Goal: Task Accomplishment & Management: Manage account settings

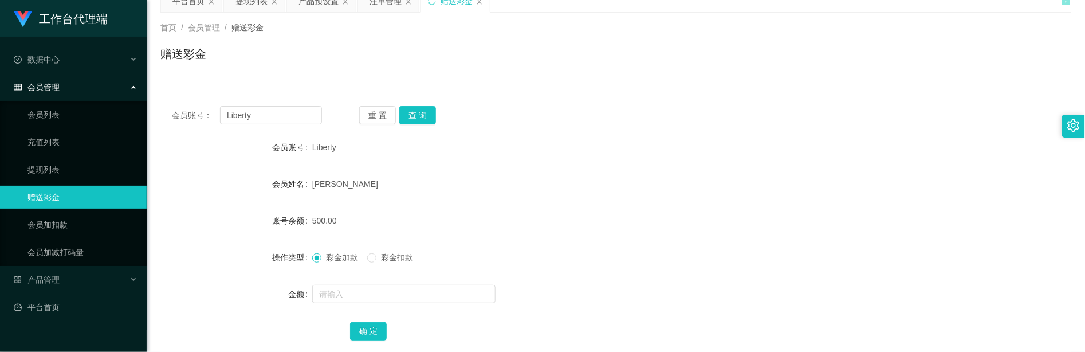
scroll to position [52, 0]
drag, startPoint x: 289, startPoint y: 111, endPoint x: 76, endPoint y: 92, distance: 214.5
click at [81, 92] on section "工作台代理端 数据中心 会员管理 会员列表 充值列表 提现列表 赠送彩金 会员加扣款 会员加减打码量 产品管理 平台首页 保存配置 重置配置 整体风格设置 主…" at bounding box center [542, 184] width 1085 height 472
paste input "yvonne108"
type input "yvonne108"
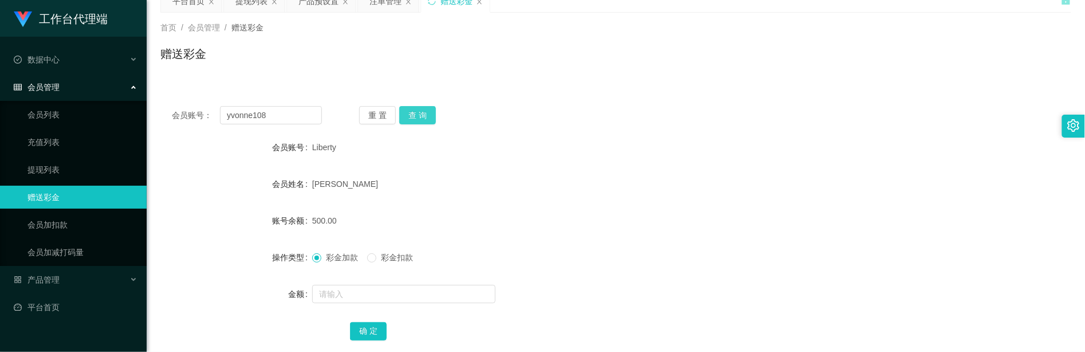
click at [419, 120] on button "查 询" at bounding box center [417, 115] width 37 height 18
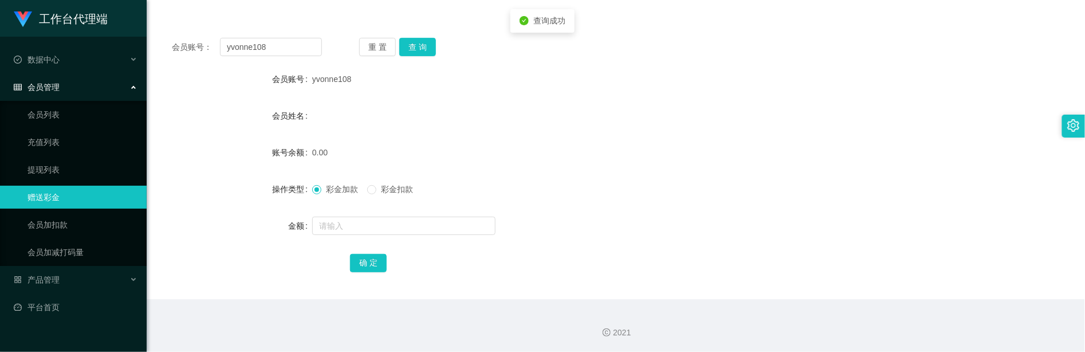
click at [387, 213] on form "会员账号 yvonne108 会员姓名 账号余额 0.00 操作类型 彩金加款 彩金扣款 金额 确 定" at bounding box center [615, 171] width 911 height 206
click at [385, 230] on input "text" at bounding box center [403, 226] width 183 height 18
type input "30"
click at [353, 260] on button "确 定" at bounding box center [368, 263] width 37 height 18
drag, startPoint x: 289, startPoint y: 56, endPoint x: 147, endPoint y: 41, distance: 142.8
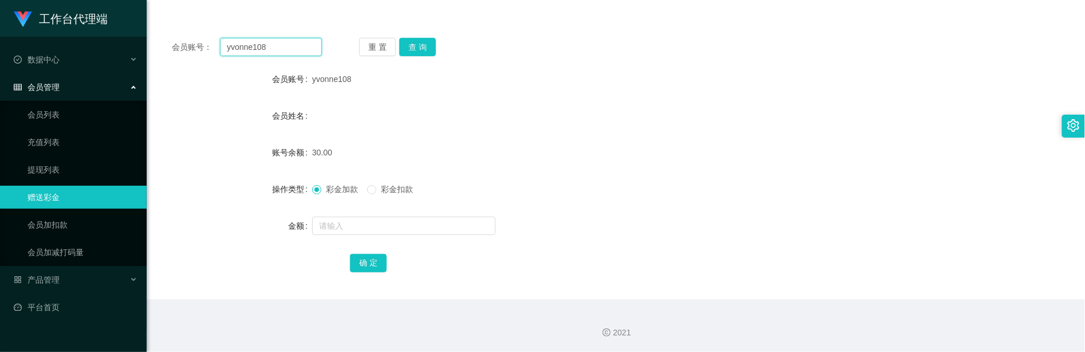
click at [144, 41] on section "工作台代理端 数据中心 会员管理 会员列表 充值列表 提现列表 赠送彩金 会员加扣款 会员加减打码量 产品管理 平台首页 保存配置 重置配置 整体风格设置 主…" at bounding box center [542, 116] width 1085 height 472
paste input "jimmy1982"
type input "jimmy1982"
click at [425, 48] on button "查 询" at bounding box center [417, 47] width 37 height 18
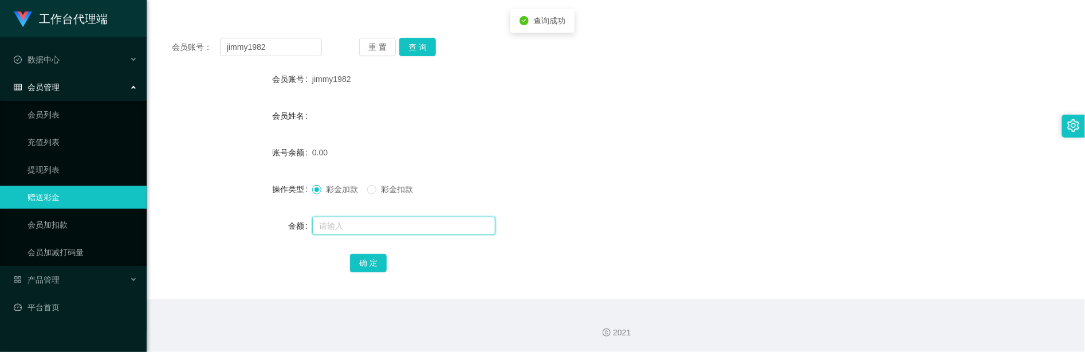
click at [386, 223] on input "text" at bounding box center [403, 226] width 183 height 18
type input "30"
click at [363, 277] on div "会员账号： jimmy1982 重 置 查 询 会员账号 jimmy1982 会员姓名 账号余额 0.00 操作类型 彩金加款 彩金扣款 金额 30 确 定" at bounding box center [615, 162] width 911 height 273
click at [368, 268] on button "确 定" at bounding box center [368, 263] width 37 height 18
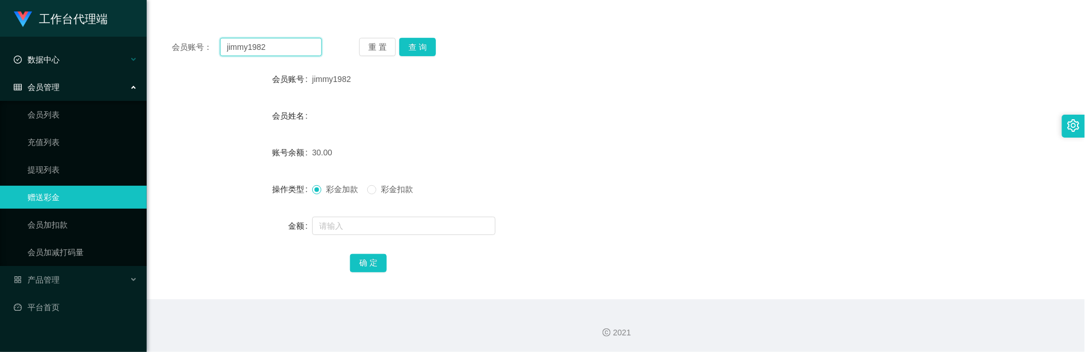
drag, startPoint x: 296, startPoint y: 53, endPoint x: 60, endPoint y: 48, distance: 235.5
click at [60, 48] on section "工作台代理端 数据中心 会员管理 会员列表 充值列表 提现列表 赠送彩金 会员加扣款 会员加减打码量 产品管理 平台首页 保存配置 重置配置 整体风格设置 主…" at bounding box center [542, 116] width 1085 height 472
paste input "redtea6130"
type input "redtea6130"
click at [408, 46] on button "查 询" at bounding box center [417, 47] width 37 height 18
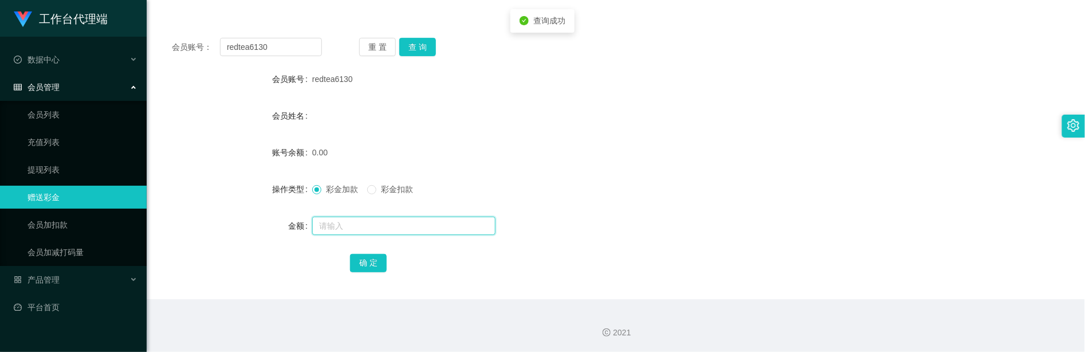
click at [357, 223] on input "text" at bounding box center [403, 226] width 183 height 18
type input "30"
click at [375, 268] on button "确 定" at bounding box center [368, 263] width 37 height 18
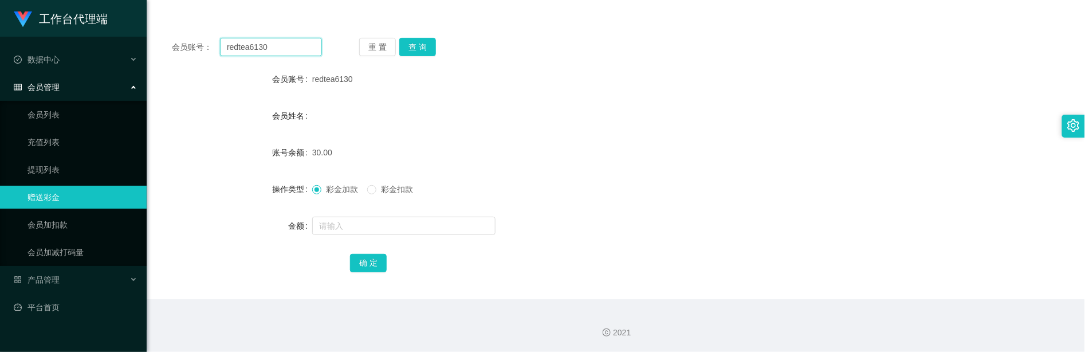
drag, startPoint x: 310, startPoint y: 47, endPoint x: 45, endPoint y: 39, distance: 265.3
click at [46, 39] on section "工作台代理端 数据中心 会员管理 会员列表 充值列表 提现列表 赠送彩金 会员加扣款 会员加减打码量 产品管理 平台首页 保存配置 重置配置 整体风格设置 主…" at bounding box center [542, 116] width 1085 height 472
paste input "wee5021"
type input "wee5021"
click at [422, 49] on button "查 询" at bounding box center [417, 47] width 37 height 18
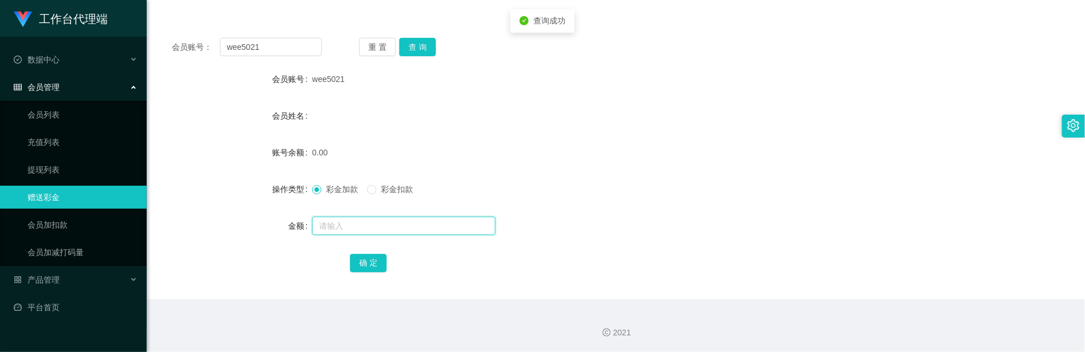
click at [383, 223] on input "text" at bounding box center [403, 226] width 183 height 18
type input "30"
click at [362, 251] on div "确 定" at bounding box center [616, 262] width 532 height 23
click at [367, 262] on button "确 定" at bounding box center [368, 263] width 37 height 18
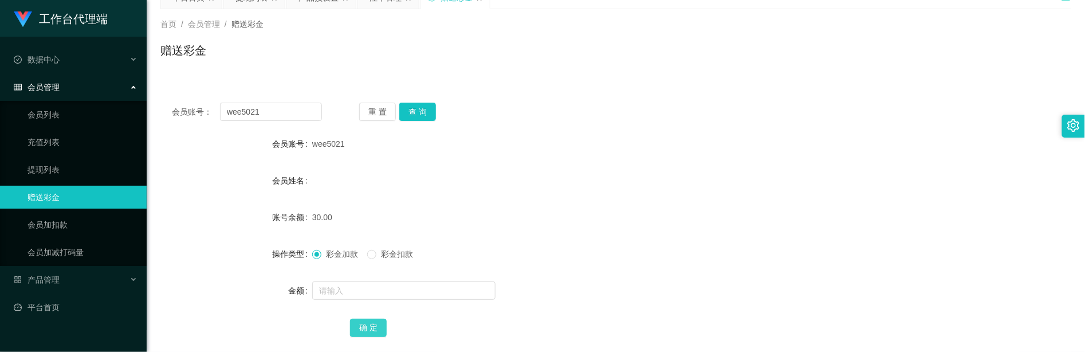
scroll to position [0, 0]
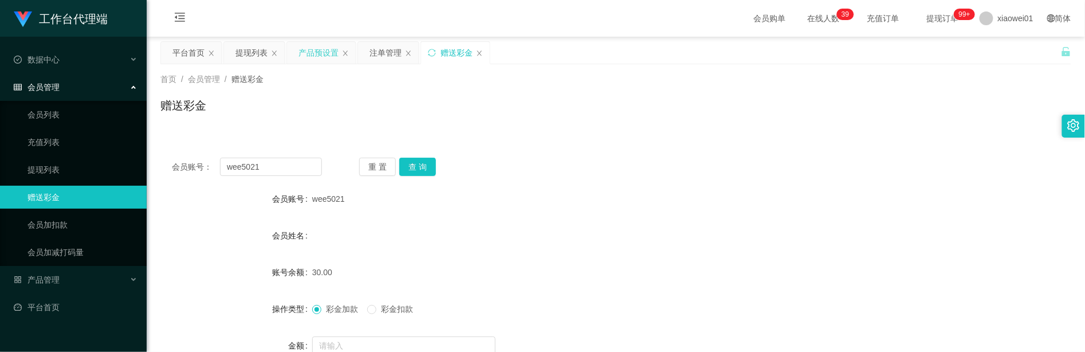
click at [315, 46] on div "产品预设置" at bounding box center [318, 53] width 40 height 22
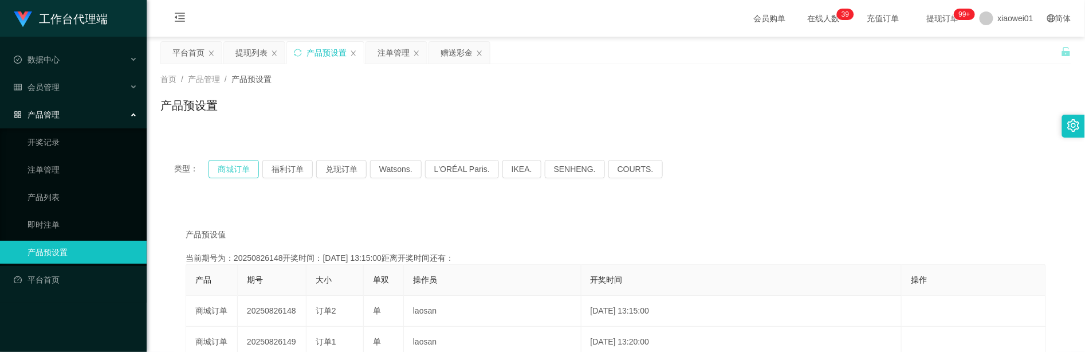
click at [233, 166] on button "商城订单" at bounding box center [233, 169] width 50 height 18
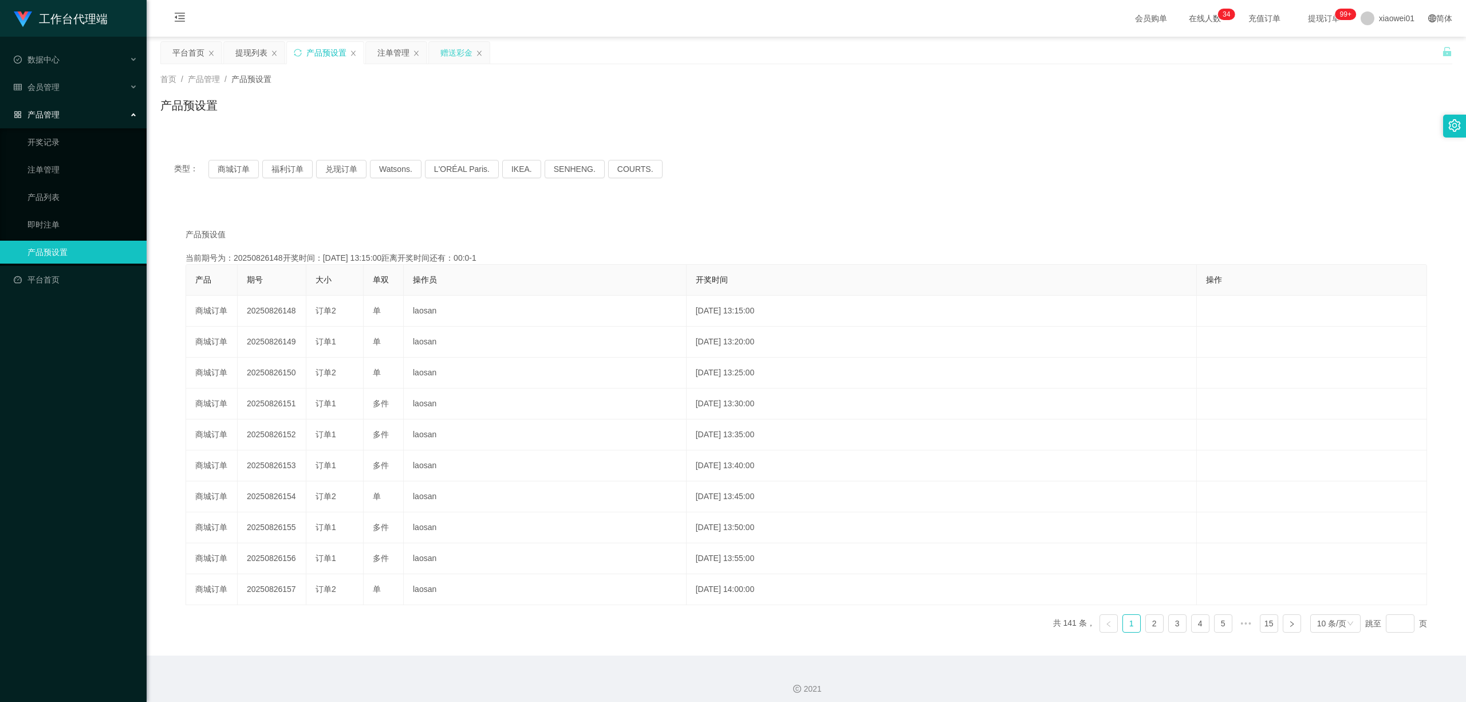
click at [455, 49] on div "赠送彩金" at bounding box center [456, 53] width 32 height 22
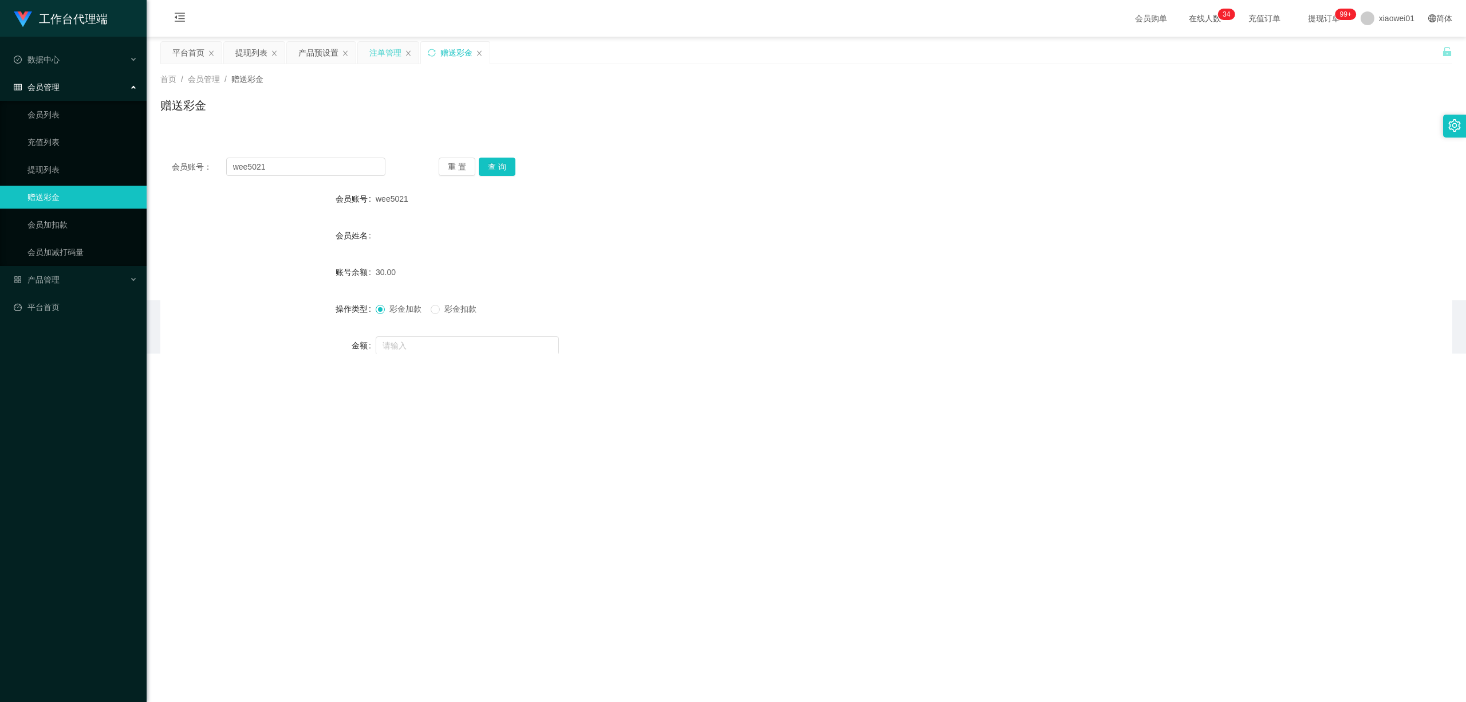
click at [381, 58] on div "注单管理" at bounding box center [385, 53] width 32 height 22
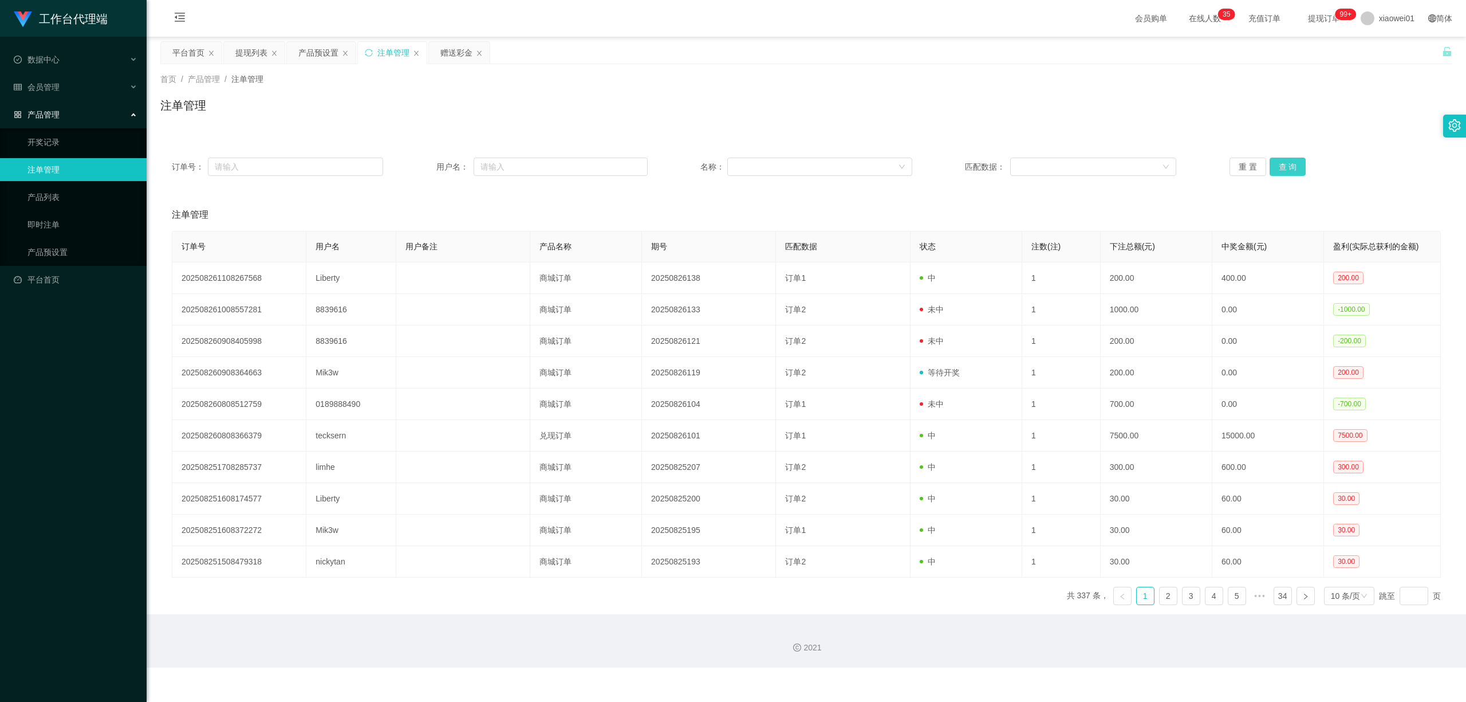
click at [903, 168] on button "查 询" at bounding box center [1288, 167] width 37 height 18
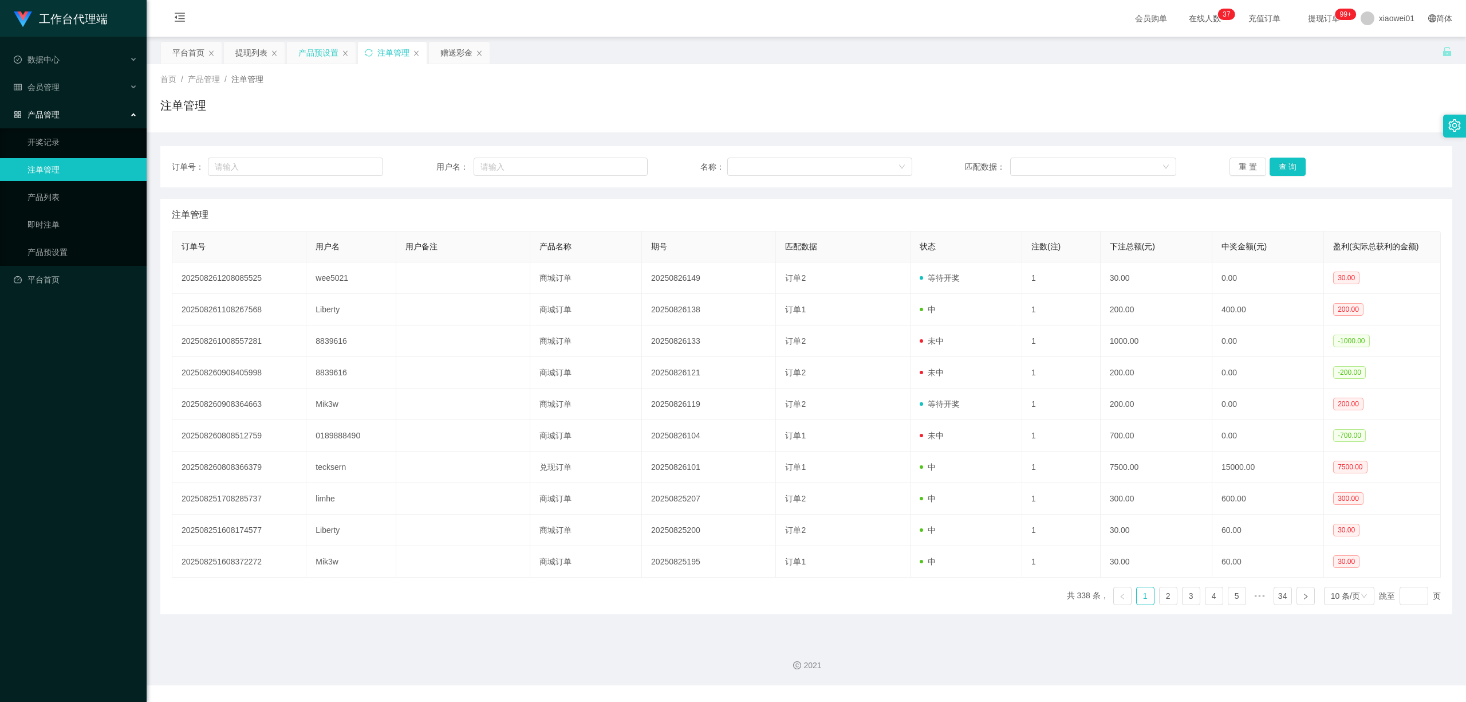
click at [308, 53] on div "产品预设置" at bounding box center [318, 53] width 40 height 22
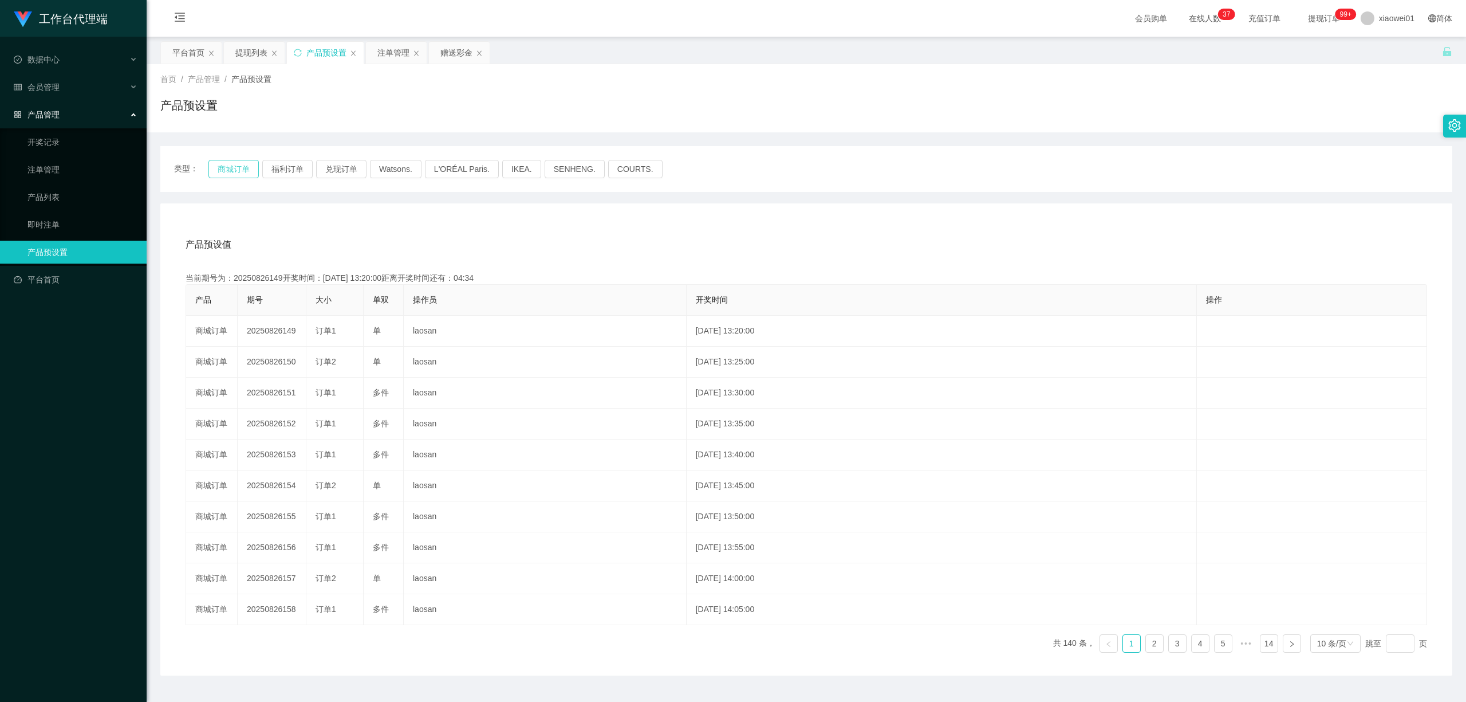
click at [226, 172] on button "商城订单" at bounding box center [233, 169] width 50 height 18
click at [284, 163] on button "福利订单" at bounding box center [287, 169] width 50 height 18
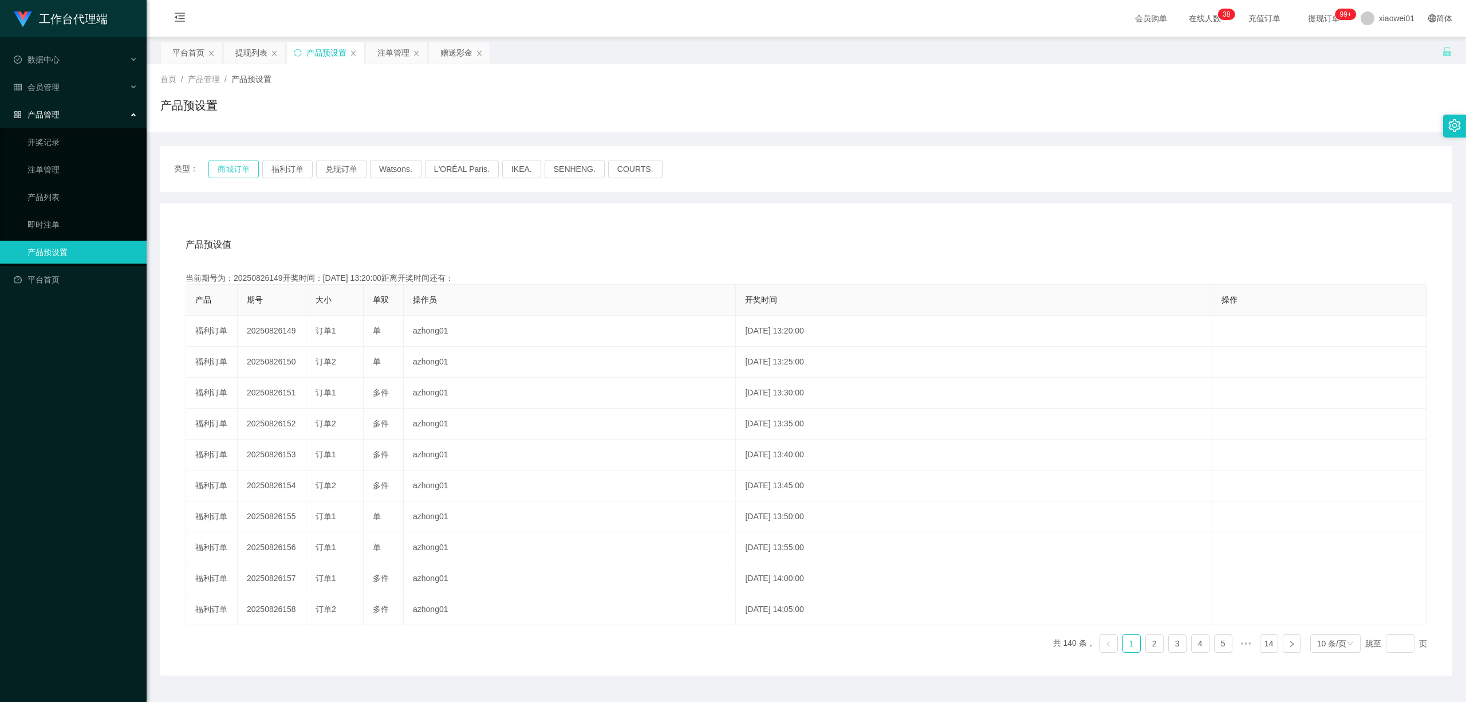
click at [249, 166] on button "商城订单" at bounding box center [233, 169] width 50 height 18
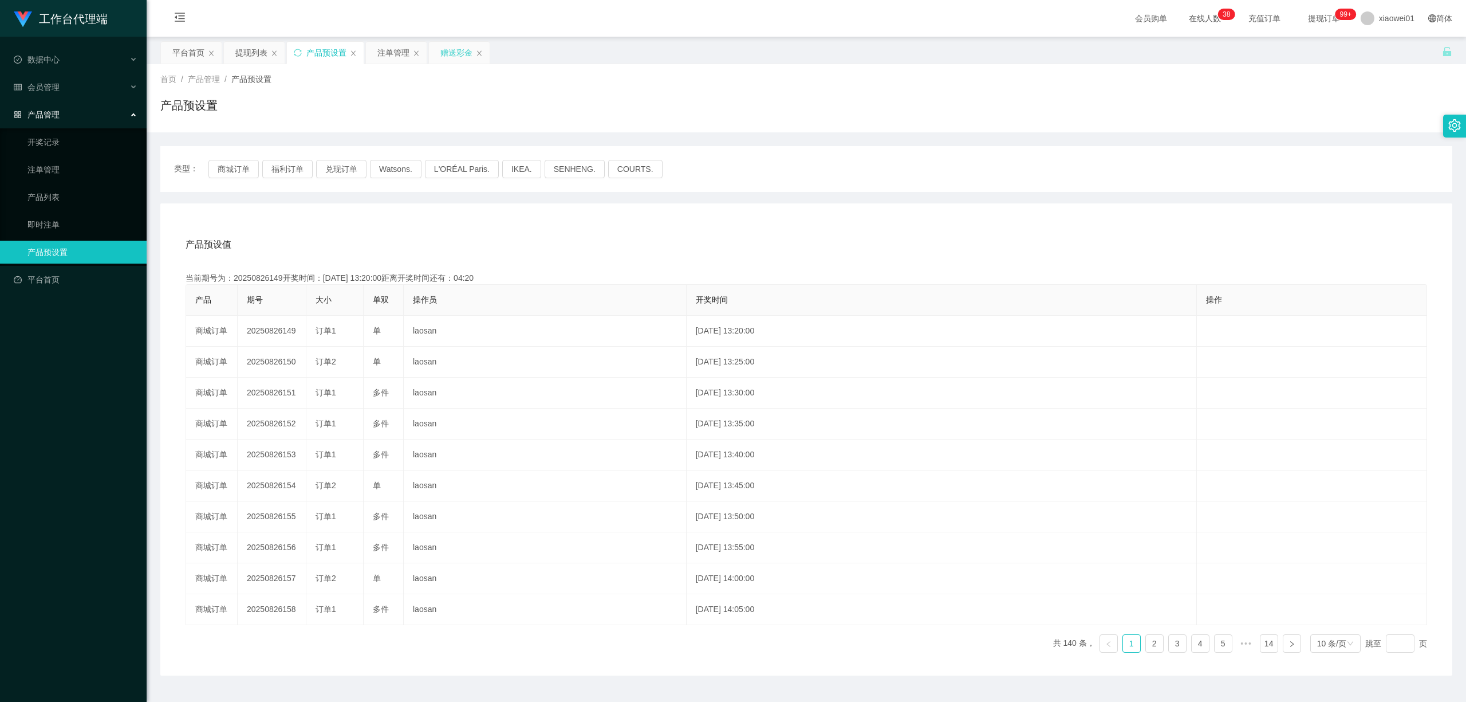
click at [452, 44] on div "赠送彩金" at bounding box center [456, 53] width 32 height 22
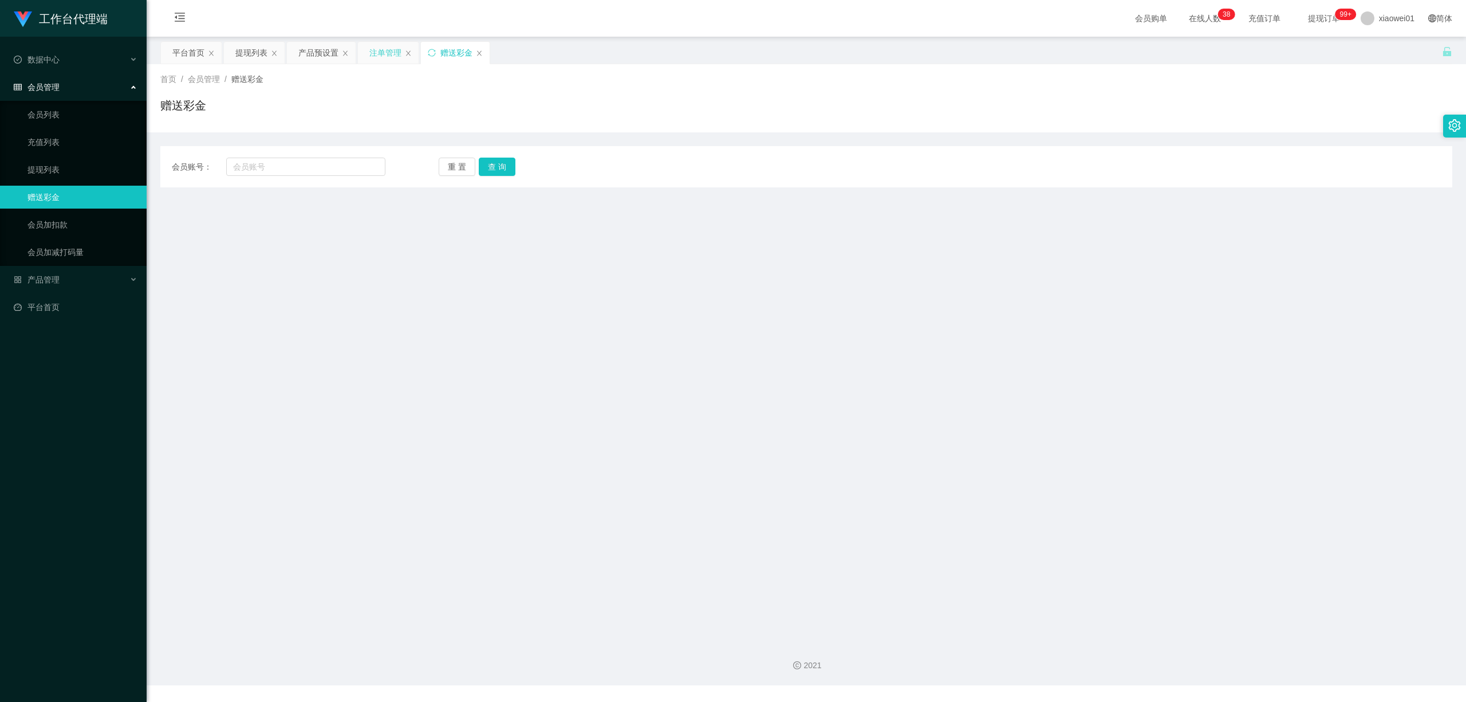
click at [383, 60] on div "注单管理" at bounding box center [385, 53] width 32 height 22
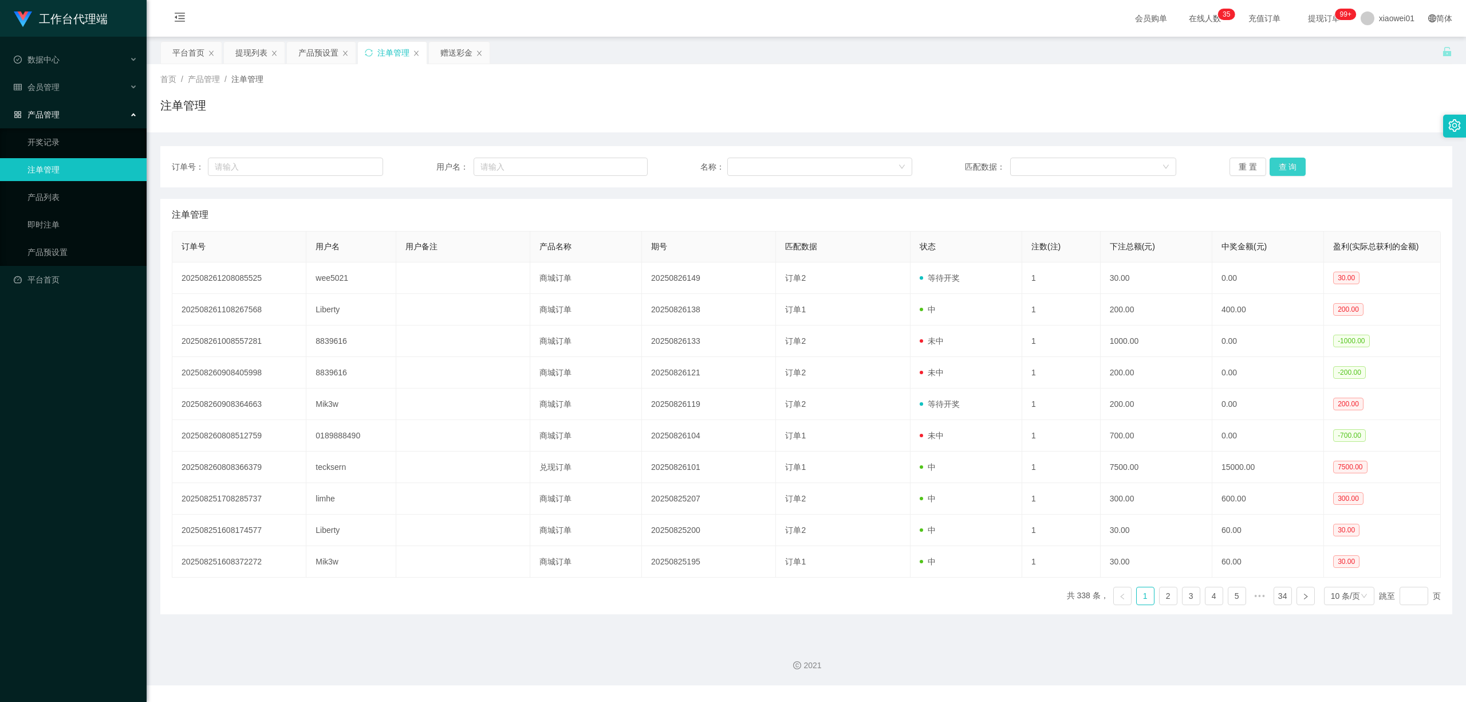
click at [1297, 168] on button "查 询" at bounding box center [1288, 167] width 37 height 18
click at [1284, 170] on button "查 询" at bounding box center [1288, 167] width 37 height 18
click at [1288, 163] on button "查 询" at bounding box center [1288, 167] width 37 height 18
click at [1288, 163] on div "重 置 查 询" at bounding box center [1335, 167] width 211 height 18
click at [1288, 163] on button "查 询" at bounding box center [1288, 167] width 37 height 18
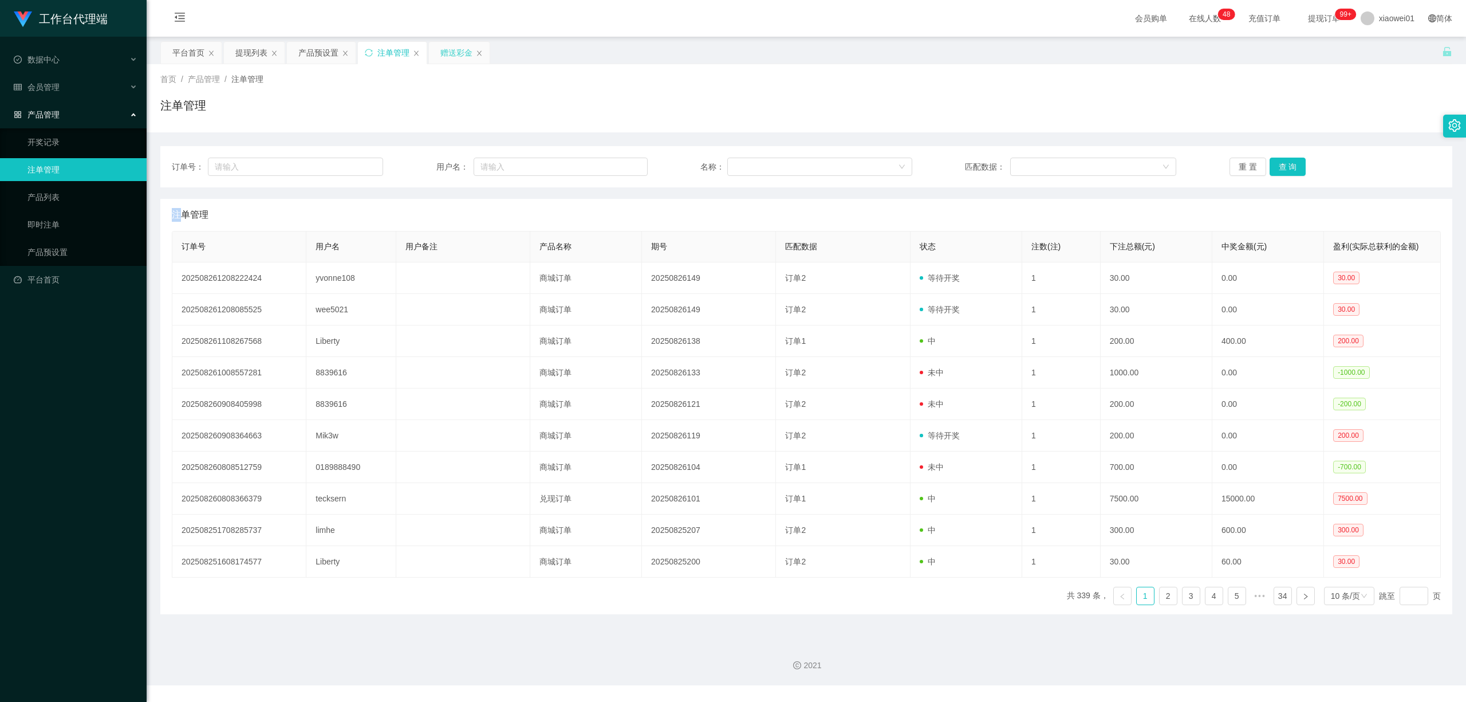
click at [450, 55] on div "赠送彩金" at bounding box center [456, 53] width 32 height 22
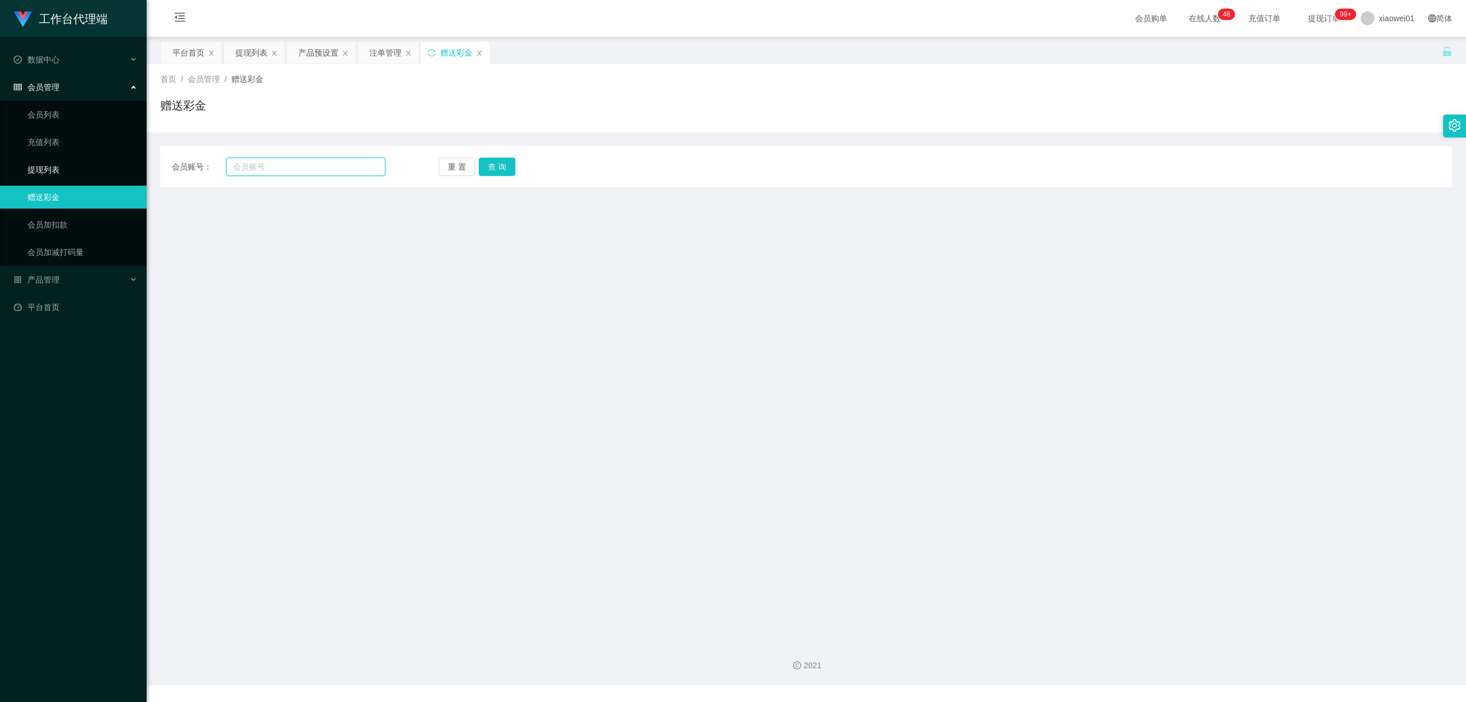
drag, startPoint x: 320, startPoint y: 170, endPoint x: 143, endPoint y: 164, distance: 176.5
click at [145, 164] on section "工作台代理端 数据中心 会员管理 会员列表 充值列表 提现列表 赠送彩金 会员加扣款 会员加减打码量 产品管理 开奖记录 注单管理 产品列表 即时注单 产品预…" at bounding box center [733, 342] width 1466 height 685
paste input "susan777"
type input "susan777"
click at [503, 160] on button "查 询" at bounding box center [497, 167] width 37 height 18
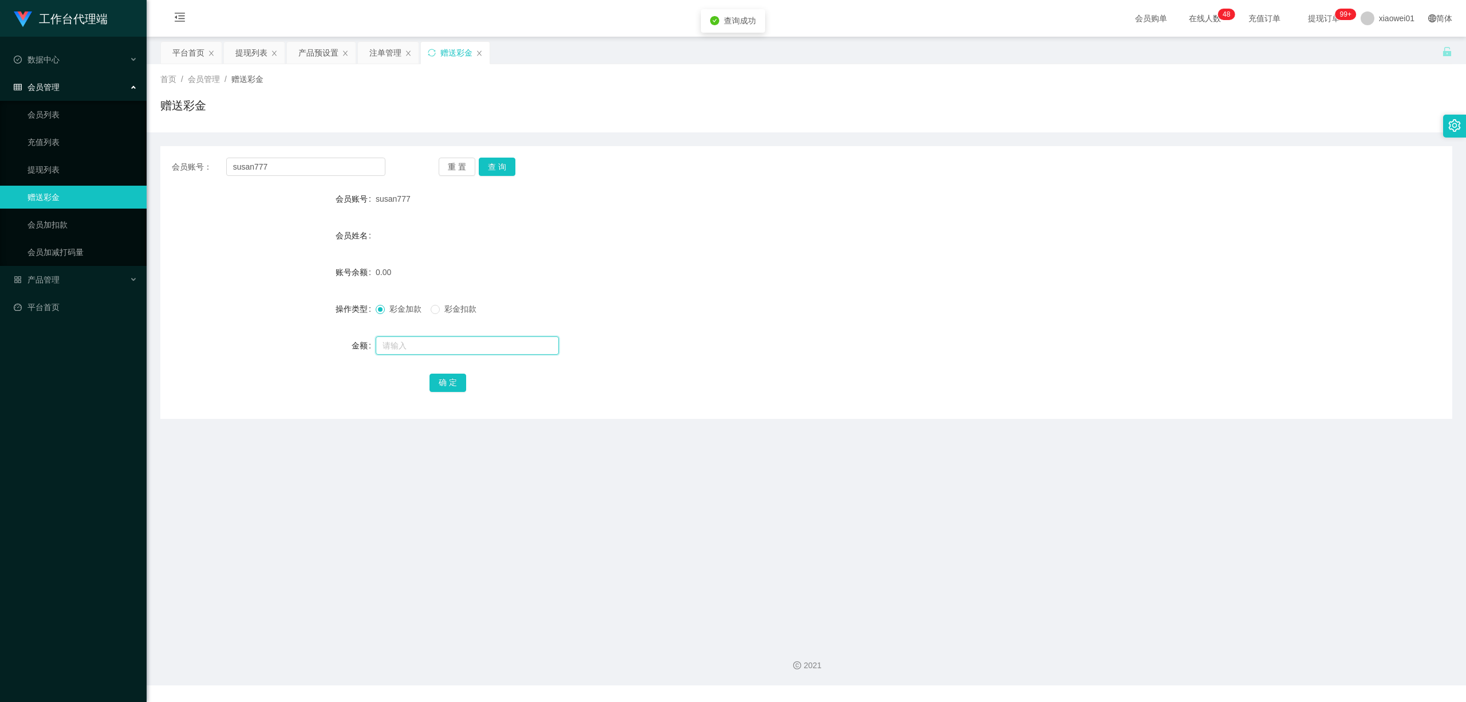
click at [477, 346] on input "text" at bounding box center [467, 345] width 183 height 18
type input "30"
click at [431, 388] on button "确 定" at bounding box center [448, 382] width 37 height 18
click at [672, 365] on form "会员账号 susan777 会员姓名 账号余额 30.00 操作类型 彩金加款 彩金扣款 金额 确 定" at bounding box center [806, 290] width 1292 height 206
drag, startPoint x: 287, startPoint y: 166, endPoint x: 84, endPoint y: 168, distance: 203.3
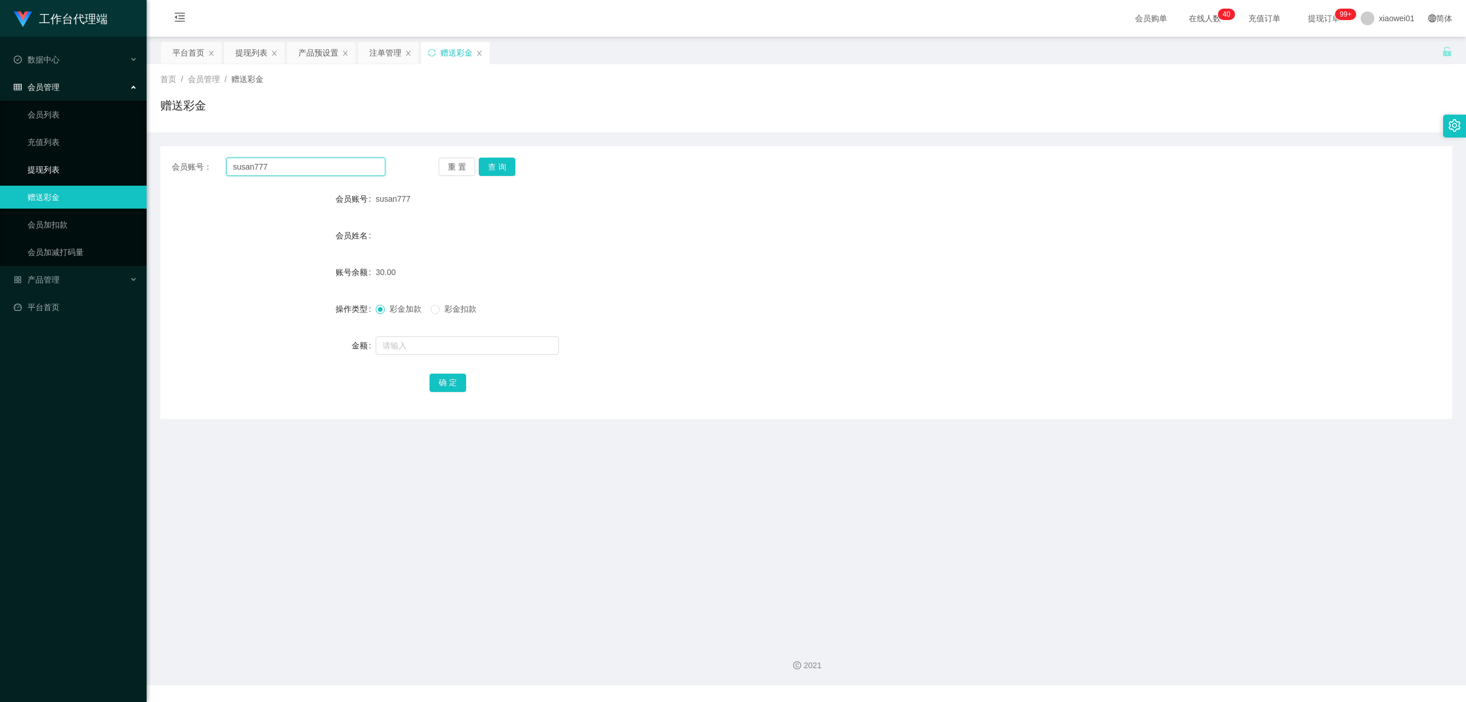
click at [60, 162] on section "工作台代理端 数据中心 会员管理 会员列表 充值列表 提现列表 赠送彩金 会员加扣款 会员加减打码量 产品管理 开奖记录 注单管理 产品列表 即时注单 产品预…" at bounding box center [733, 342] width 1466 height 685
paste input "Huiqin"
type input "Huiqin"
click at [509, 175] on div "会员账号： Huiqin 重 置 查 询 会员账号 susan777 会员姓名 账号余额 30.00 操作类型 彩金加款 彩金扣款 金额 确 定" at bounding box center [806, 282] width 1292 height 273
click at [512, 171] on button "查 询" at bounding box center [497, 167] width 37 height 18
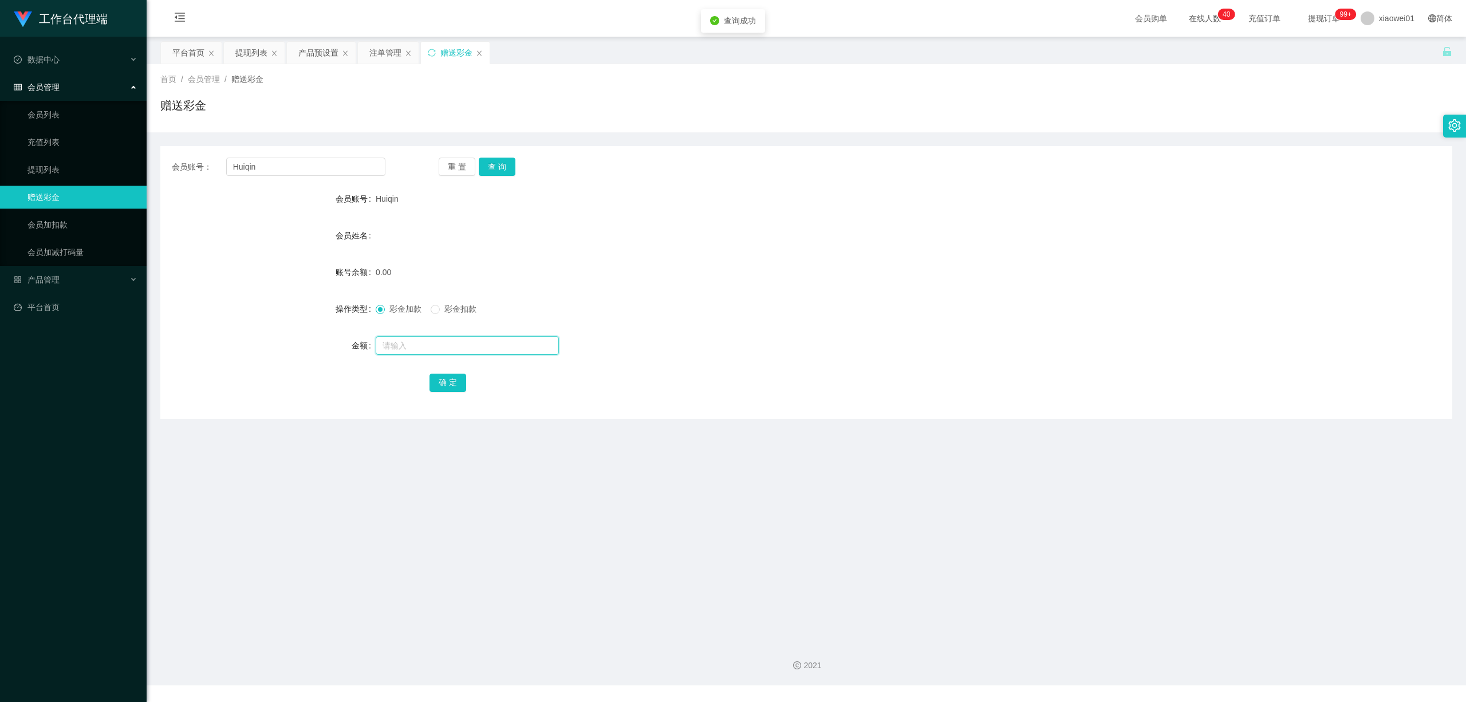
click at [448, 343] on input "text" at bounding box center [467, 345] width 183 height 18
type input "30"
click at [443, 389] on button "确 定" at bounding box center [448, 382] width 37 height 18
drag, startPoint x: 305, startPoint y: 166, endPoint x: 170, endPoint y: 159, distance: 134.8
click at [99, 148] on section "工作台代理端 数据中心 会员管理 会员列表 充值列表 提现列表 赠送彩金 会员加扣款 会员加减打码量 产品管理 开奖记录 注单管理 产品列表 即时注单 产品预…" at bounding box center [733, 342] width 1466 height 685
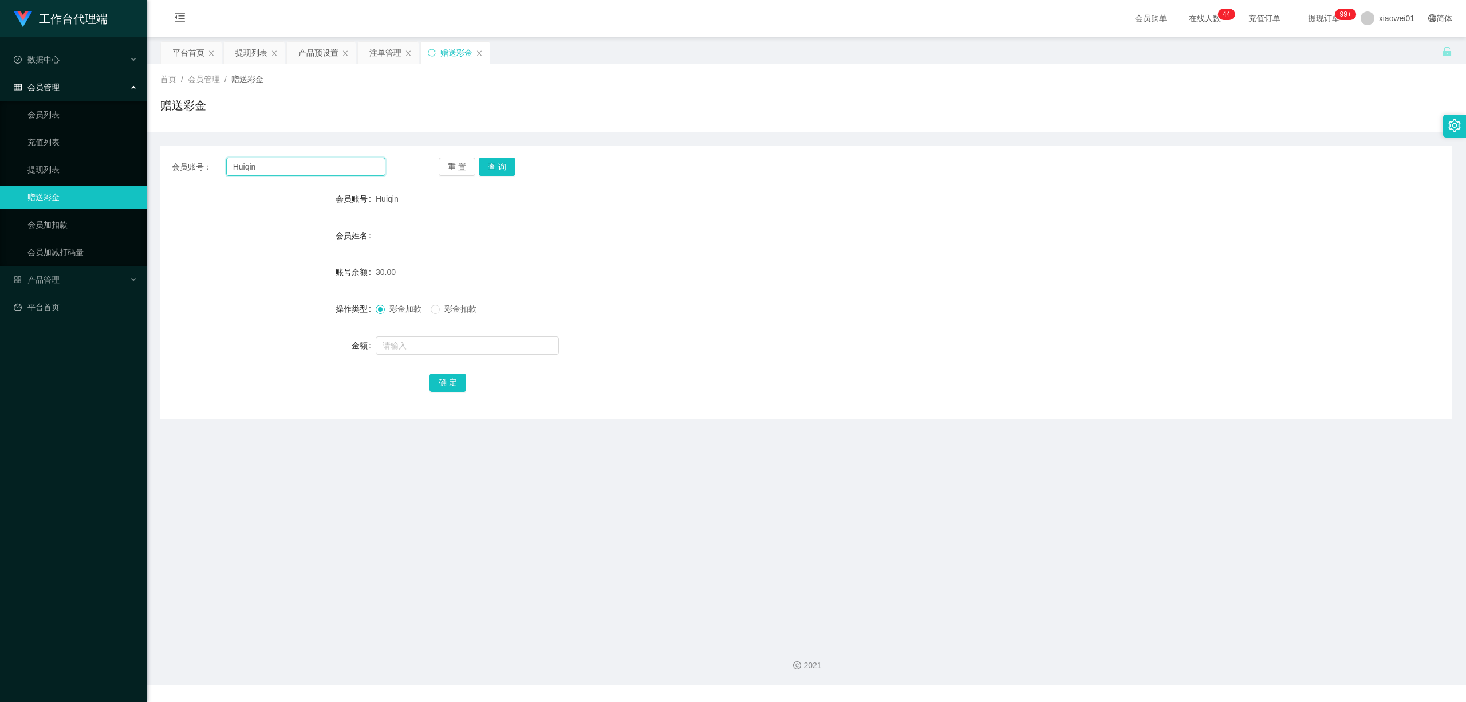
paste input "tong1234"
type input "tong1234"
click at [516, 161] on div "重 置 查 询" at bounding box center [546, 167] width 214 height 18
click at [495, 167] on button "查 询" at bounding box center [497, 167] width 37 height 18
click at [478, 346] on input "text" at bounding box center [467, 345] width 183 height 18
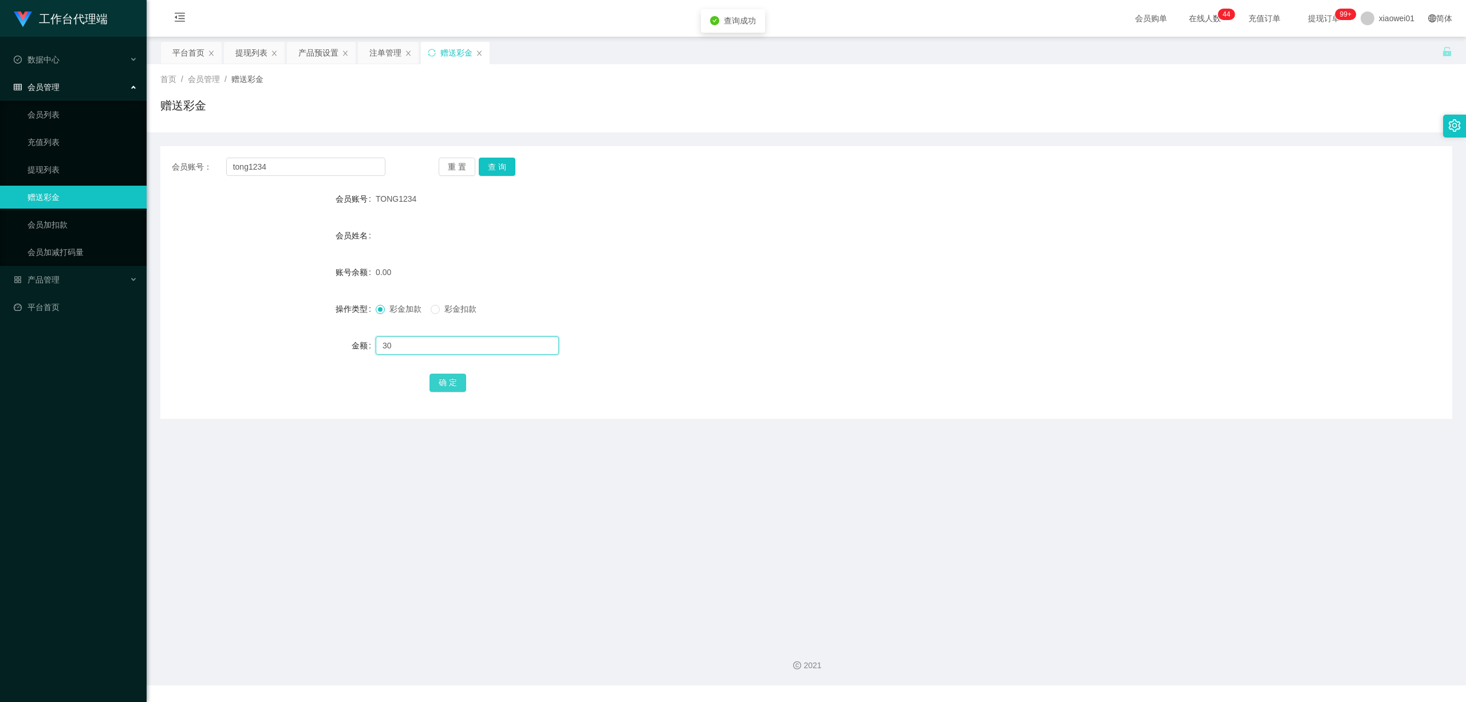
type input "30"
click at [432, 381] on button "确 定" at bounding box center [448, 382] width 37 height 18
click at [864, 365] on form "会员账号 TONG1234 会员姓名 账号余额 30.00 操作类型 彩金加款 彩金扣款 金额 确 定" at bounding box center [806, 290] width 1292 height 206
drag, startPoint x: 317, startPoint y: 174, endPoint x: 381, endPoint y: 159, distance: 66.0
click at [87, 163] on section "工作台代理端 数据中心 会员管理 会员列表 充值列表 提现列表 赠送彩金 会员加扣款 会员加减打码量 产品管理 开奖记录 注单管理 产品列表 即时注单 产品预…" at bounding box center [733, 342] width 1466 height 685
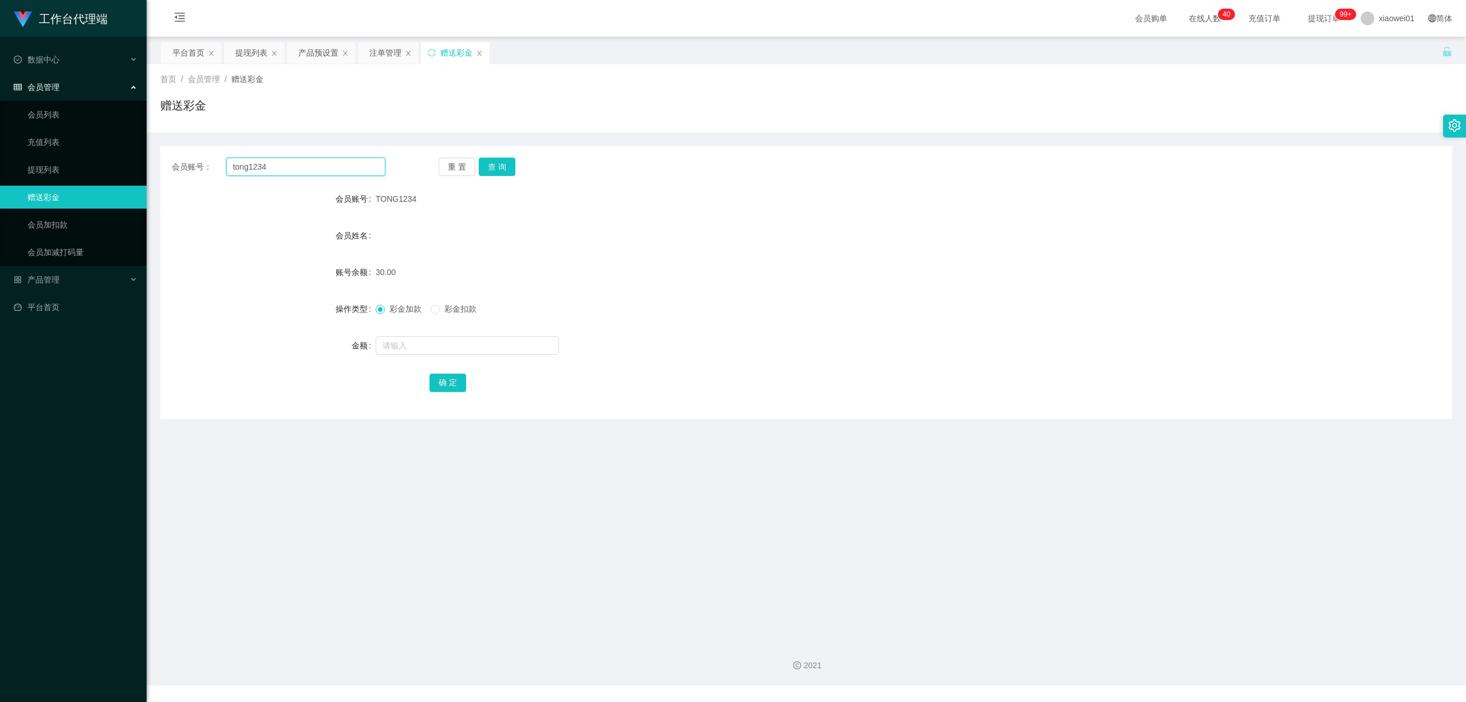
paste input "iantianle"
type input "tiantianle"
click at [493, 178] on div "会员账号： tiantianle 重 置 查 询 会员账号 TONG1234 会员姓名 账号余额 30.00 操作类型 彩金加款 彩金扣款 金额 确 定" at bounding box center [806, 282] width 1292 height 273
click at [496, 166] on button "查 询" at bounding box center [497, 167] width 37 height 18
drag, startPoint x: 464, startPoint y: 337, endPoint x: 461, endPoint y: 342, distance: 6.2
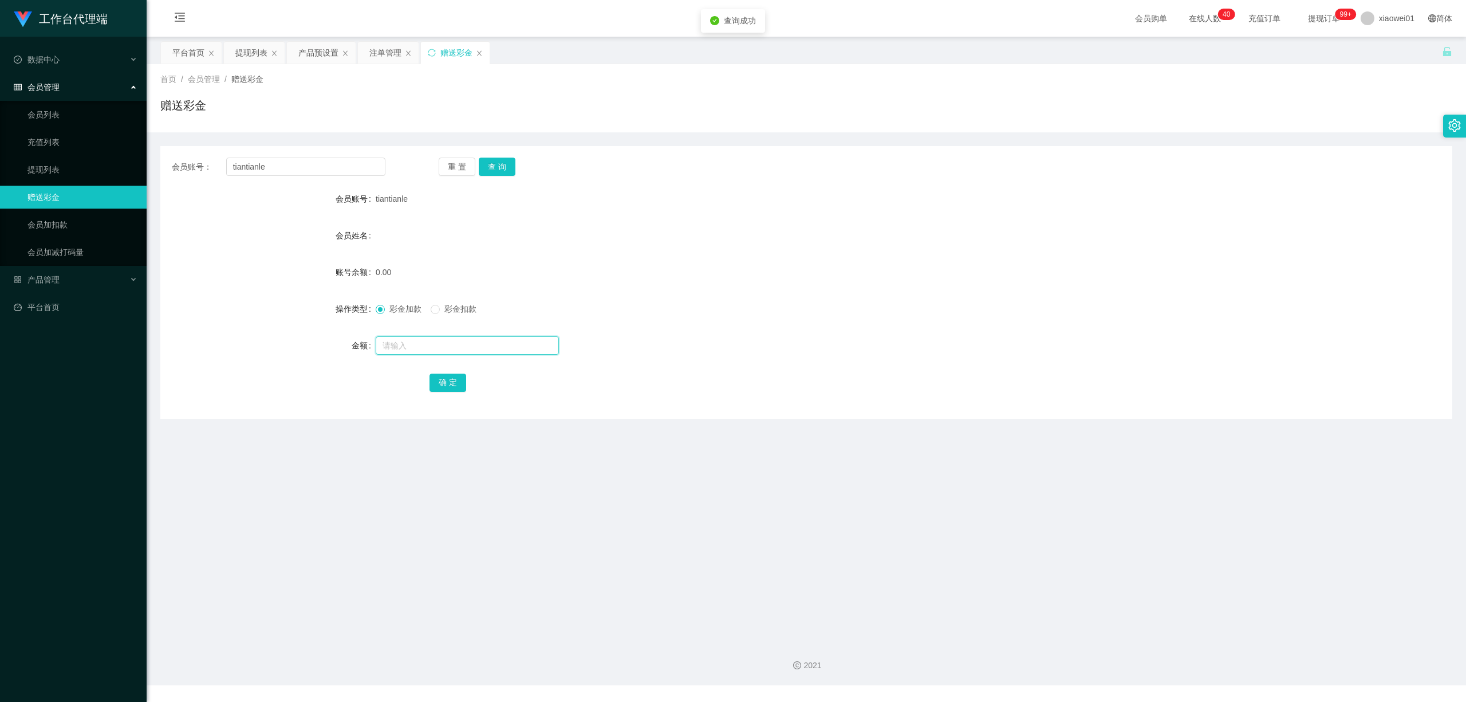
click at [461, 342] on input "text" at bounding box center [467, 345] width 183 height 18
type input "30"
click at [445, 377] on button "确 定" at bounding box center [448, 382] width 37 height 18
drag, startPoint x: 314, startPoint y: 164, endPoint x: 95, endPoint y: 151, distance: 220.3
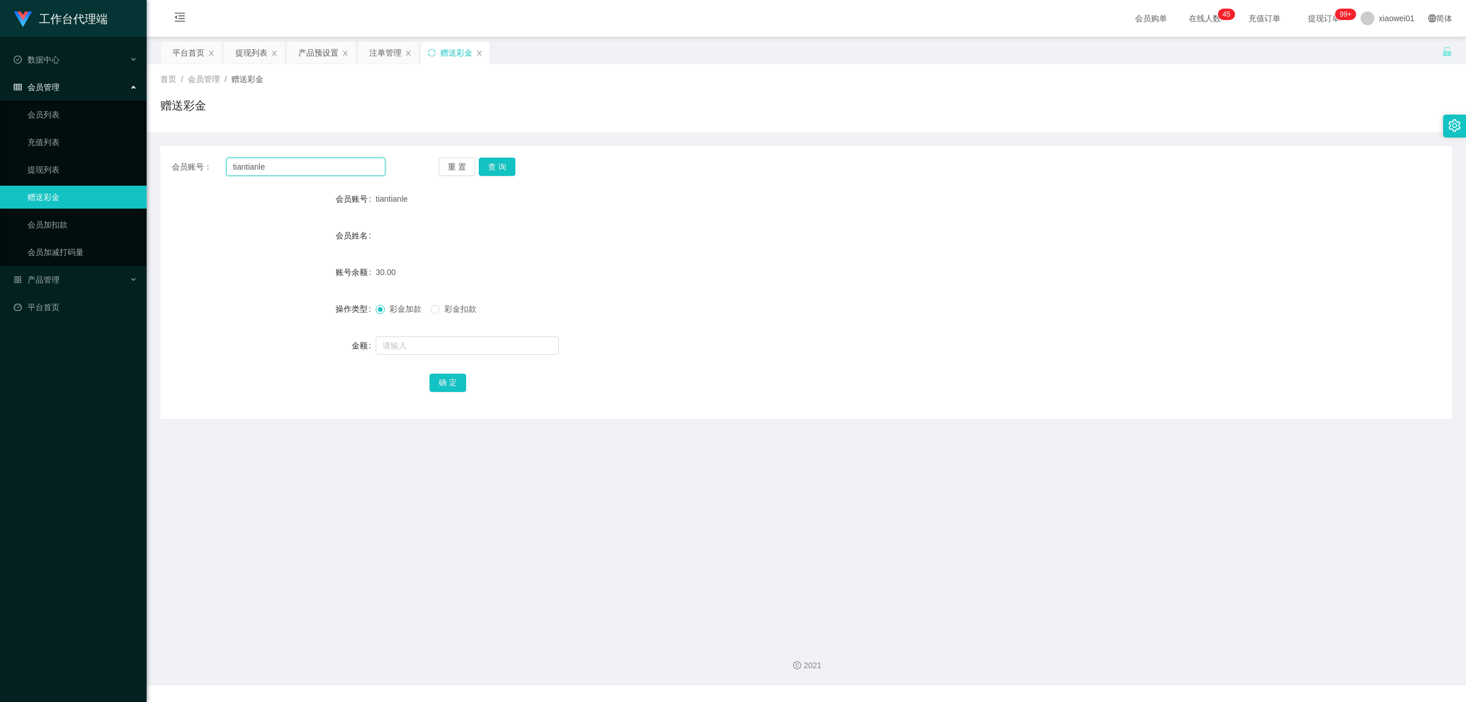
click at [74, 151] on section "工作台代理端 数据中心 会员管理 会员列表 充值列表 提现列表 赠送彩金 会员加扣款 会员加减打码量 产品管理 开奖记录 注单管理 产品列表 即时注单 产品预…" at bounding box center [733, 342] width 1466 height 685
paste input "susan777"
type input "susan777"
click at [501, 163] on button "查 询" at bounding box center [497, 167] width 37 height 18
click at [328, 56] on div "产品预设置" at bounding box center [318, 53] width 40 height 22
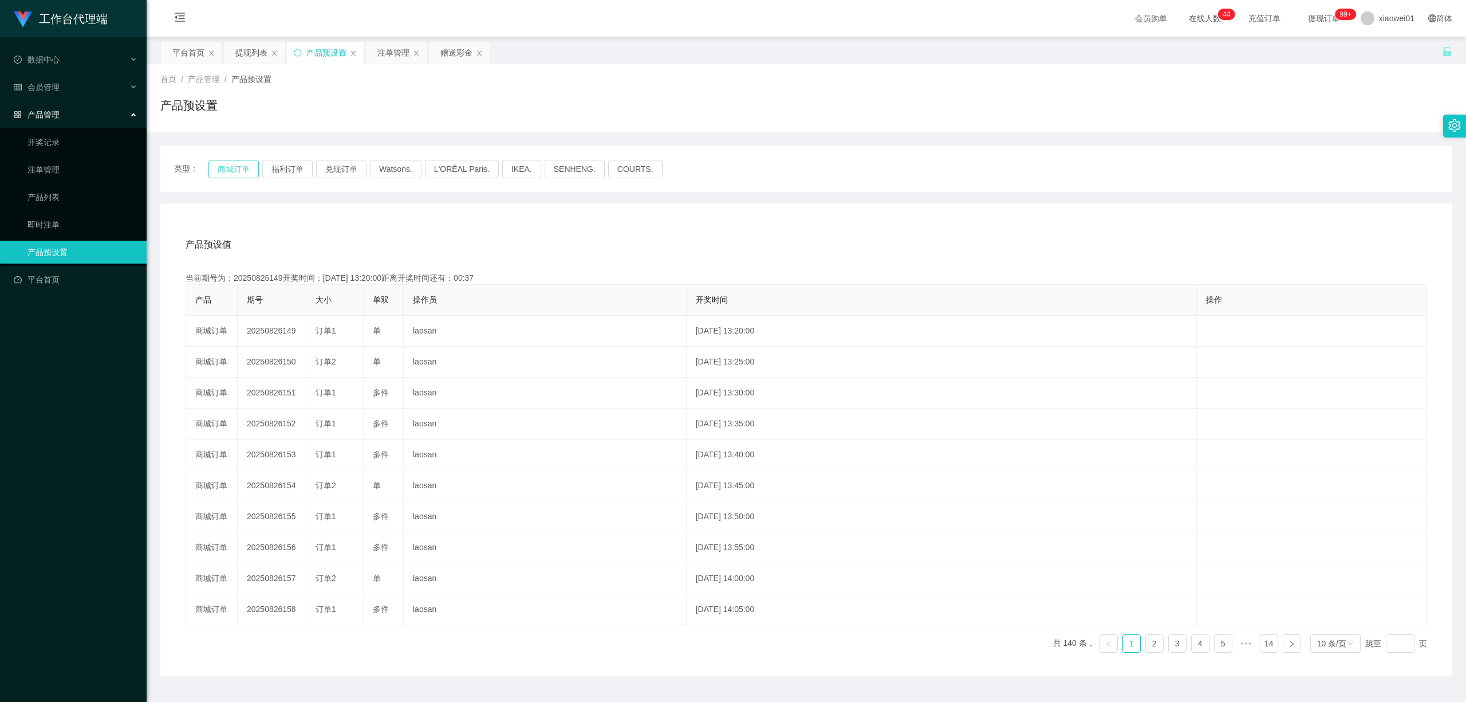
click at [251, 167] on button "商城订单" at bounding box center [233, 169] width 50 height 18
click at [281, 170] on button "福利订单" at bounding box center [287, 169] width 50 height 18
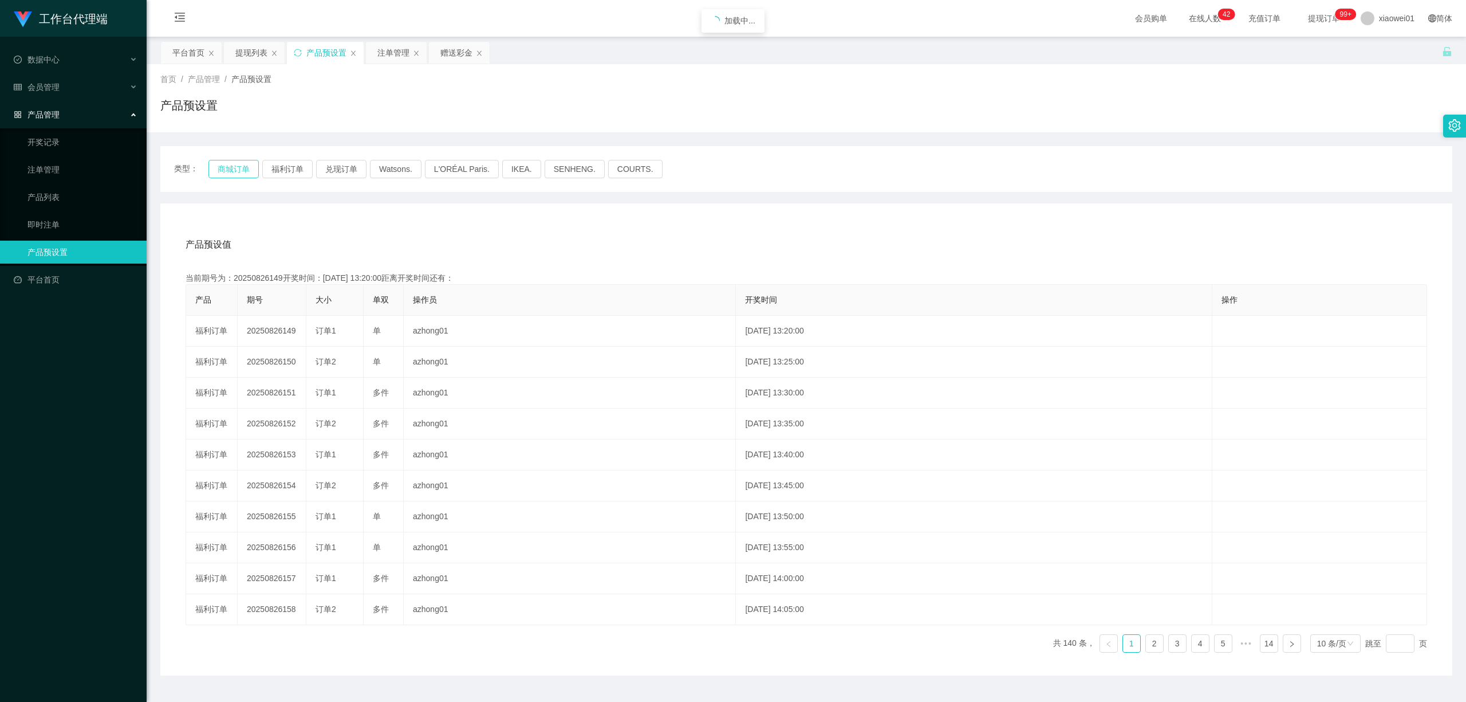
click at [241, 170] on button "商城订单" at bounding box center [233, 169] width 50 height 18
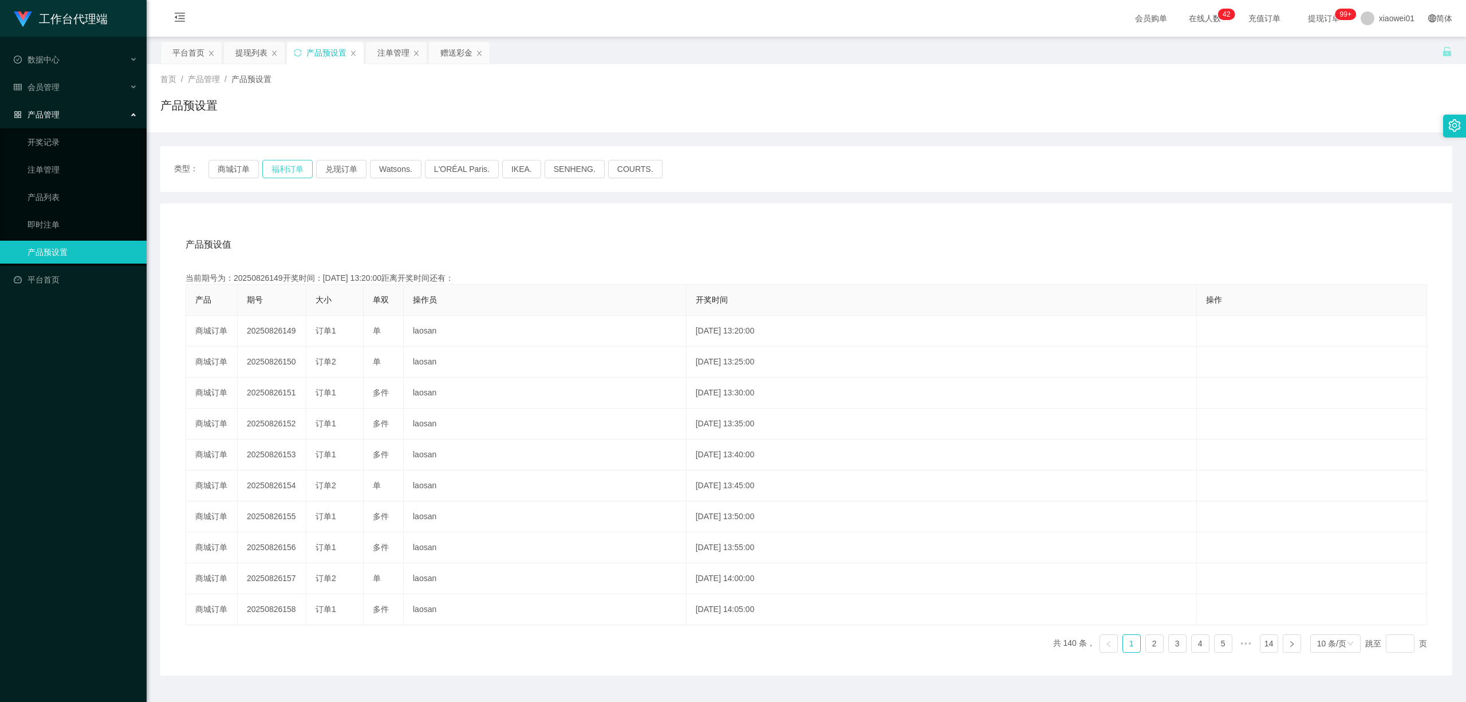
drag, startPoint x: 278, startPoint y: 166, endPoint x: 261, endPoint y: 168, distance: 17.3
click at [278, 166] on button "福利订单" at bounding box center [287, 169] width 50 height 18
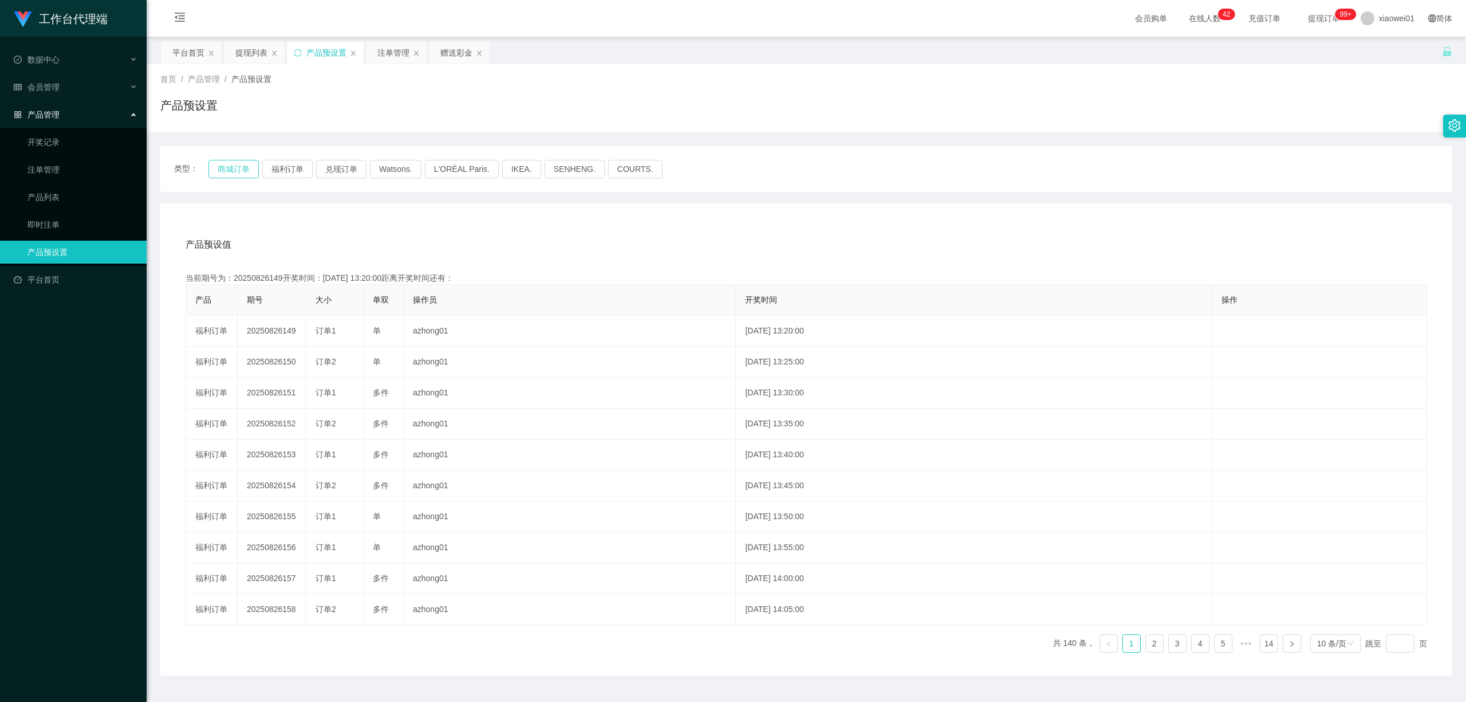
click at [235, 170] on button "商城订单" at bounding box center [233, 169] width 50 height 18
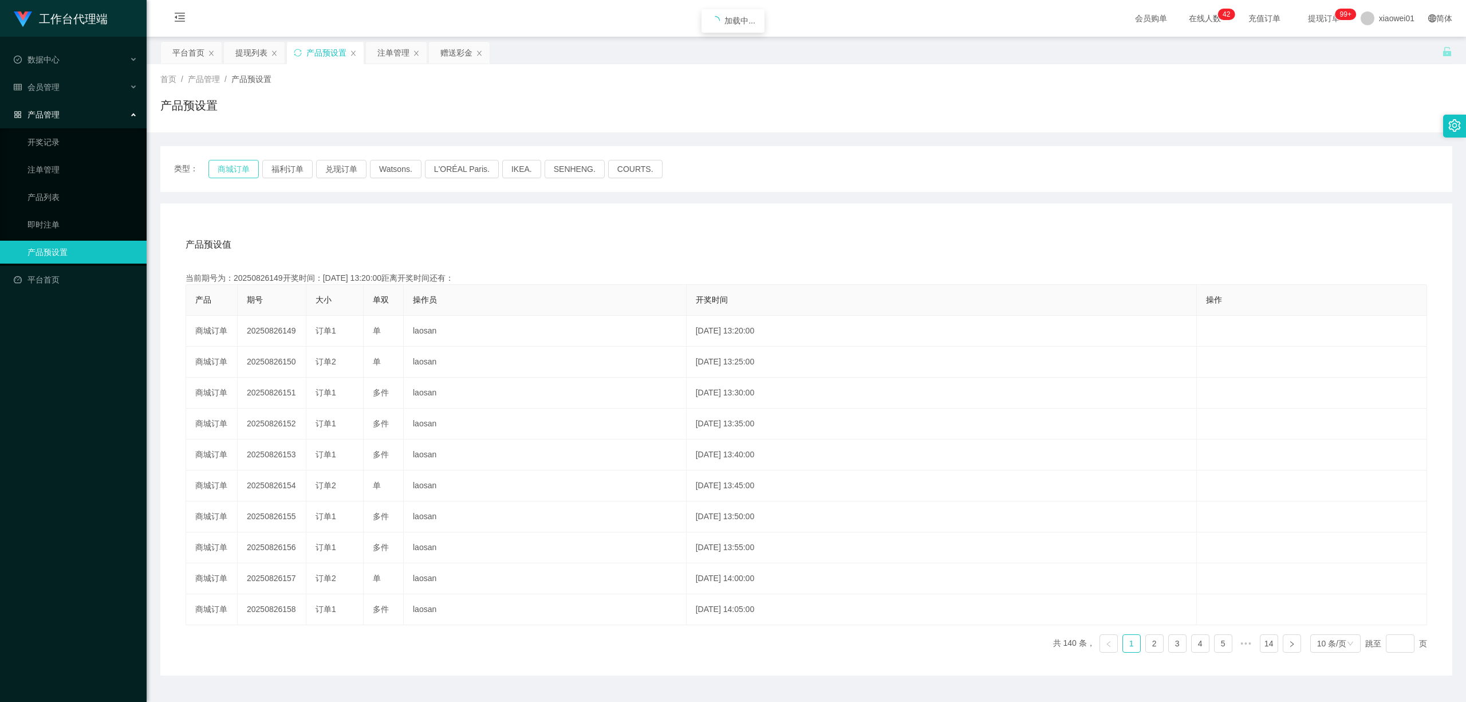
click at [235, 170] on button "商城订单" at bounding box center [233, 169] width 50 height 18
click at [285, 166] on button "福利订单" at bounding box center [287, 169] width 50 height 18
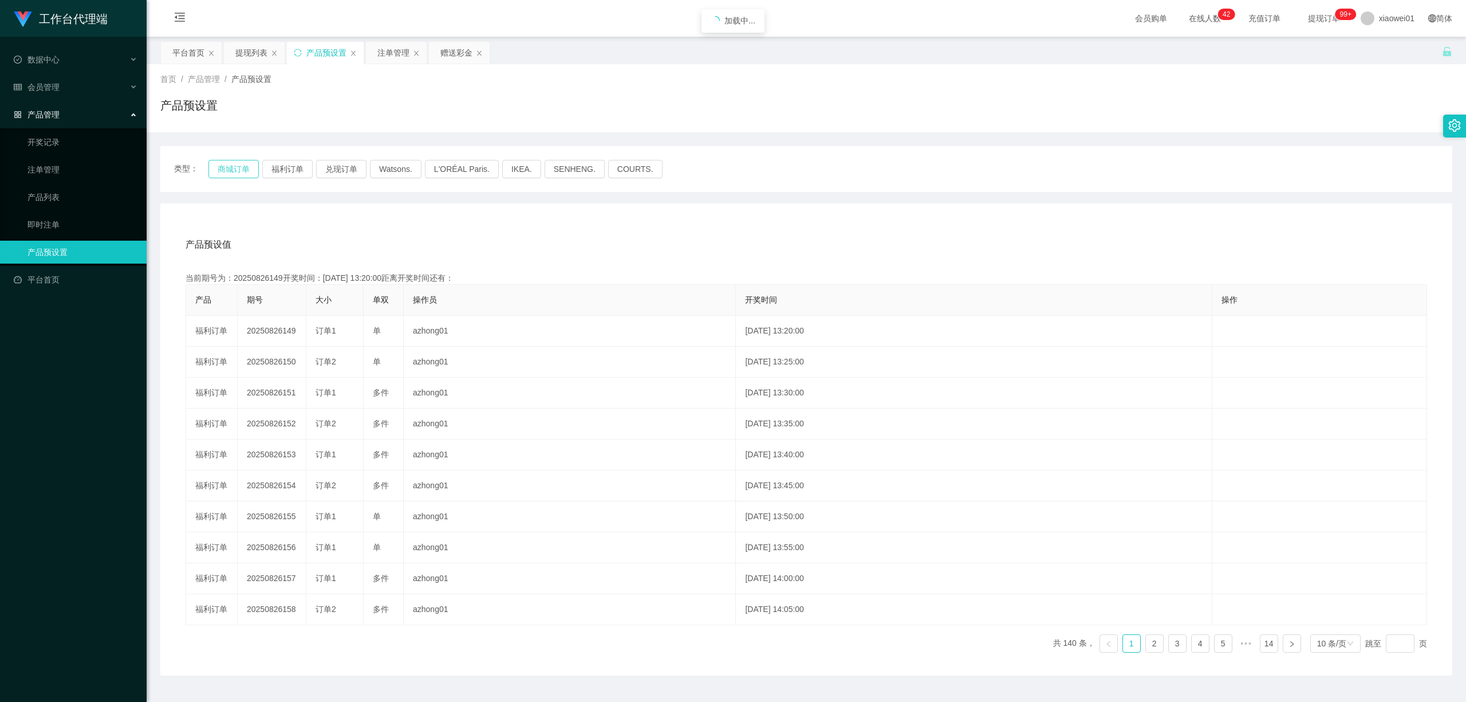
click at [242, 172] on button "商城订单" at bounding box center [233, 169] width 50 height 18
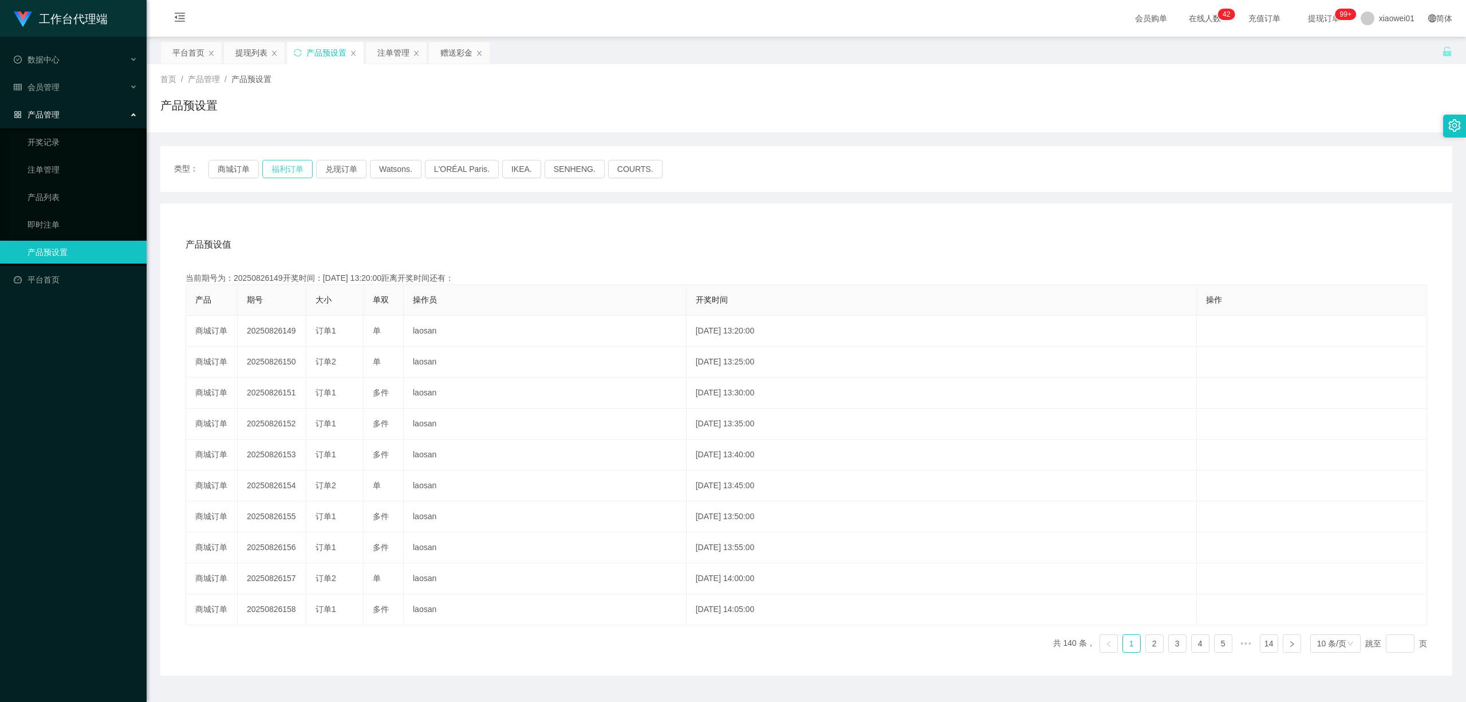
click at [285, 167] on button "福利订单" at bounding box center [287, 169] width 50 height 18
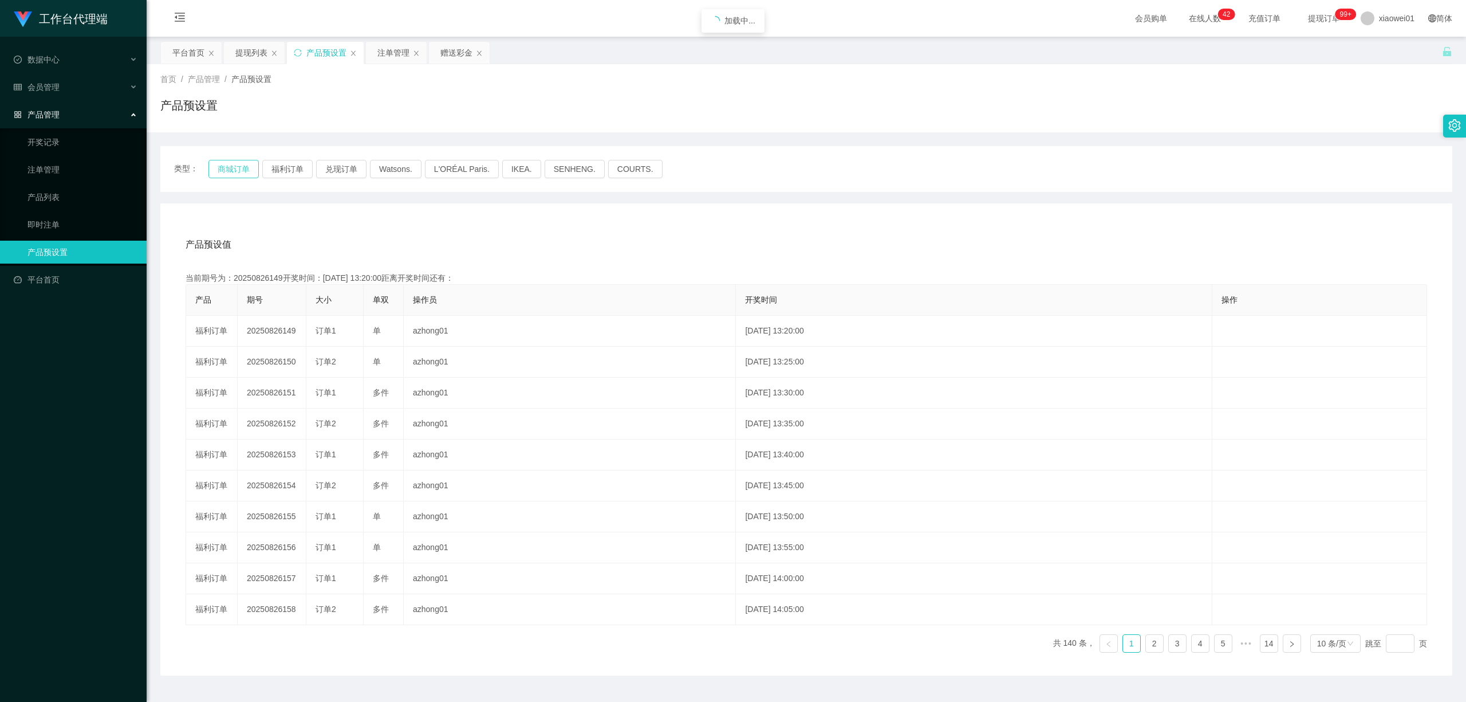
click at [241, 172] on button "商城订单" at bounding box center [233, 169] width 50 height 18
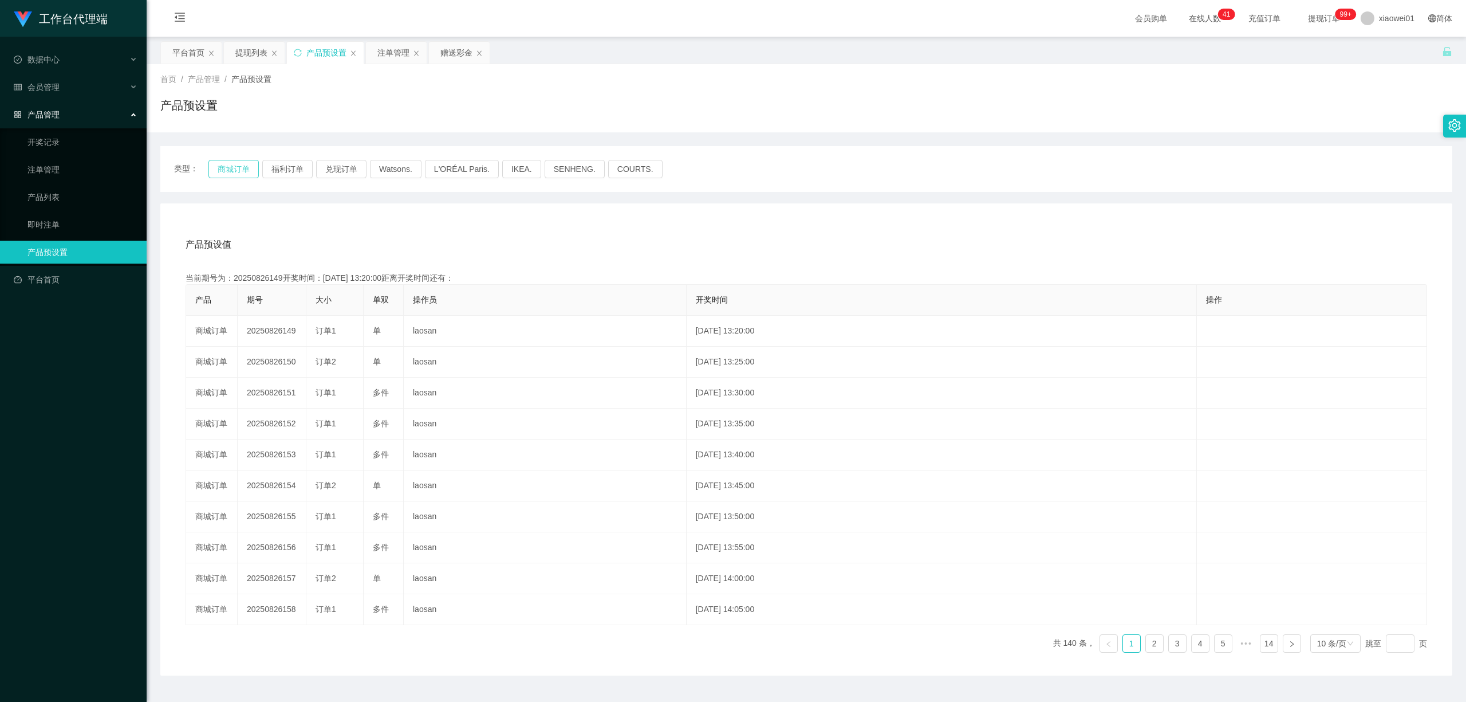
click at [241, 172] on button "商城订单" at bounding box center [233, 169] width 50 height 18
click at [314, 168] on div "类型： 商城订单 福利订单 兑现订单 Watsons. L'ORÉAL Paris. IKEA. [GEOGRAPHIC_DATA]. COURTS." at bounding box center [806, 169] width 1265 height 18
click at [252, 172] on button "商城订单" at bounding box center [233, 169] width 50 height 18
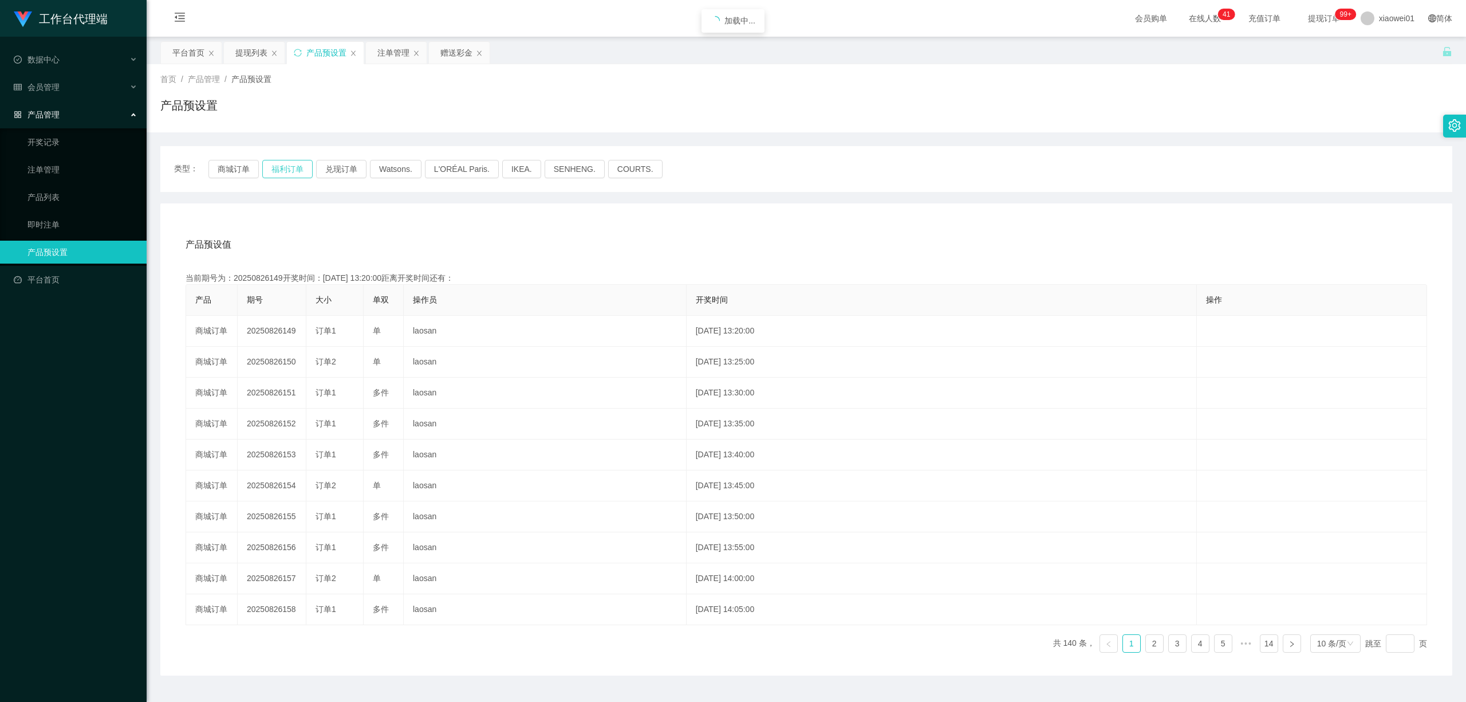
click at [287, 164] on button "福利订单" at bounding box center [287, 169] width 50 height 18
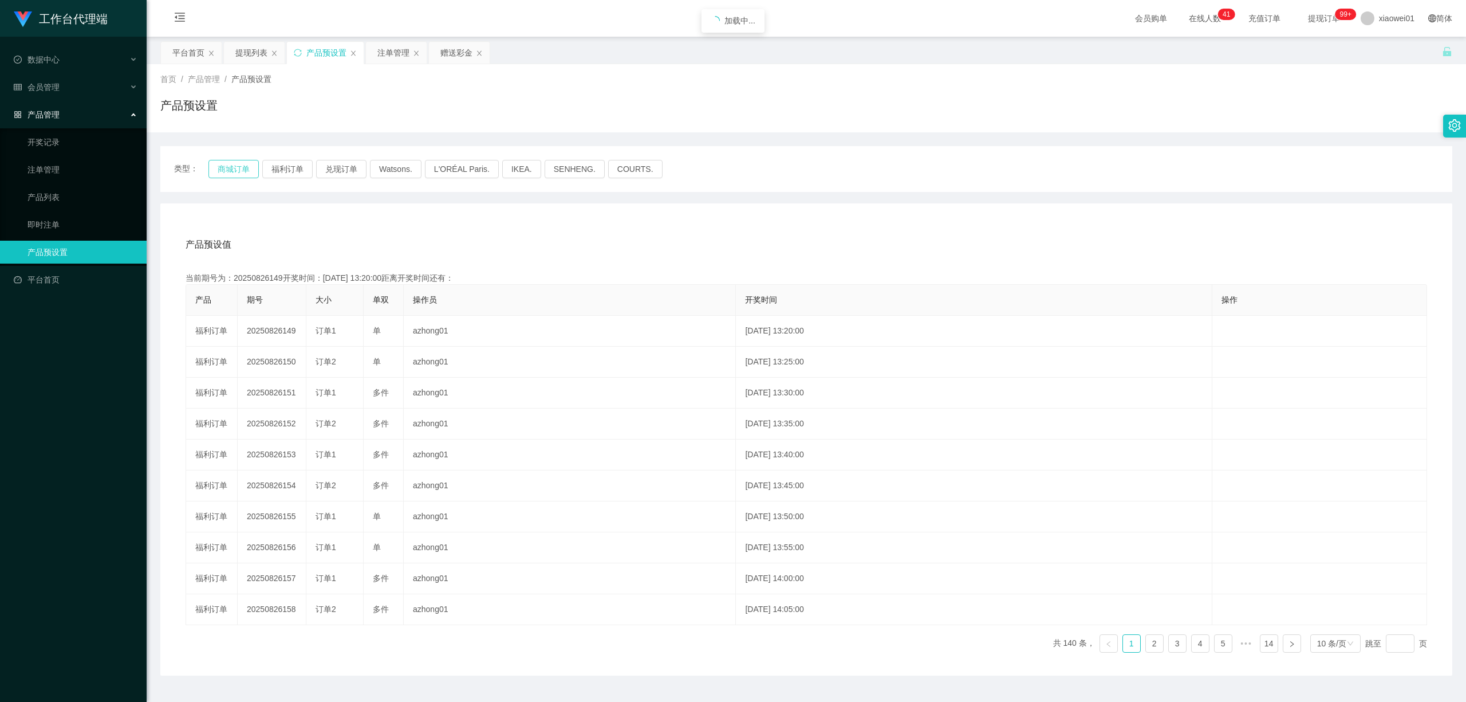
click at [235, 168] on button "商城订单" at bounding box center [233, 169] width 50 height 18
click at [234, 168] on button "商城订单" at bounding box center [233, 169] width 50 height 18
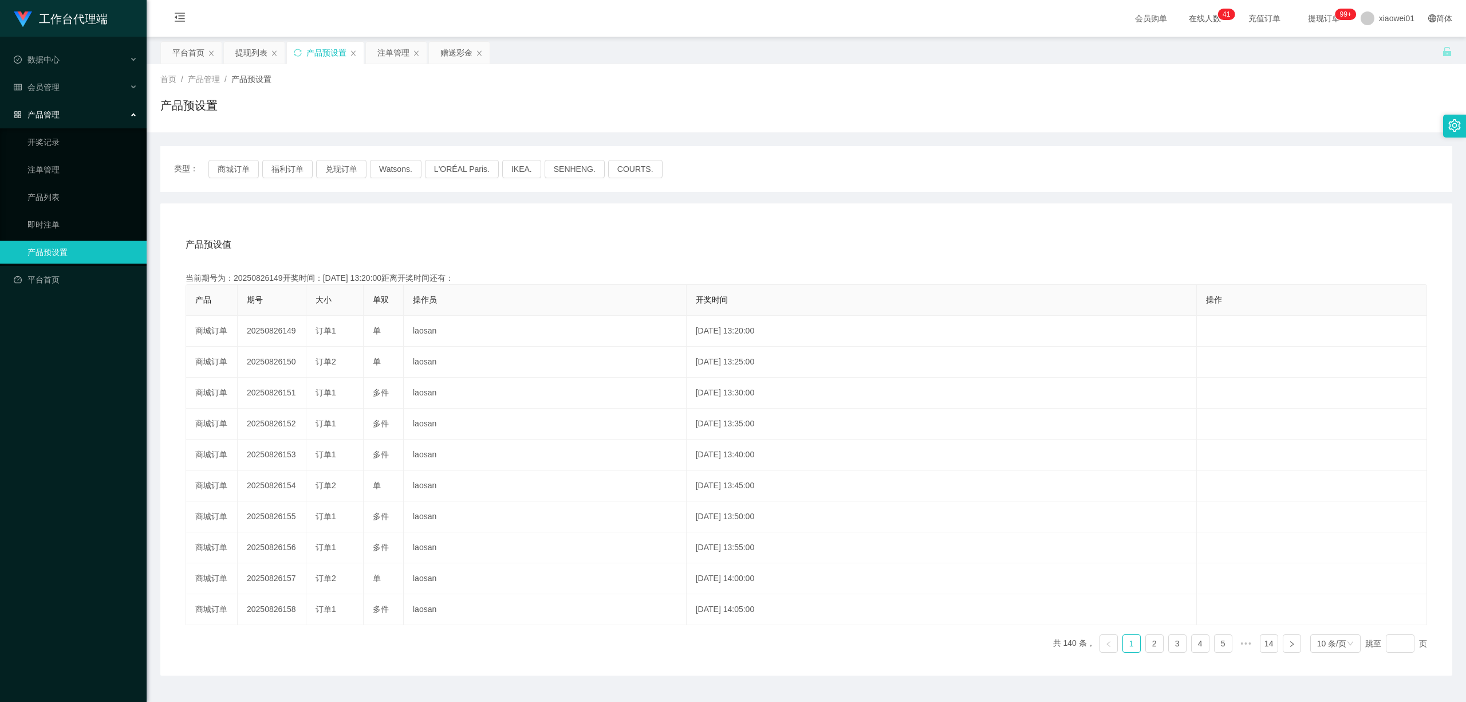
click at [208, 158] on div "类型： 商城订单 福利订单 兑现订单 Watsons. L'ORÉAL Paris. IKEA. [GEOGRAPHIC_DATA]. COURTS." at bounding box center [806, 169] width 1292 height 46
click at [266, 154] on div "类型： 商城订单 福利订单 兑现订单 Watsons. L'ORÉAL Paris. IKEA. [GEOGRAPHIC_DATA]. COURTS." at bounding box center [806, 169] width 1292 height 46
click at [263, 162] on button "福利订单" at bounding box center [287, 169] width 50 height 18
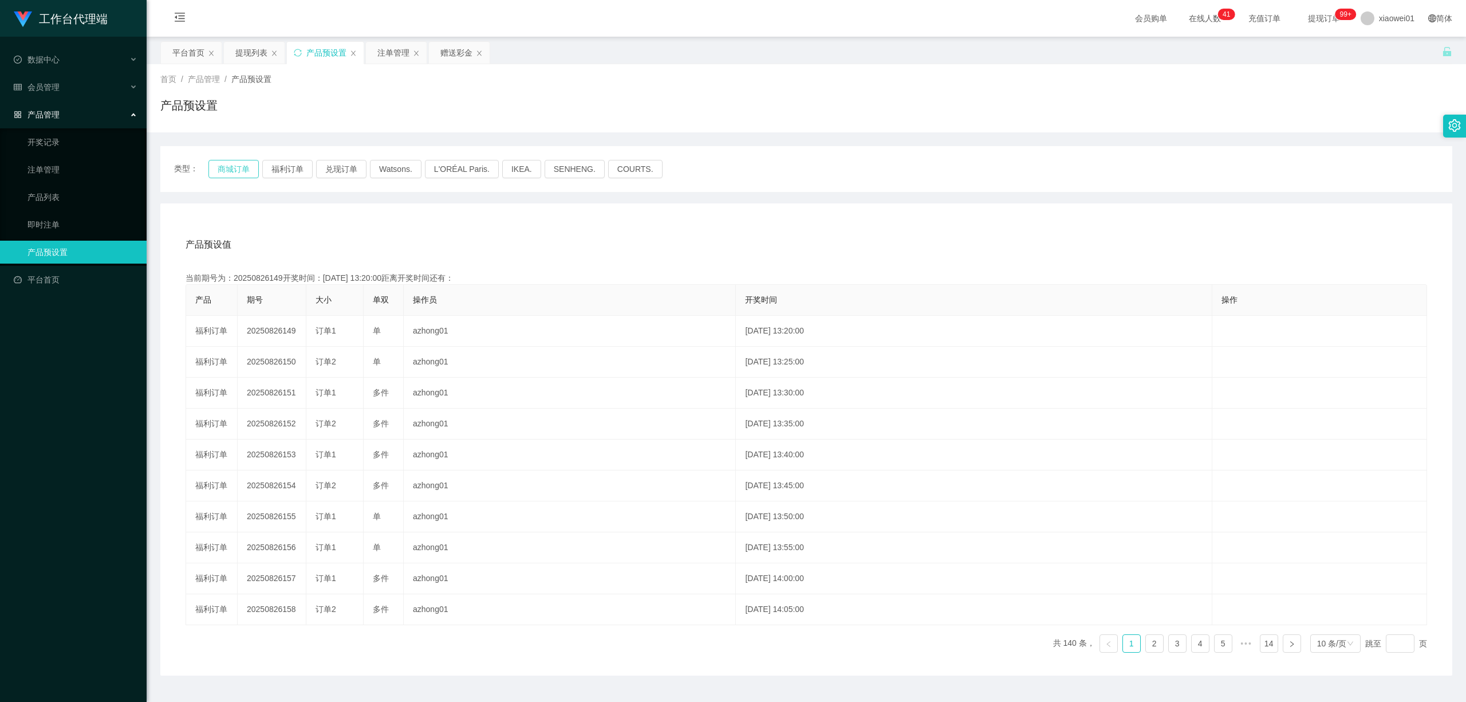
click at [237, 164] on button "商城订单" at bounding box center [233, 169] width 50 height 18
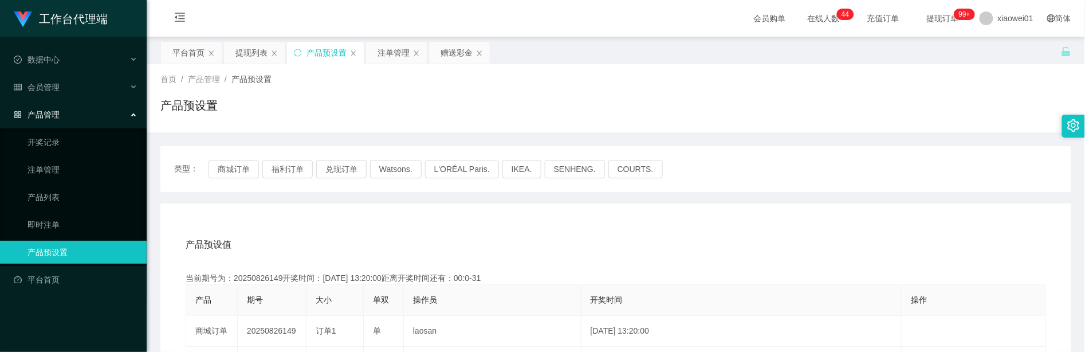
click at [622, 17] on div "会员购单 在线人数 0 1 2 3 4 5 6 7 8 9 0 1 2 3 4 5 6 7 8 9 0 1 2 3 4 5 6 7 8 9 0 1 2 3 4…" at bounding box center [616, 18] width 938 height 37
click at [438, 58] on div "赠送彩金" at bounding box center [459, 53] width 61 height 22
click at [450, 55] on div "赠送彩金" at bounding box center [456, 53] width 32 height 22
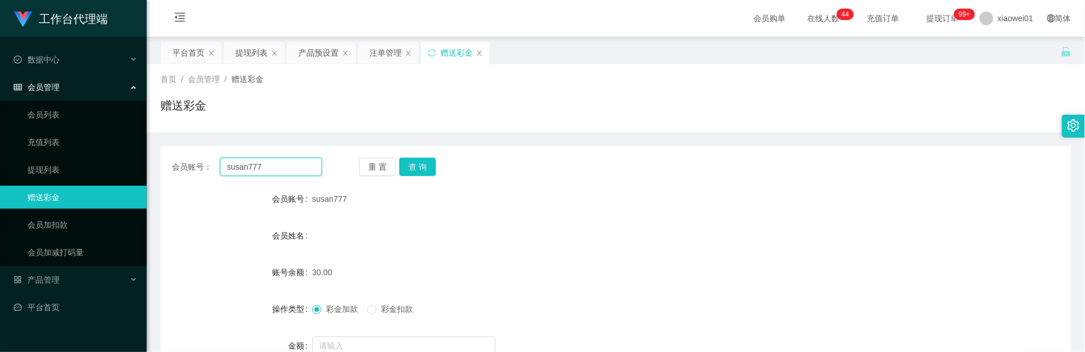
drag, startPoint x: 309, startPoint y: 159, endPoint x: 156, endPoint y: 156, distance: 153.5
click at [152, 156] on main "关闭左侧 关闭右侧 关闭其它 刷新页面 平台首页 提现列表 产品预设置 注单管理 赠送彩金 首页 / 会员管理 / 赠送彩金 / 赠送彩金 会员账号： sus…" at bounding box center [616, 334] width 938 height 595
paste input "wee5021"
type input "wee5021"
click at [422, 168] on button "查 询" at bounding box center [417, 167] width 37 height 18
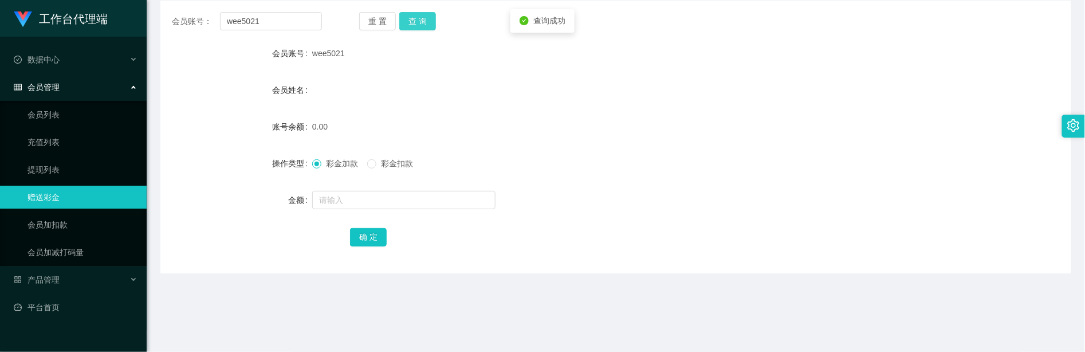
scroll to position [152, 0]
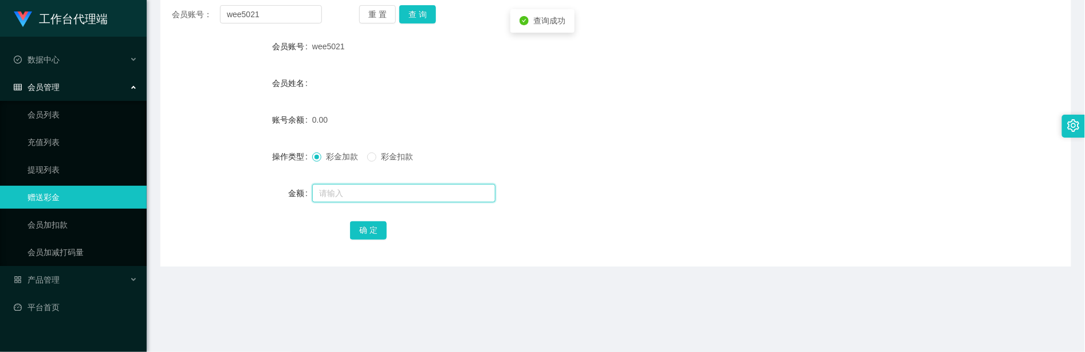
click at [365, 192] on input "text" at bounding box center [403, 193] width 183 height 18
type input "60"
click at [373, 225] on button "确 定" at bounding box center [368, 230] width 37 height 18
click at [653, 127] on div "60.00" at bounding box center [578, 119] width 532 height 23
drag, startPoint x: 277, startPoint y: 10, endPoint x: 117, endPoint y: -2, distance: 160.8
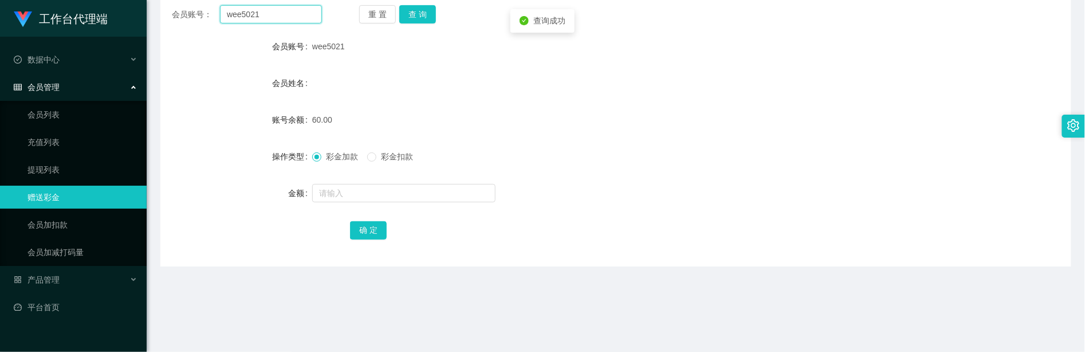
click at [117, 0] on html "工作台代理端 数据中心 会员管理 会员列表 充值列表 提现列表 赠送彩金 会员加扣款 会员加减打码量 产品管理 开奖记录 注单管理 产品列表 即时注单 产品预…" at bounding box center [542, 176] width 1085 height 352
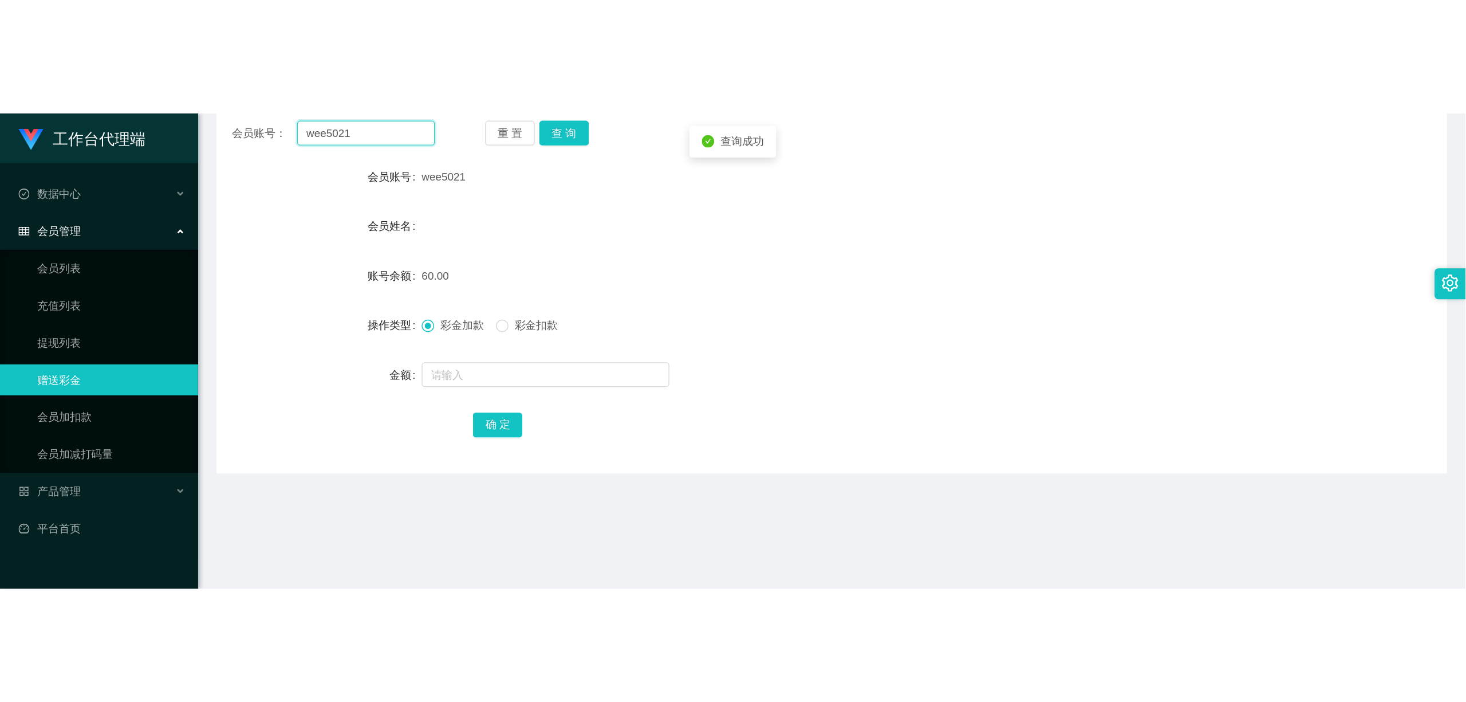
scroll to position [88, 0]
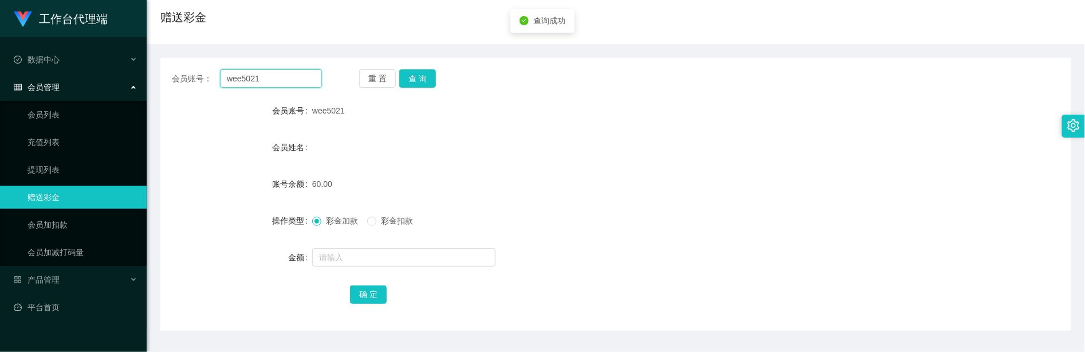
paste input "jimmy1982"
type input "jimmy1982"
click at [416, 72] on button "查 询" at bounding box center [417, 78] width 37 height 18
drag, startPoint x: 385, startPoint y: 250, endPoint x: 381, endPoint y: 255, distance: 6.5
click at [385, 250] on input "text" at bounding box center [403, 257] width 183 height 18
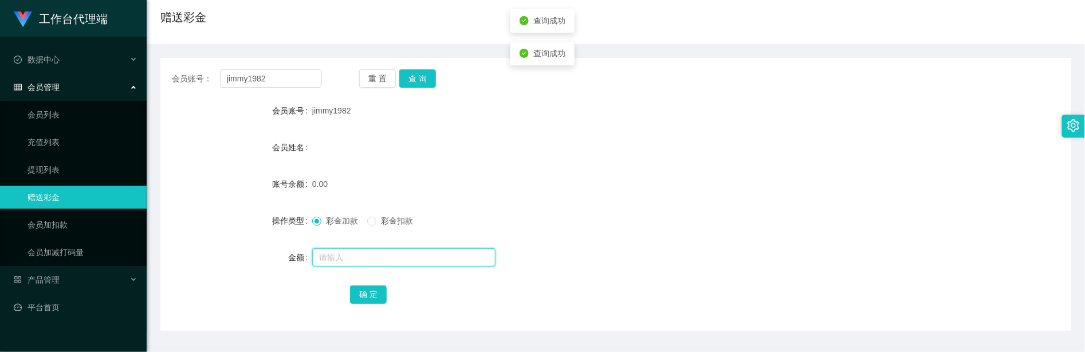
click at [381, 255] on input "text" at bounding box center [403, 257] width 183 height 18
type input "60"
click at [369, 296] on button "确 定" at bounding box center [368, 294] width 37 height 18
click at [585, 99] on div "jimmy1982" at bounding box center [578, 110] width 532 height 23
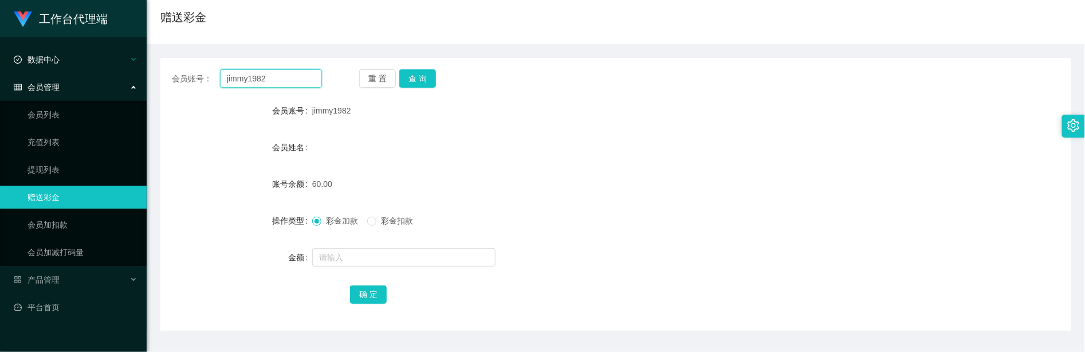
drag, startPoint x: 289, startPoint y: 85, endPoint x: 66, endPoint y: 58, distance: 224.5
click at [60, 58] on section "工作台代理端 数据中心 会员管理 会员列表 充值列表 提现列表 赠送彩金 会员加扣款 会员加减打码量 产品管理 开奖记录 注单管理 产品列表 即时注单 产品预…" at bounding box center [542, 254] width 1085 height 685
paste input "yvonne108"
type input "yvonne108"
click at [418, 74] on button "查 询" at bounding box center [417, 78] width 37 height 18
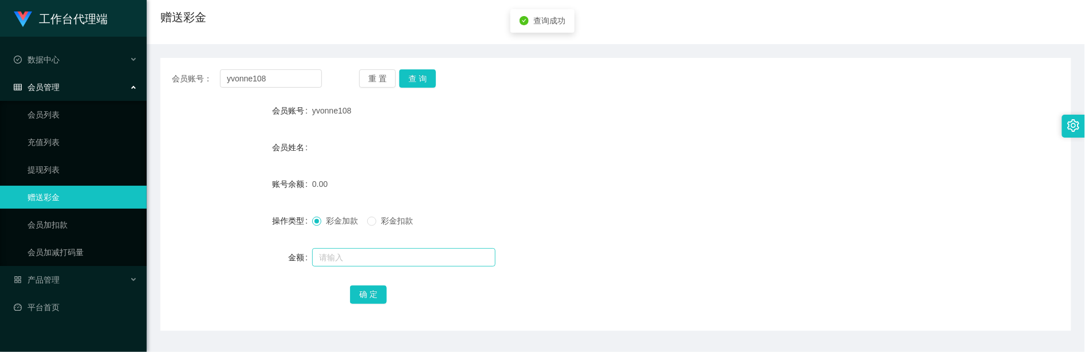
click at [383, 247] on div at bounding box center [578, 257] width 532 height 23
click at [383, 248] on input "text" at bounding box center [403, 257] width 183 height 18
type input "60"
click at [358, 289] on button "确 定" at bounding box center [368, 294] width 37 height 18
drag, startPoint x: 659, startPoint y: 183, endPoint x: 504, endPoint y: 175, distance: 154.9
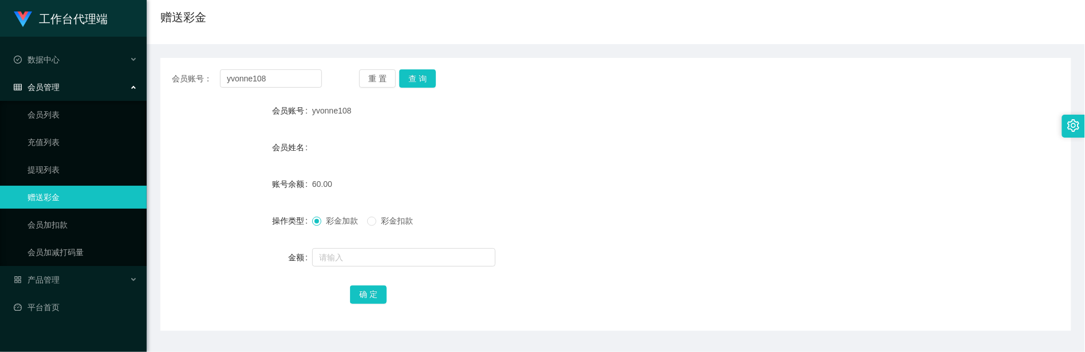
click at [645, 182] on div "60.00" at bounding box center [578, 183] width 532 height 23
click at [354, 254] on input "text" at bounding box center [403, 257] width 183 height 18
paste input "redtea6130"
type input "redtea6130"
drag, startPoint x: 371, startPoint y: 259, endPoint x: 69, endPoint y: 218, distance: 304.6
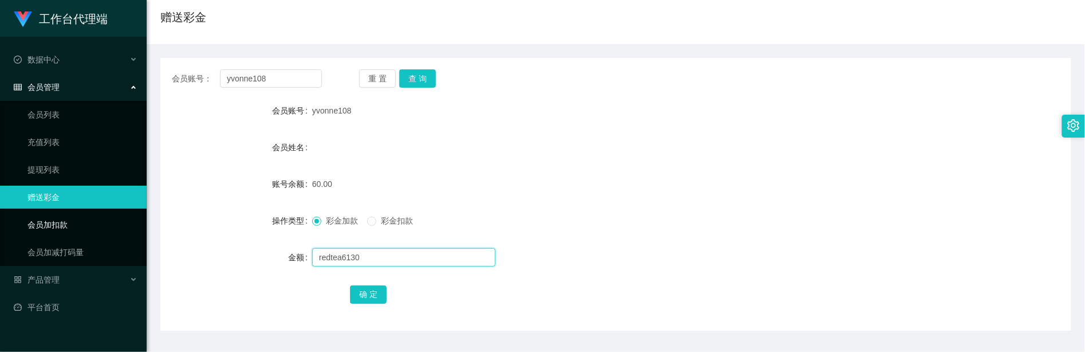
click at [69, 218] on section "工作台代理端 数据中心 会员管理 会员列表 充值列表 提现列表 赠送彩金 会员加扣款 会员加减打码量 产品管理 开奖记录 注单管理 产品列表 即时注单 产品预…" at bounding box center [542, 254] width 1085 height 685
click at [481, 36] on div "首页 / 会员管理 / 赠送彩金 / 赠送彩金" at bounding box center [616, 10] width 938 height 68
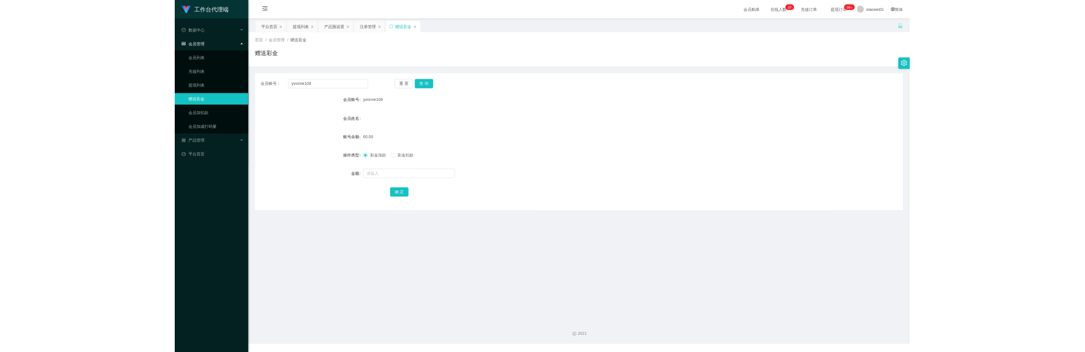
scroll to position [0, 0]
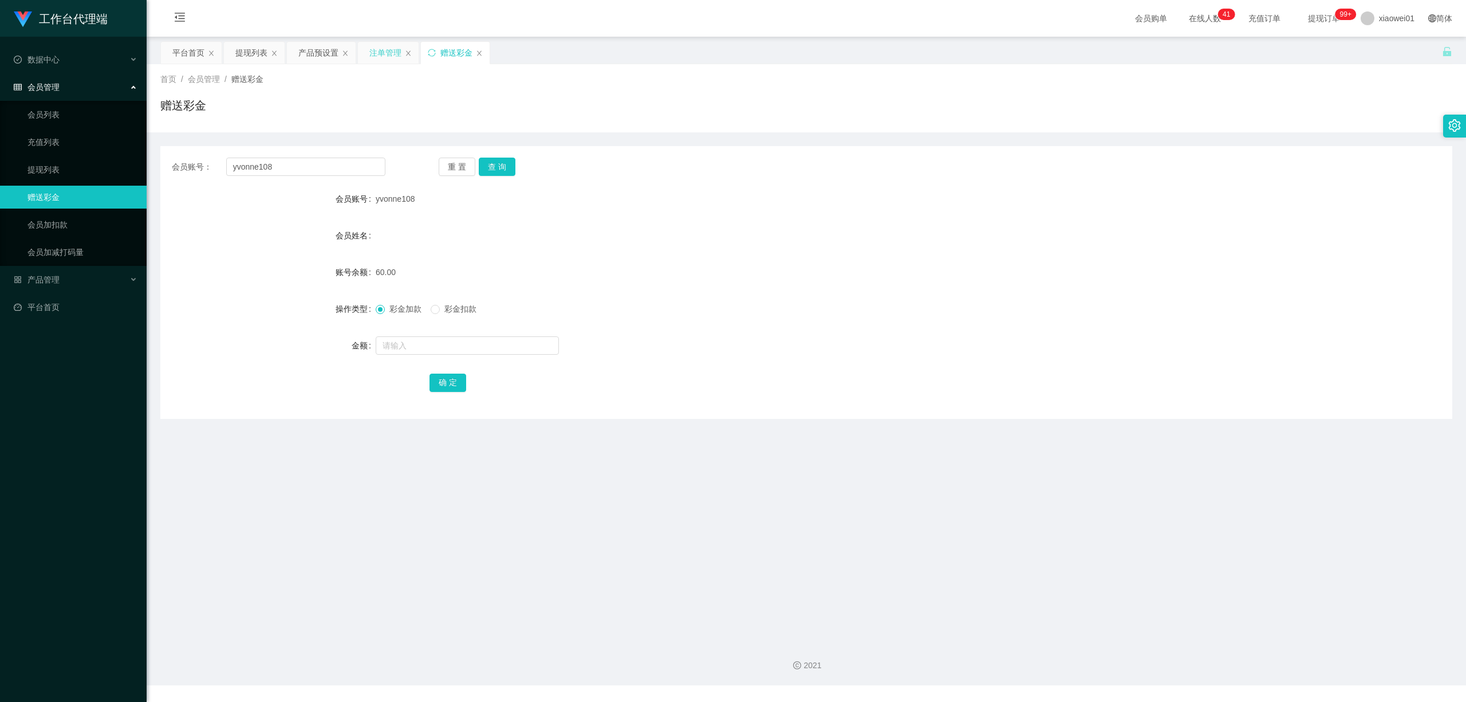
click at [393, 58] on div "注单管理" at bounding box center [385, 53] width 32 height 22
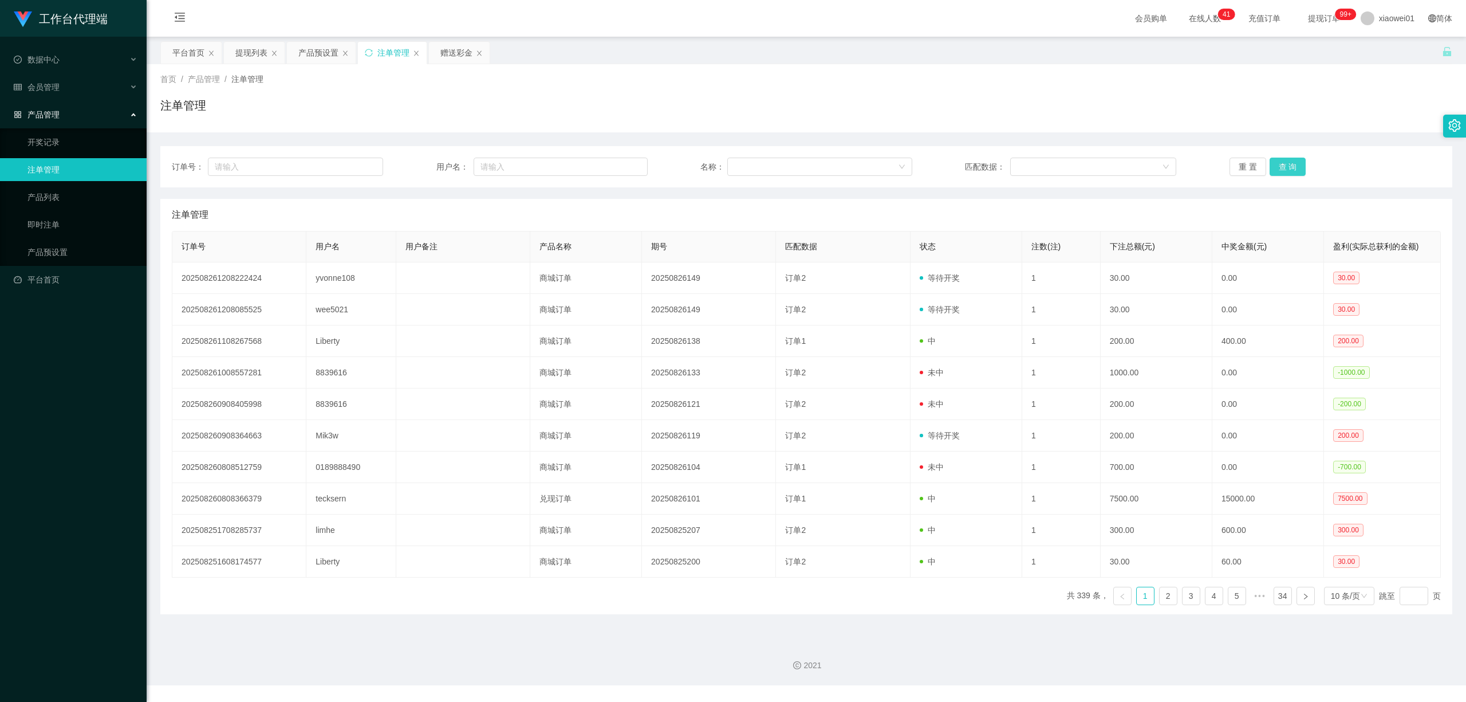
click at [1292, 166] on button "查 询" at bounding box center [1288, 167] width 37 height 18
click at [1290, 161] on button "查 询" at bounding box center [1288, 167] width 37 height 18
click at [1288, 161] on button "查 询" at bounding box center [1288, 167] width 37 height 18
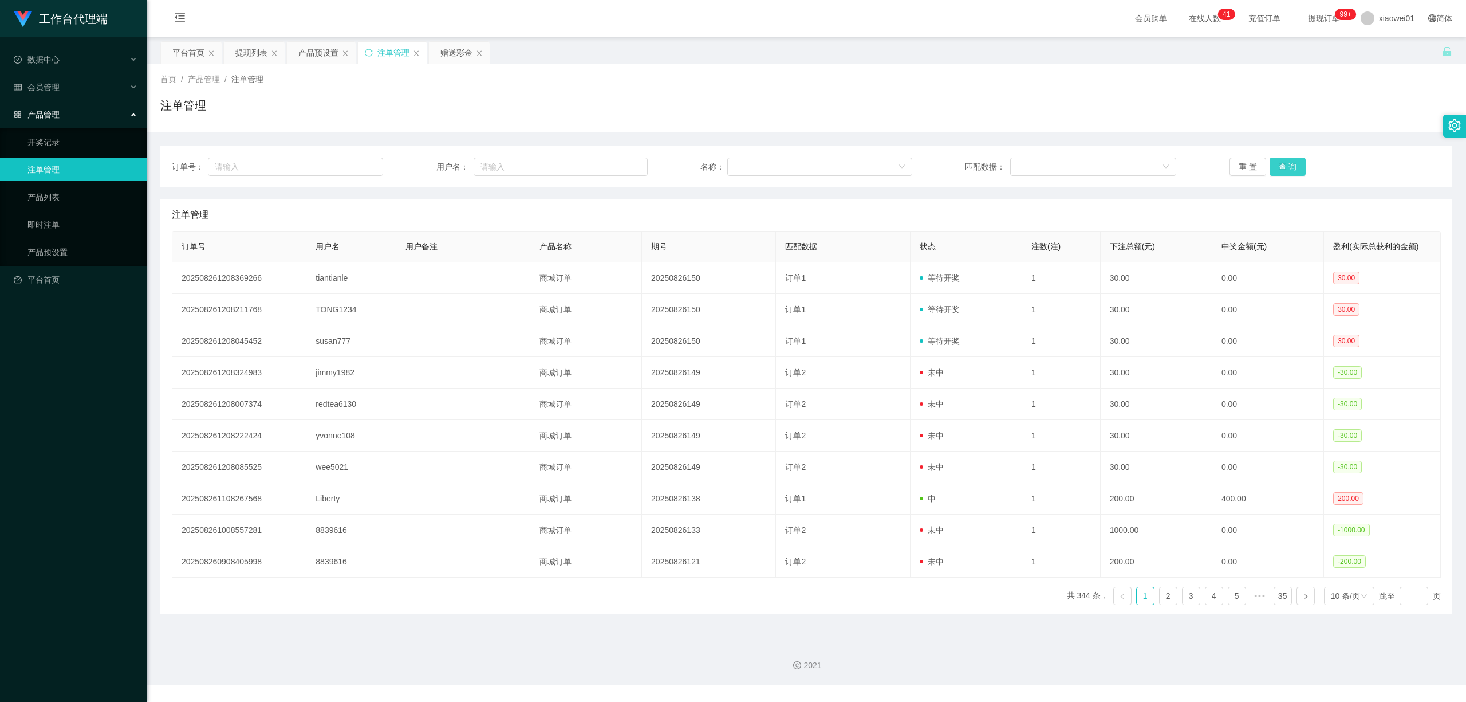
click at [1288, 161] on button "查 询" at bounding box center [1288, 167] width 37 height 18
click at [1277, 162] on button "查 询" at bounding box center [1288, 167] width 37 height 18
click at [1286, 166] on button "查 询" at bounding box center [1288, 167] width 37 height 18
click at [441, 46] on div "赠送彩金" at bounding box center [459, 53] width 61 height 22
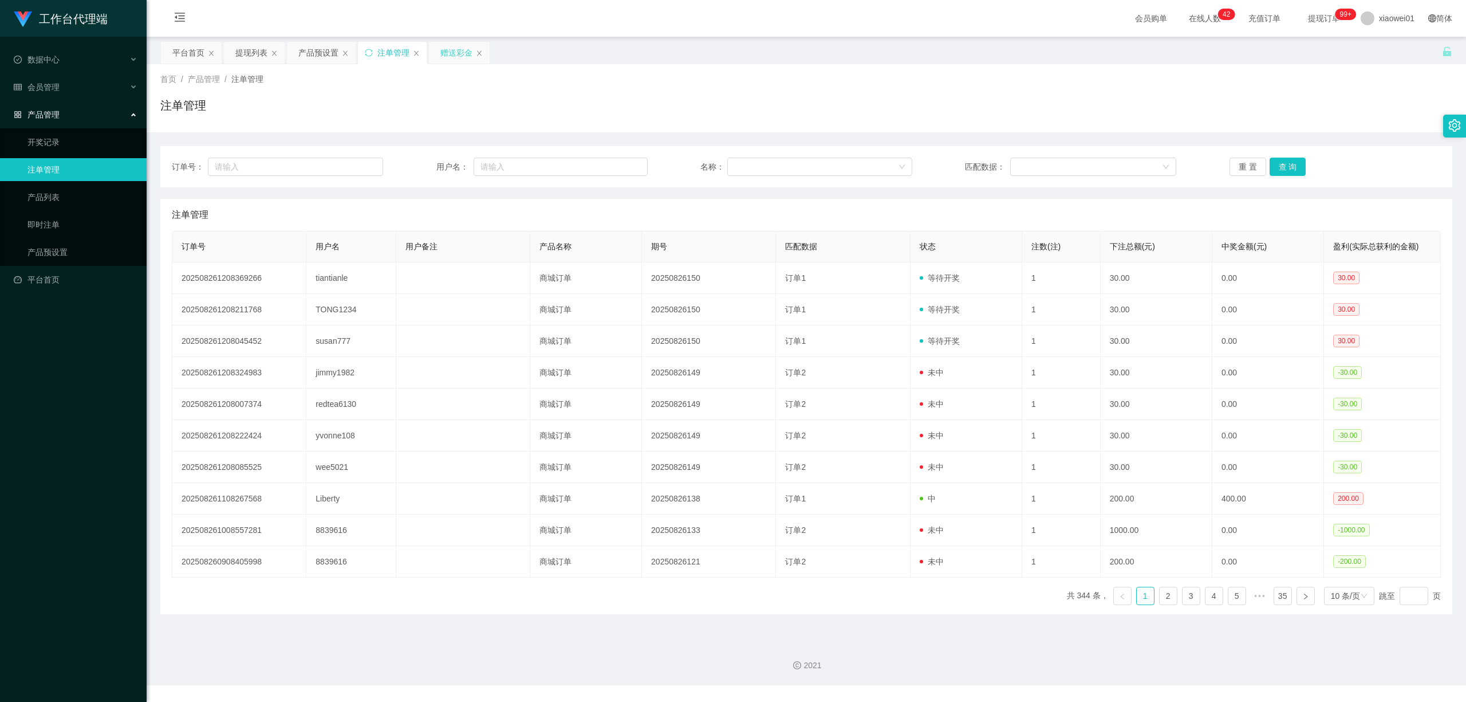
click at [470, 57] on div "赠送彩金" at bounding box center [456, 53] width 32 height 22
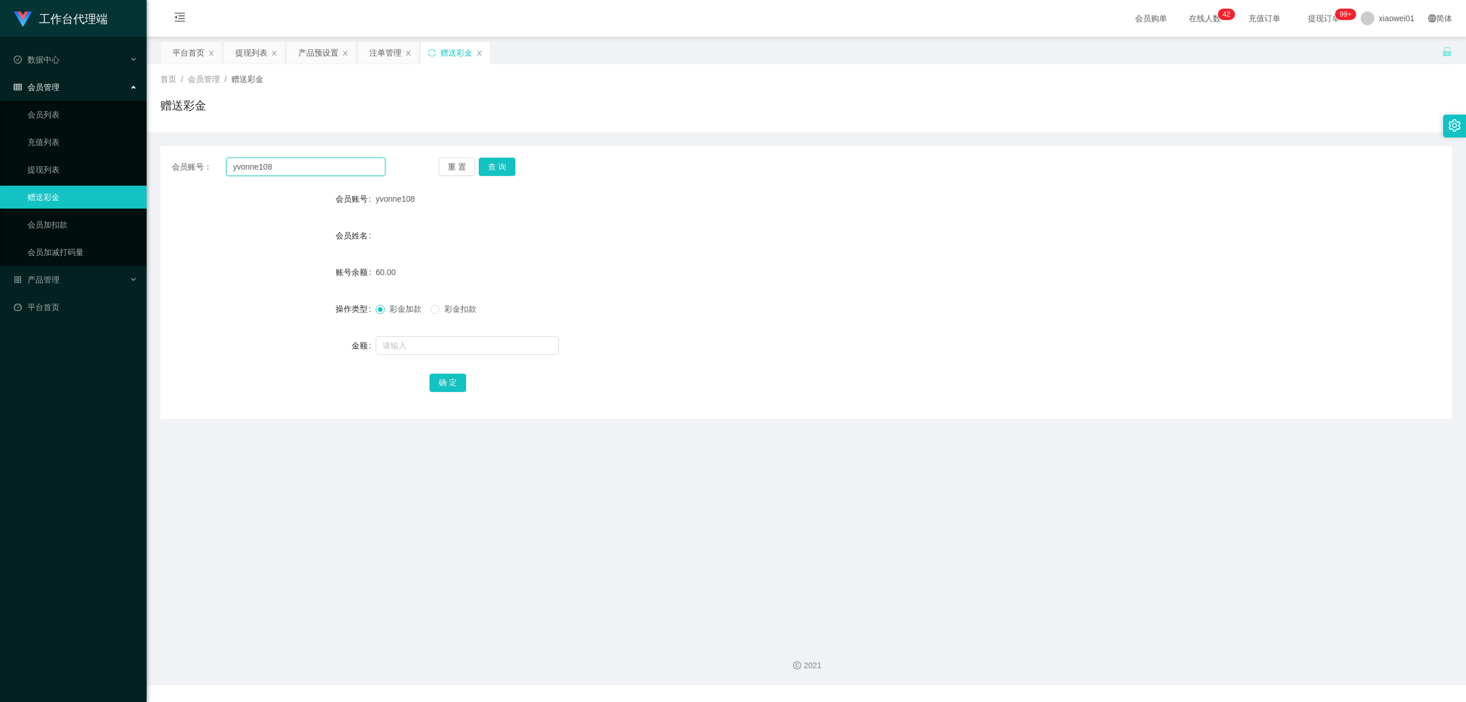
drag, startPoint x: 352, startPoint y: 171, endPoint x: 289, endPoint y: 148, distance: 67.0
click at [105, 156] on section "工作台代理端 数据中心 会员管理 会员列表 充值列表 提现列表 赠送彩金 会员加扣款 会员加减打码量 产品管理 开奖记录 注单管理 产品列表 即时注单 产品预…" at bounding box center [733, 342] width 1466 height 685
paste input "redtea6130"
type input "redtea6130"
drag, startPoint x: 502, startPoint y: 168, endPoint x: 505, endPoint y: 174, distance: 7.2
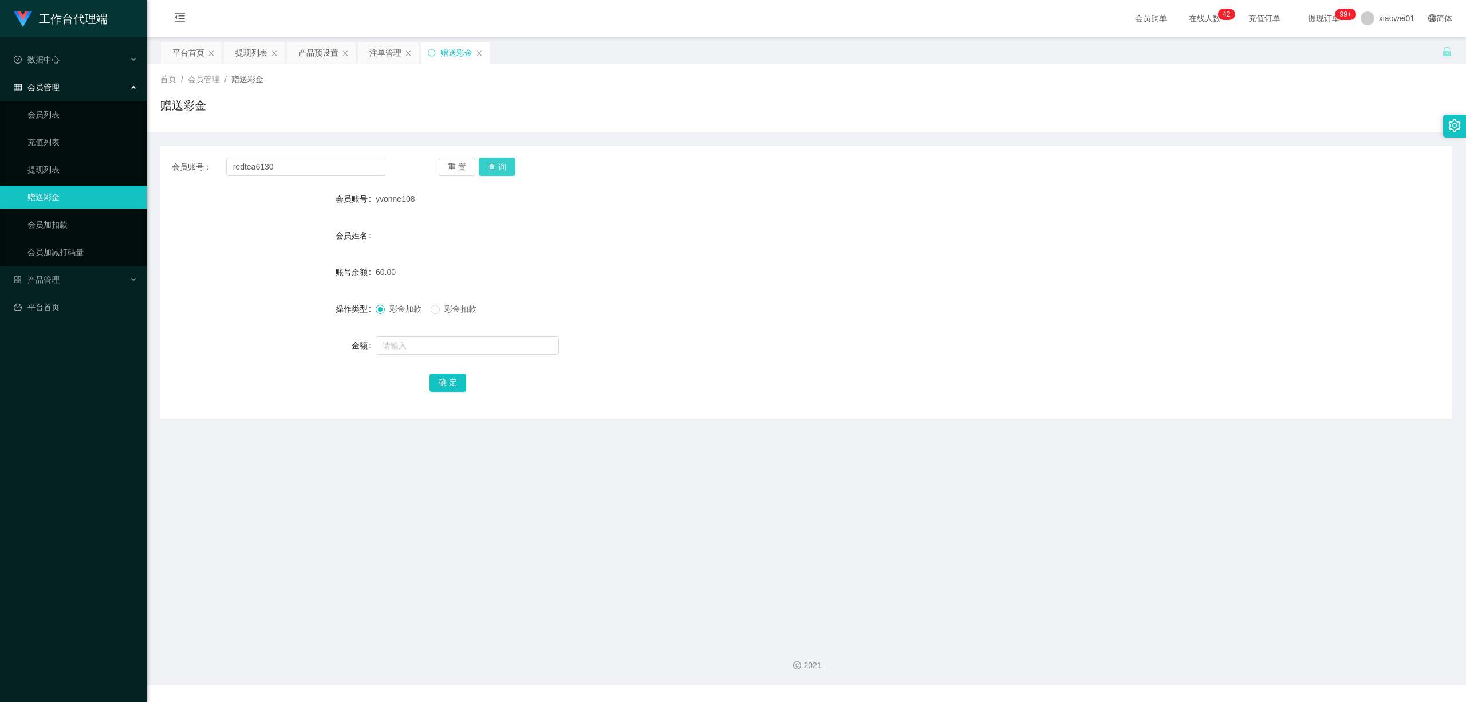
click at [502, 168] on button "查 询" at bounding box center [497, 167] width 37 height 18
click at [434, 355] on div at bounding box center [753, 345] width 754 height 23
click at [446, 337] on input "text" at bounding box center [467, 345] width 183 height 18
type input "60"
click at [452, 385] on button "确 定" at bounding box center [448, 382] width 37 height 18
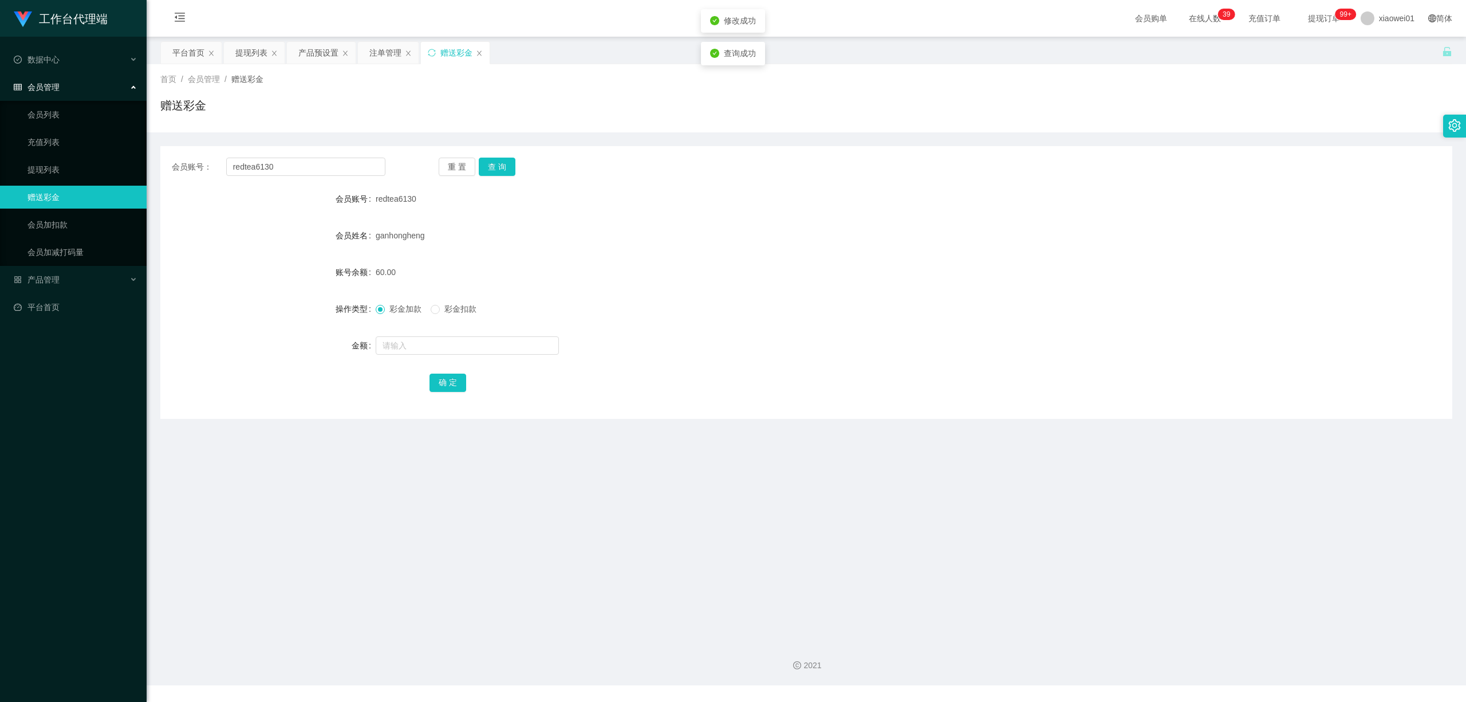
drag, startPoint x: 837, startPoint y: 268, endPoint x: 1022, endPoint y: 125, distance: 234.4
click at [837, 268] on div "60.00" at bounding box center [753, 272] width 754 height 23
drag, startPoint x: 373, startPoint y: 53, endPoint x: 363, endPoint y: 56, distance: 10.7
click at [367, 53] on div "注单管理" at bounding box center [388, 53] width 61 height 22
click at [383, 49] on div "注单管理" at bounding box center [385, 53] width 32 height 22
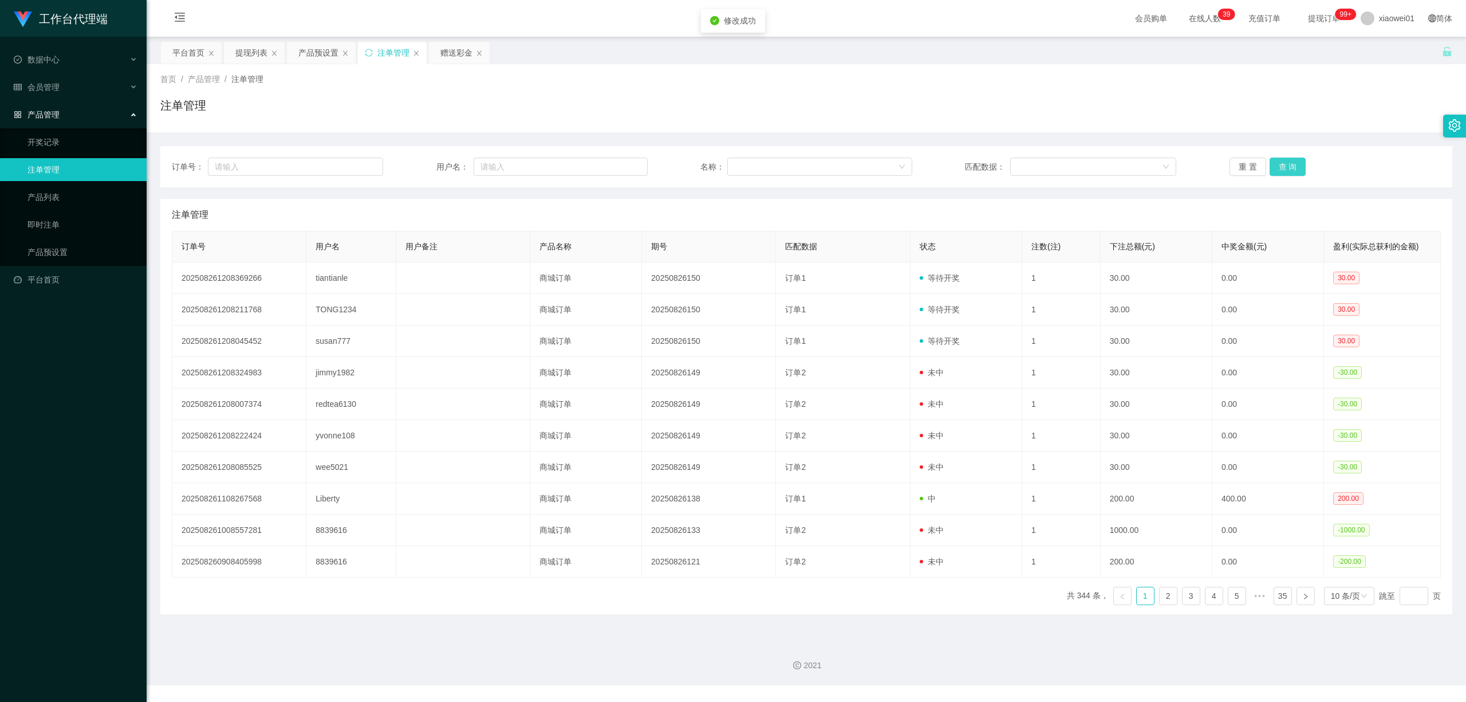
click at [1298, 159] on button "查 询" at bounding box center [1288, 167] width 37 height 18
click at [1295, 162] on button "查 询" at bounding box center [1294, 167] width 49 height 18
click at [254, 49] on div "提现列表" at bounding box center [251, 53] width 32 height 22
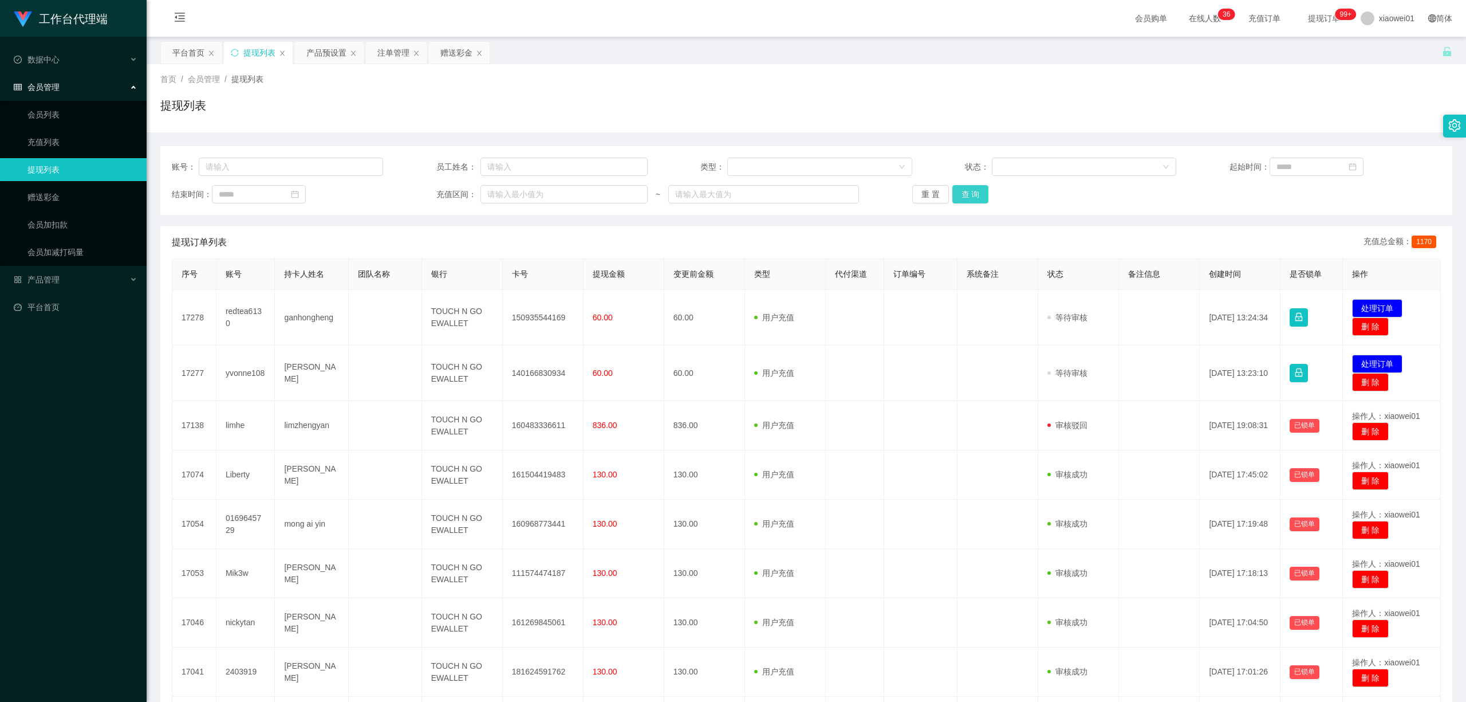
click at [953, 196] on button "查 询" at bounding box center [971, 194] width 37 height 18
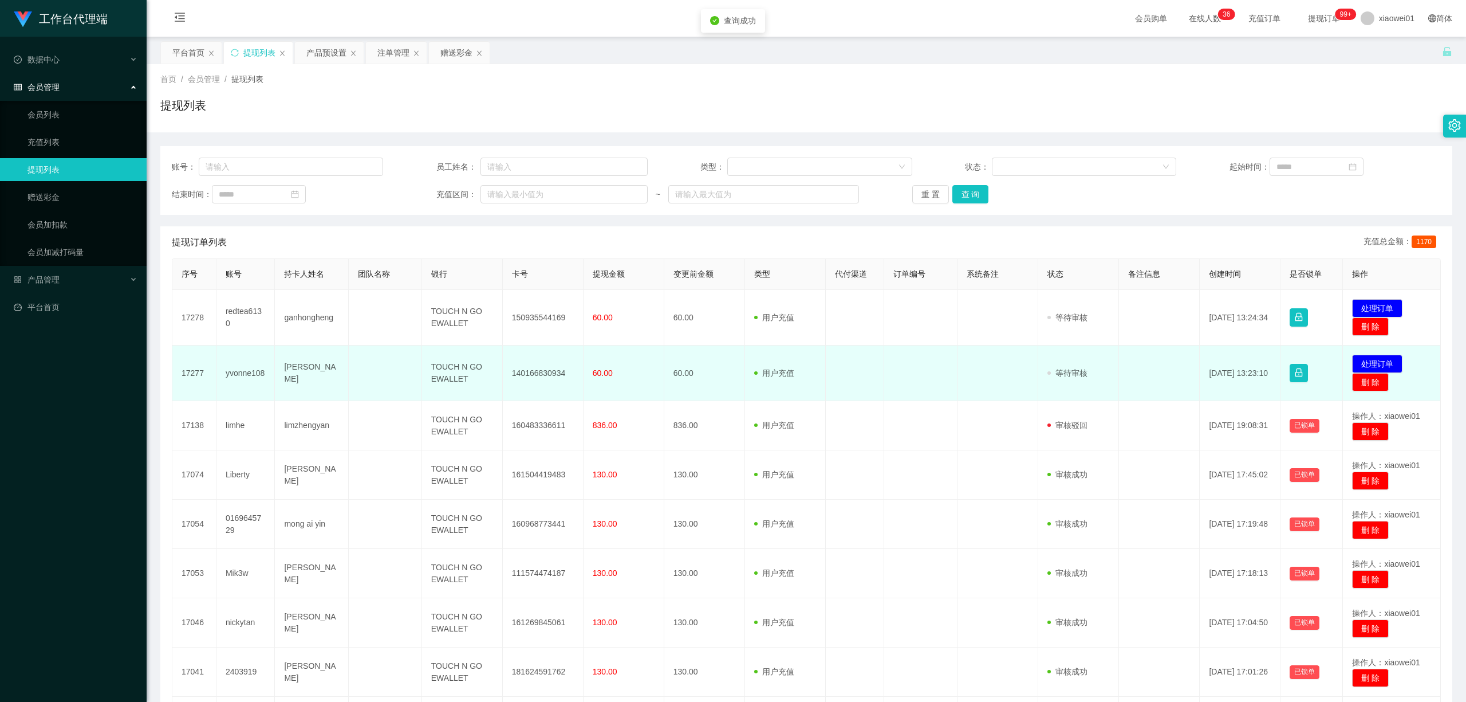
click at [557, 371] on td "140166830934" at bounding box center [543, 373] width 81 height 56
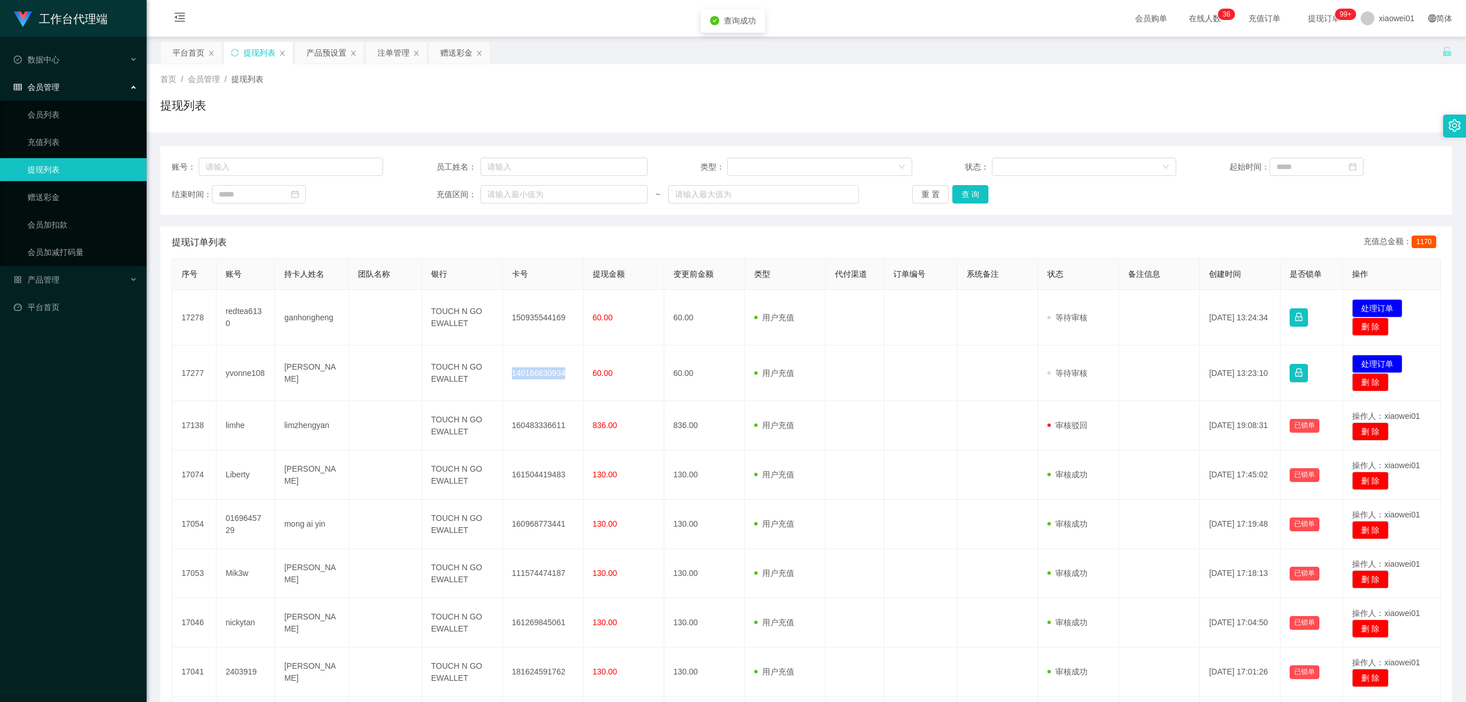
copy td "140166830934"
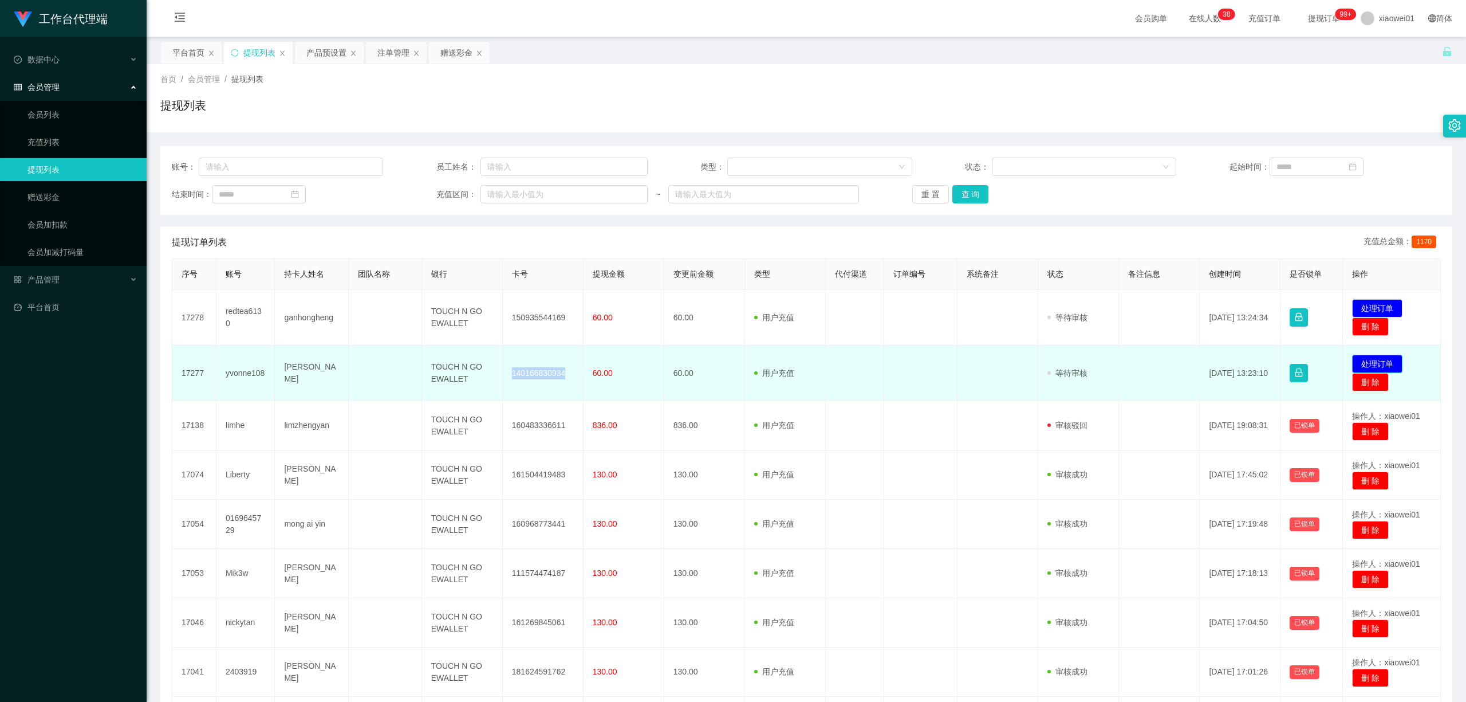
click at [1378, 361] on button "处理订单" at bounding box center [1377, 364] width 50 height 18
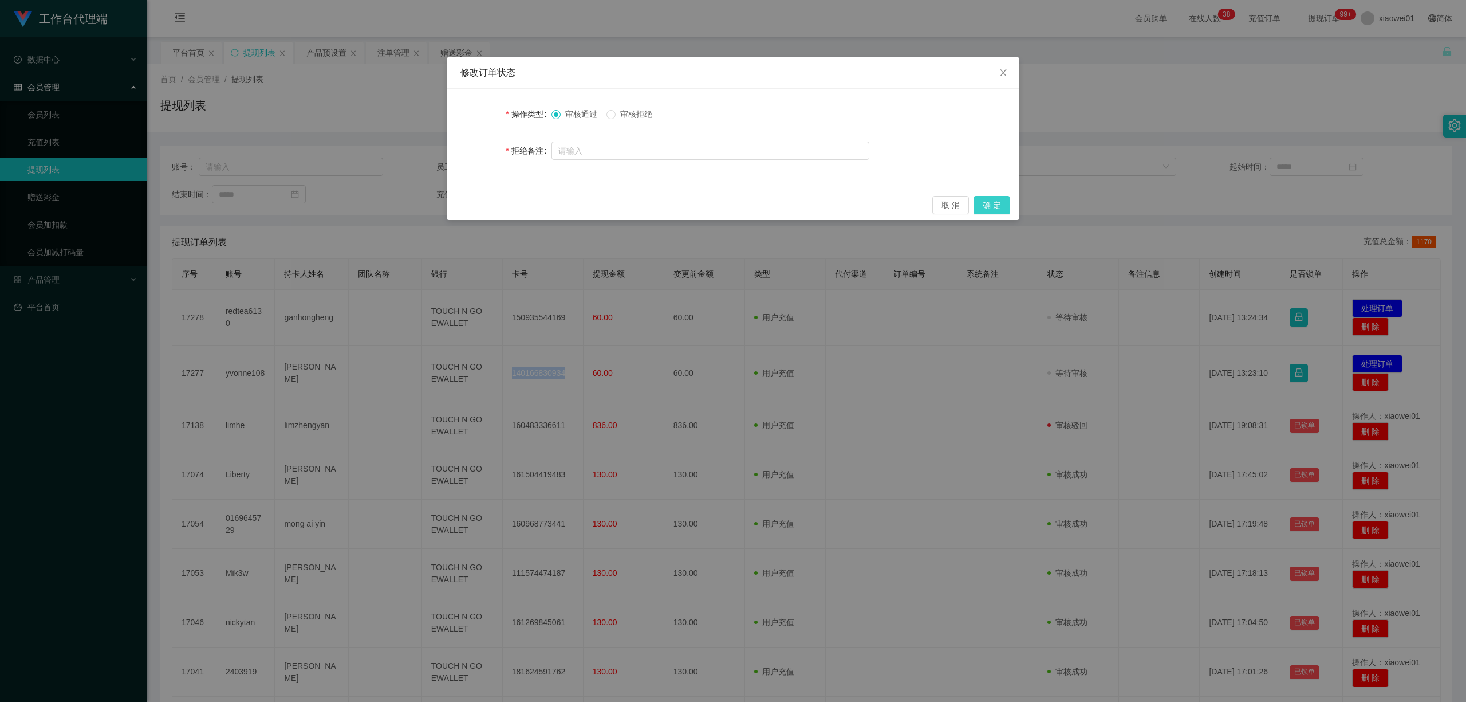
click at [988, 202] on button "确 定" at bounding box center [992, 205] width 37 height 18
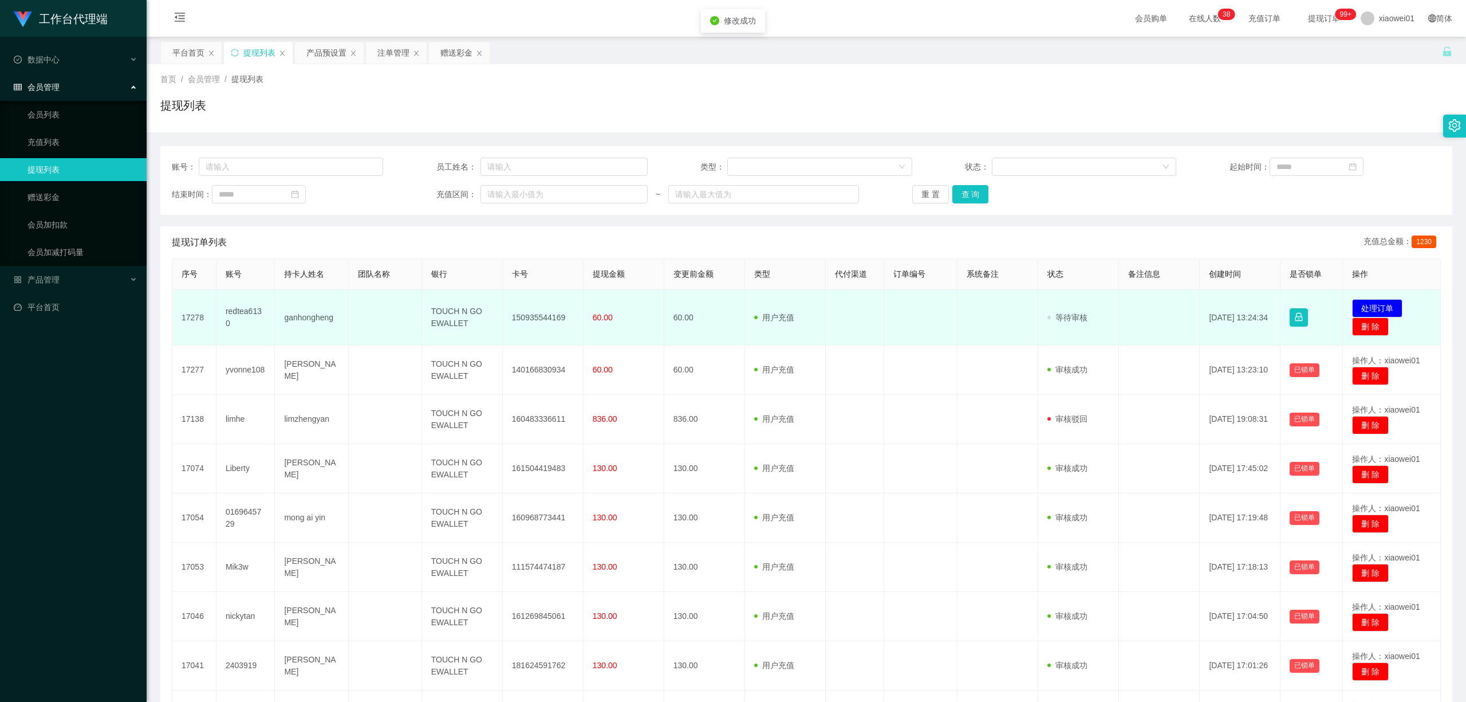
click at [534, 310] on td "150935544169" at bounding box center [543, 318] width 81 height 56
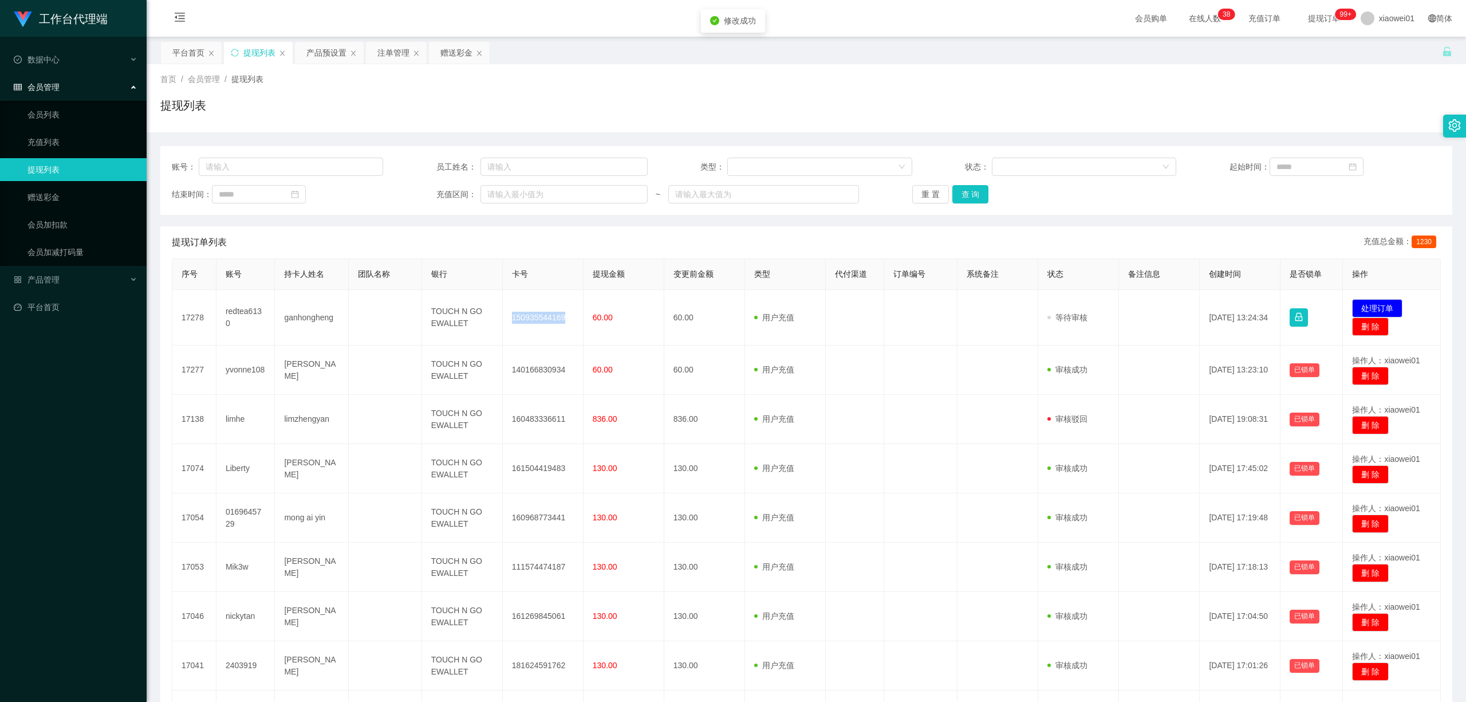
copy td "150935544169"
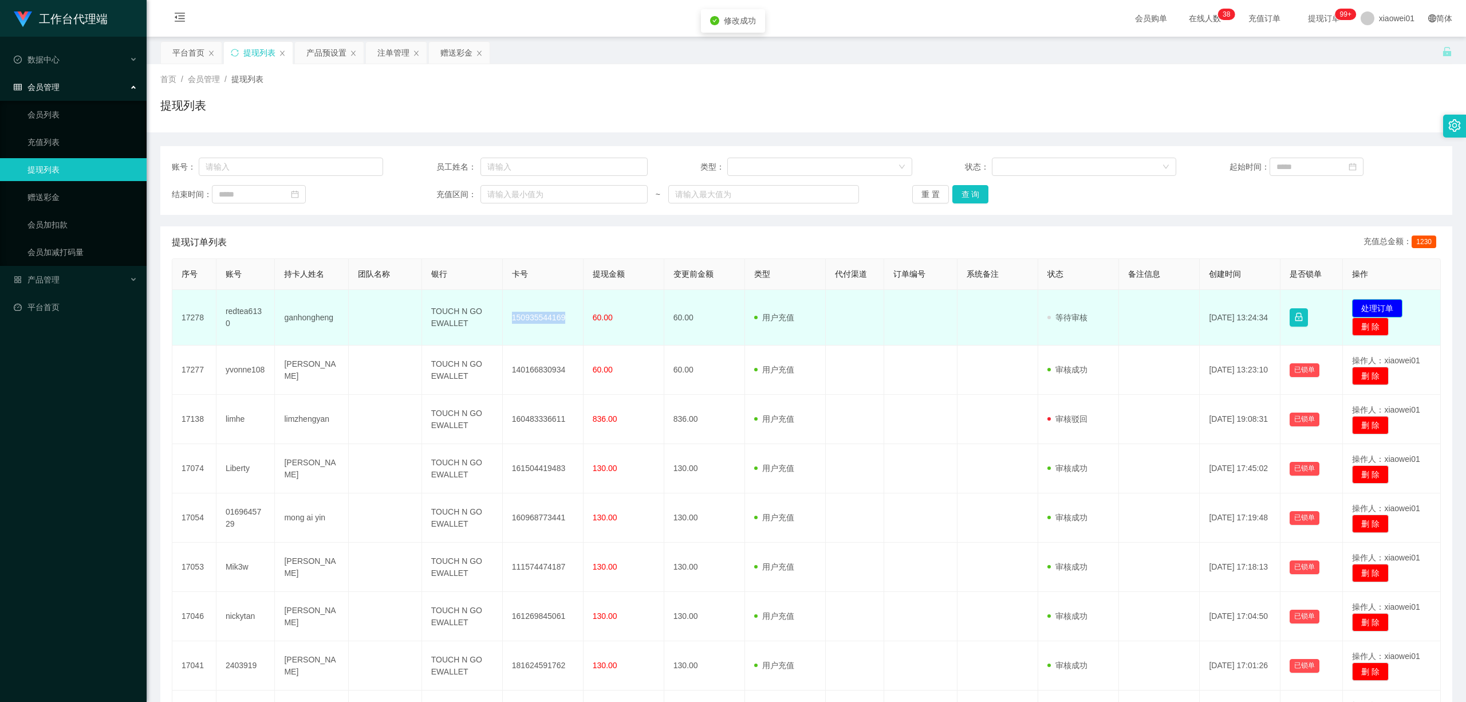
click at [1380, 306] on button "处理订单" at bounding box center [1377, 308] width 50 height 18
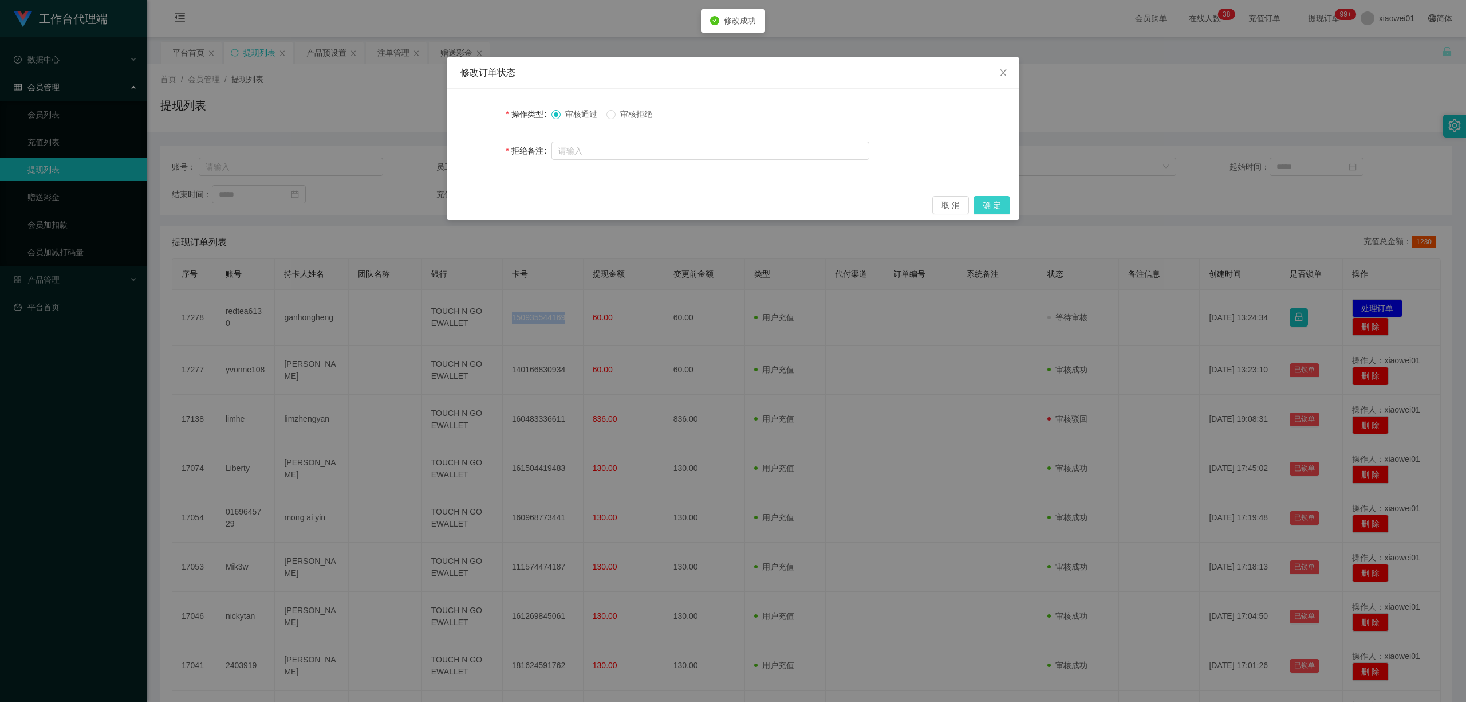
click at [984, 207] on button "确 定" at bounding box center [992, 205] width 37 height 18
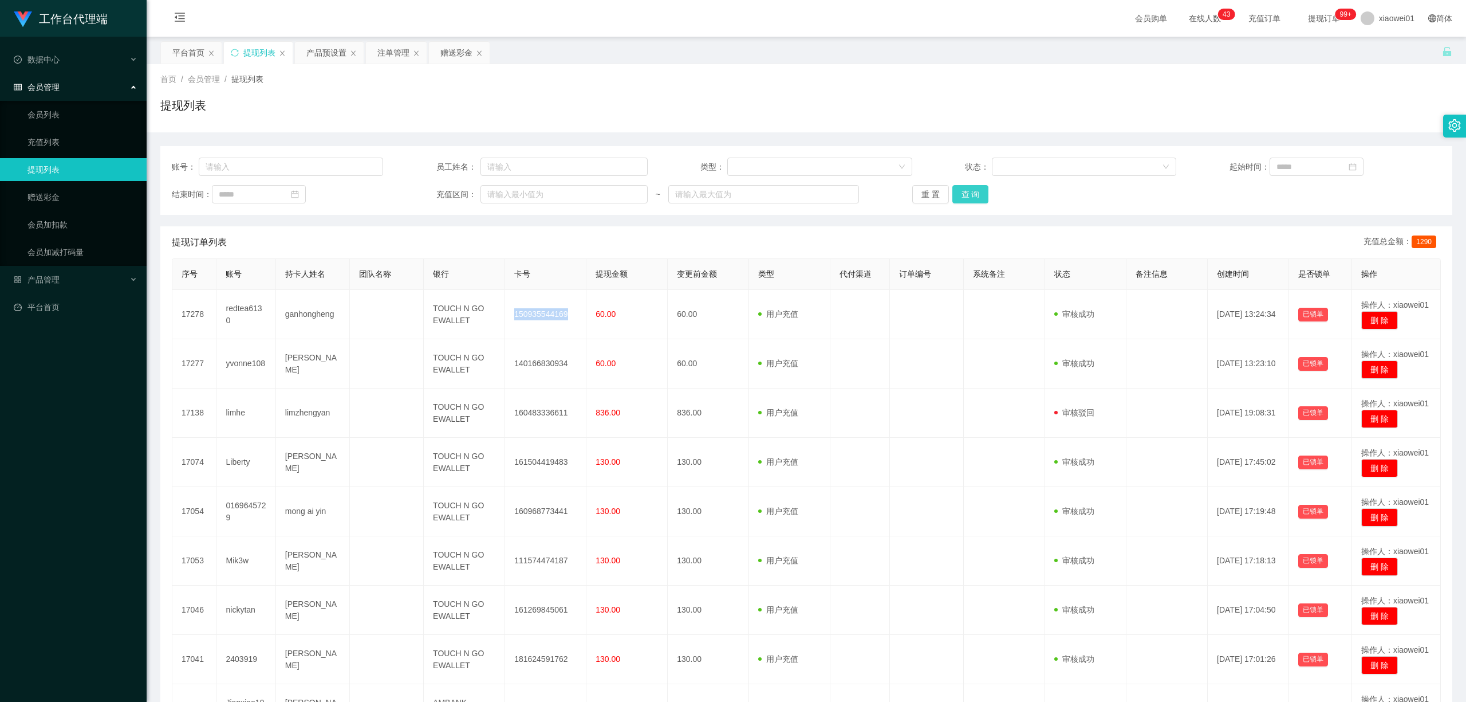
click at [963, 189] on button "查 询" at bounding box center [971, 194] width 37 height 18
click at [393, 49] on div "注单管理" at bounding box center [393, 53] width 32 height 22
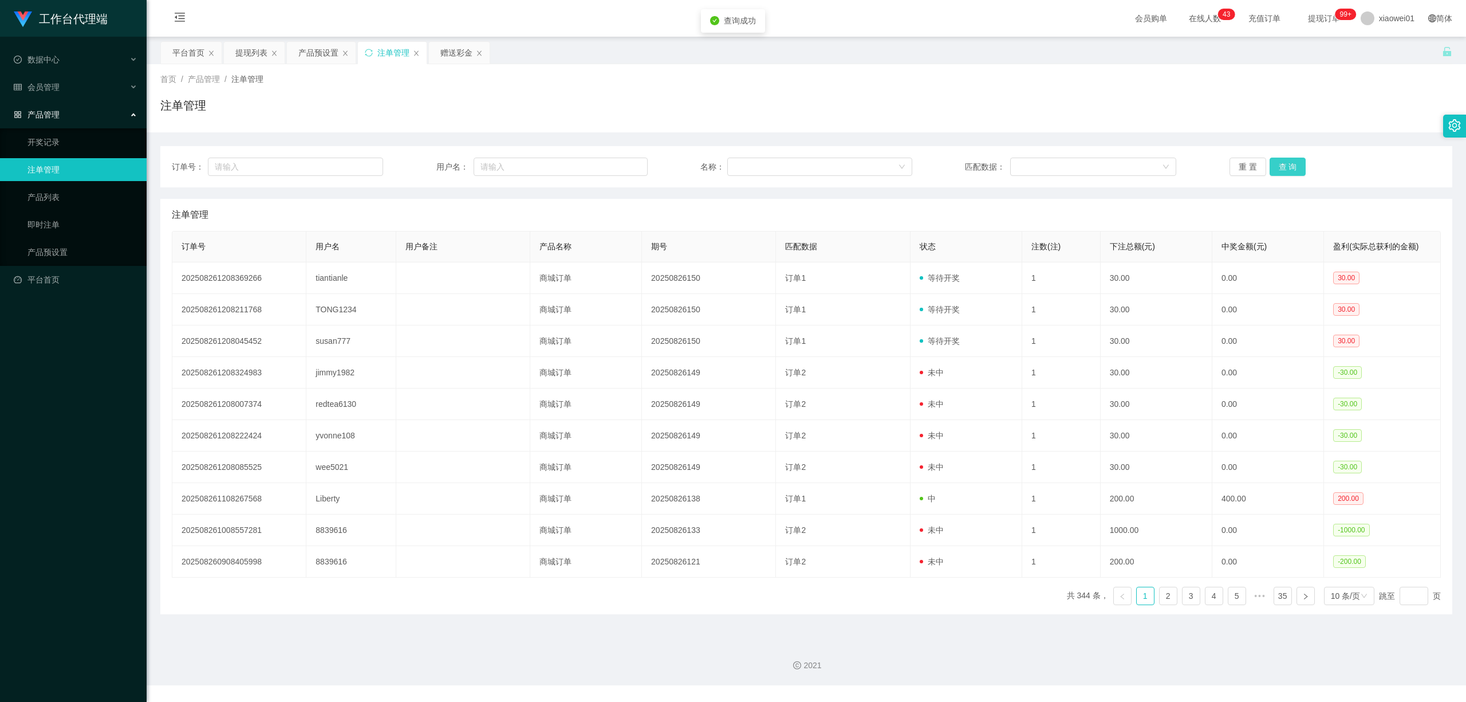
click at [1276, 166] on button "查 询" at bounding box center [1288, 167] width 37 height 18
click at [1276, 165] on div "重 置 查 询" at bounding box center [1335, 167] width 211 height 18
click at [463, 54] on div "赠送彩金" at bounding box center [456, 53] width 32 height 22
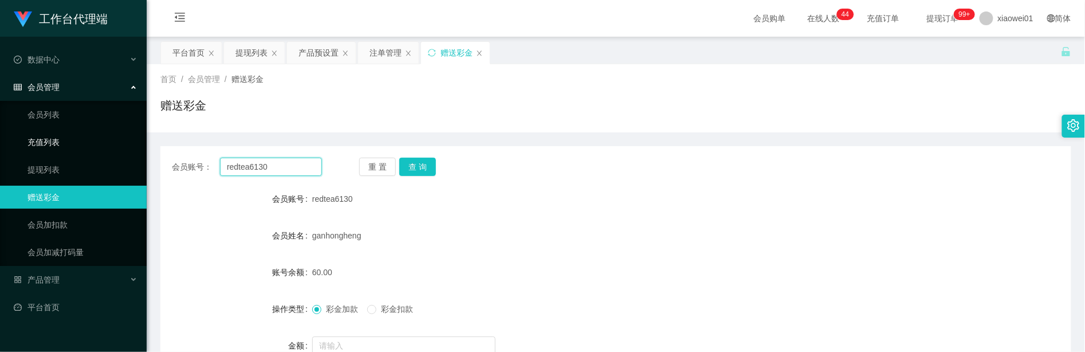
drag, startPoint x: 298, startPoint y: 170, endPoint x: 313, endPoint y: 144, distance: 29.0
click at [63, 140] on section "工作台代理端 数据中心 会员管理 会员列表 充值列表 提现列表 赠送彩金 会员加扣款 会员加减打码量 产品管理 开奖记录 注单管理 产品列表 即时注单 产品预…" at bounding box center [542, 342] width 1085 height 685
paste input "Huiqin"
type input "Huiqin"
click at [440, 175] on div "重 置 查 询" at bounding box center [434, 167] width 150 height 18
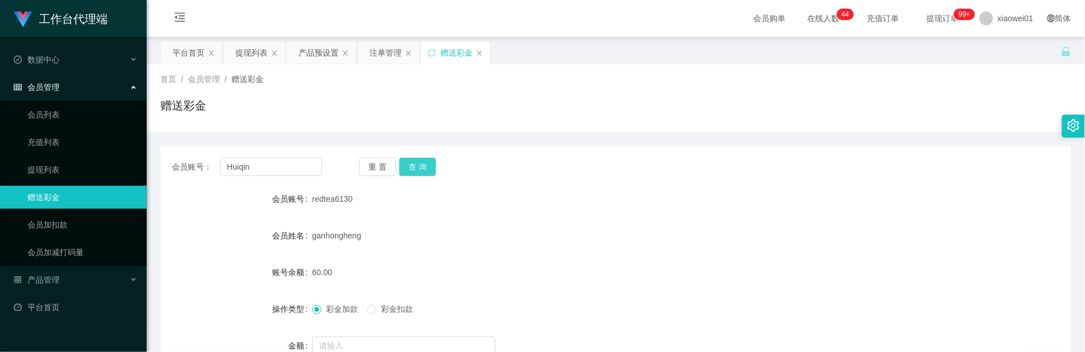
click at [427, 172] on button "查 询" at bounding box center [417, 167] width 37 height 18
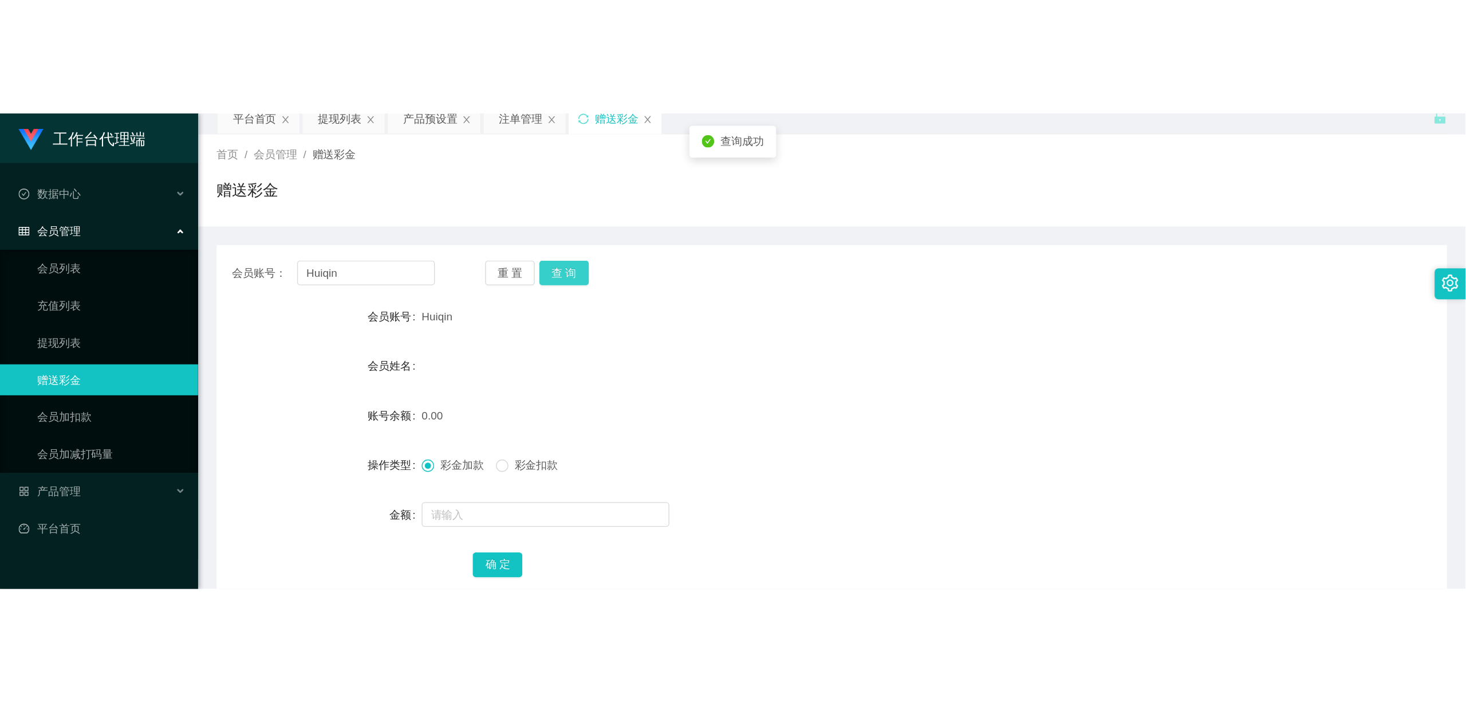
scroll to position [76, 0]
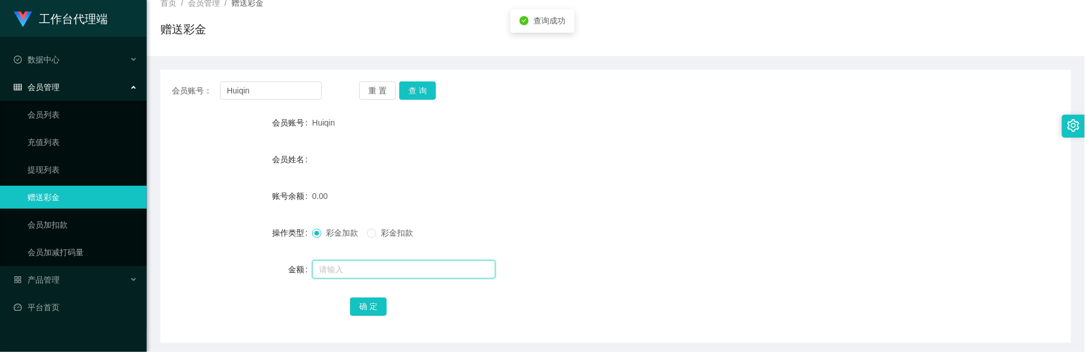
click at [363, 266] on input "text" at bounding box center [403, 269] width 183 height 18
type input "60"
click at [372, 314] on button "确 定" at bounding box center [368, 306] width 37 height 18
drag, startPoint x: 596, startPoint y: 115, endPoint x: 581, endPoint y: 125, distance: 18.6
click at [596, 115] on div "Huiqin" at bounding box center [578, 122] width 532 height 23
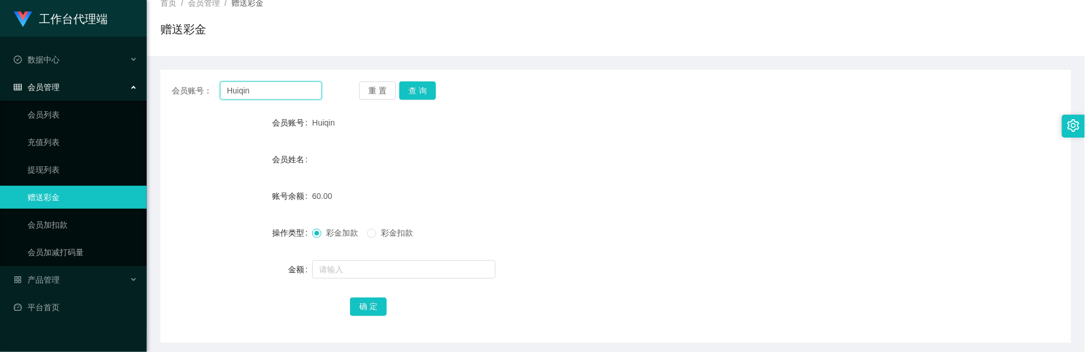
drag, startPoint x: 255, startPoint y: 94, endPoint x: 78, endPoint y: 74, distance: 178.6
click at [78, 74] on section "工作台代理端 数据中心 会员管理 会员列表 充值列表 提现列表 赠送彩金 会员加扣款 会员加减打码量 产品管理 开奖记录 注单管理 产品列表 即时注单 产品预…" at bounding box center [542, 266] width 1085 height 685
paste input "tong1234"
type input "tong1234"
click at [409, 95] on button "查 询" at bounding box center [417, 90] width 37 height 18
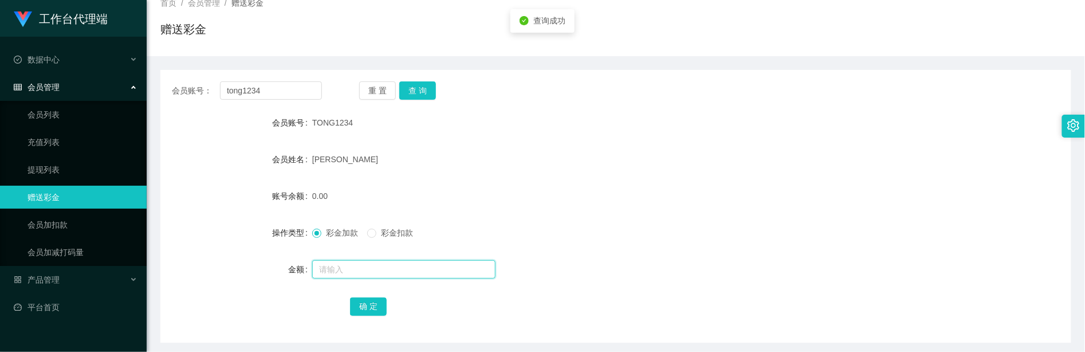
click at [353, 271] on input "text" at bounding box center [403, 269] width 183 height 18
type input "60"
click at [369, 308] on button "确 定" at bounding box center [368, 306] width 37 height 18
click at [640, 199] on div "60.00" at bounding box center [578, 195] width 532 height 23
drag, startPoint x: 286, startPoint y: 90, endPoint x: 120, endPoint y: 79, distance: 167.1
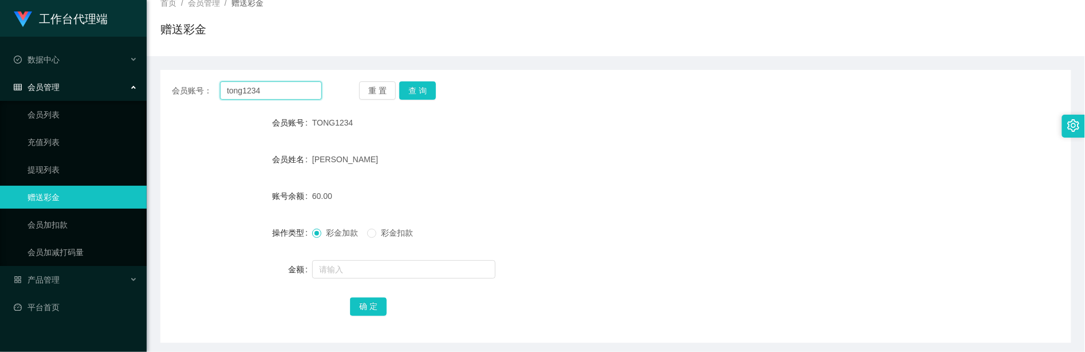
click at [102, 73] on section "工作台代理端 数据中心 会员管理 会员列表 充值列表 提现列表 赠送彩金 会员加扣款 会员加减打码量 产品管理 开奖记录 注单管理 产品列表 即时注单 产品预…" at bounding box center [542, 266] width 1085 height 685
paste input "susan777"
type input "susan777"
click at [414, 95] on button "查 询" at bounding box center [417, 90] width 37 height 18
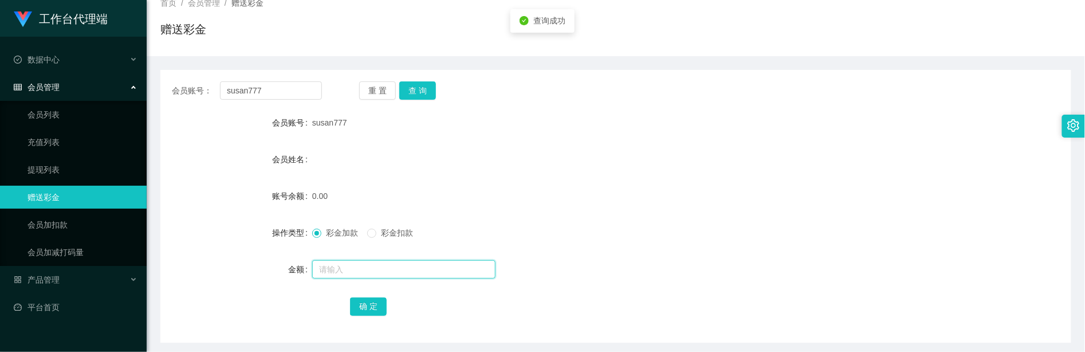
click at [392, 268] on input "text" at bounding box center [403, 269] width 183 height 18
type input "60"
click at [350, 305] on button "确 定" at bounding box center [368, 306] width 37 height 18
click at [601, 124] on div "susan777" at bounding box center [578, 122] width 532 height 23
drag, startPoint x: 285, startPoint y: 100, endPoint x: 275, endPoint y: 95, distance: 11.0
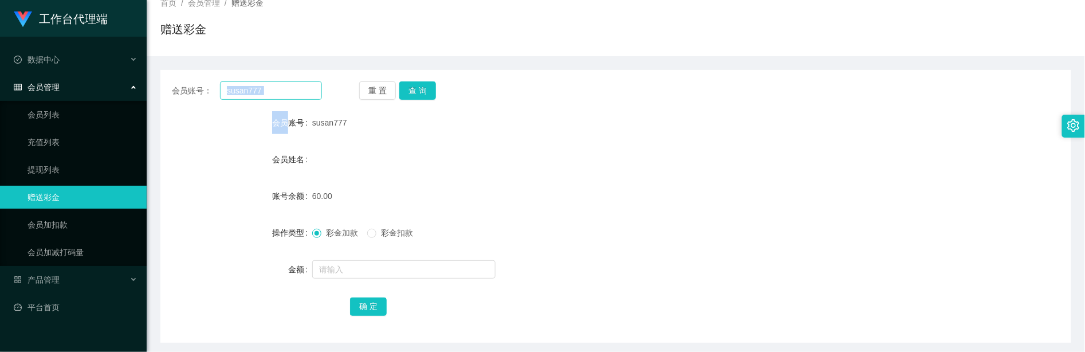
click at [254, 95] on div "会员账号： susan777 重 置 查 询 会员账号 susan777 会员姓名 账号余额 60.00 操作类型 彩金加款 彩金扣款 金额 确 定" at bounding box center [615, 206] width 911 height 273
drag, startPoint x: 278, startPoint y: 92, endPoint x: 76, endPoint y: 66, distance: 203.3
click at [78, 67] on section "工作台代理端 数据中心 会员管理 会员列表 充值列表 提现列表 赠送彩金 会员加扣款 会员加减打码量 产品管理 开奖记录 注单管理 产品列表 即时注单 产品预…" at bounding box center [542, 266] width 1085 height 685
paste input "tiantianle"
type input "tiantianle"
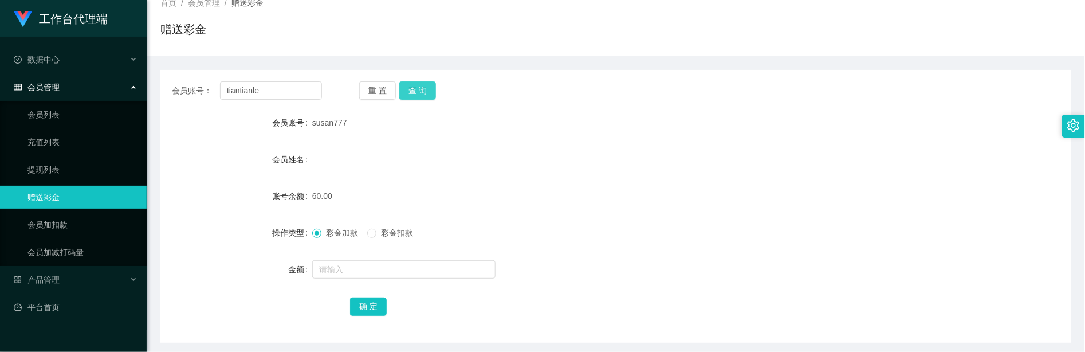
click at [420, 85] on button "查 询" at bounding box center [417, 90] width 37 height 18
click at [364, 265] on input "text" at bounding box center [403, 269] width 183 height 18
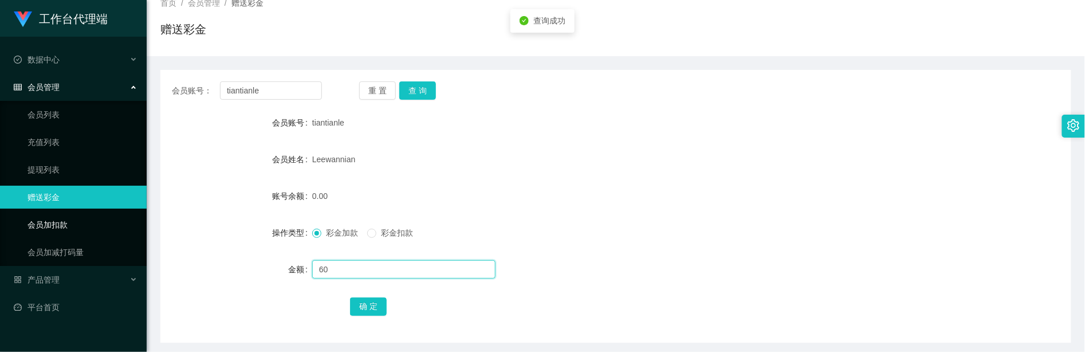
type input "60"
click at [592, 161] on div "Leewannian" at bounding box center [578, 159] width 532 height 23
click at [378, 302] on button "确 定" at bounding box center [368, 306] width 37 height 18
click at [718, 131] on div "tiantianle" at bounding box center [578, 122] width 532 height 23
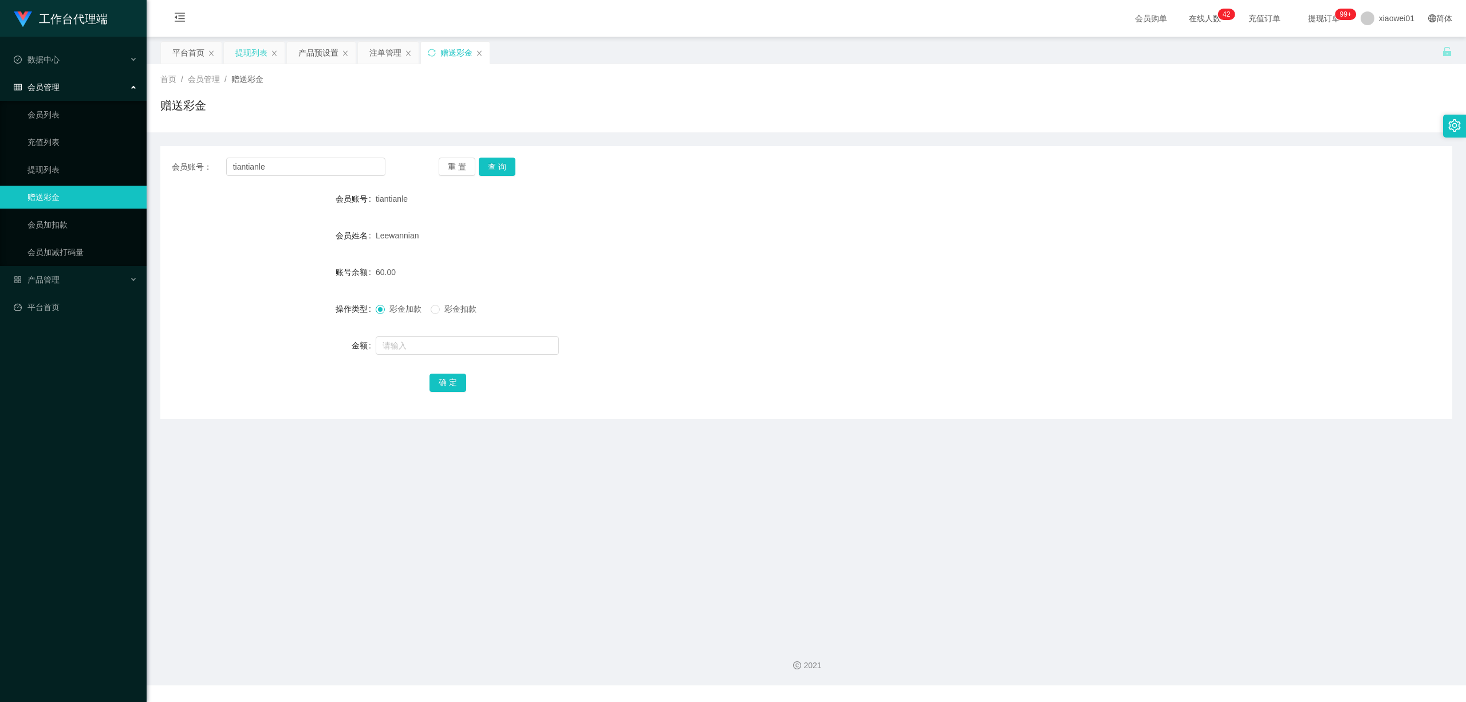
click at [255, 58] on div "提现列表" at bounding box center [251, 53] width 32 height 22
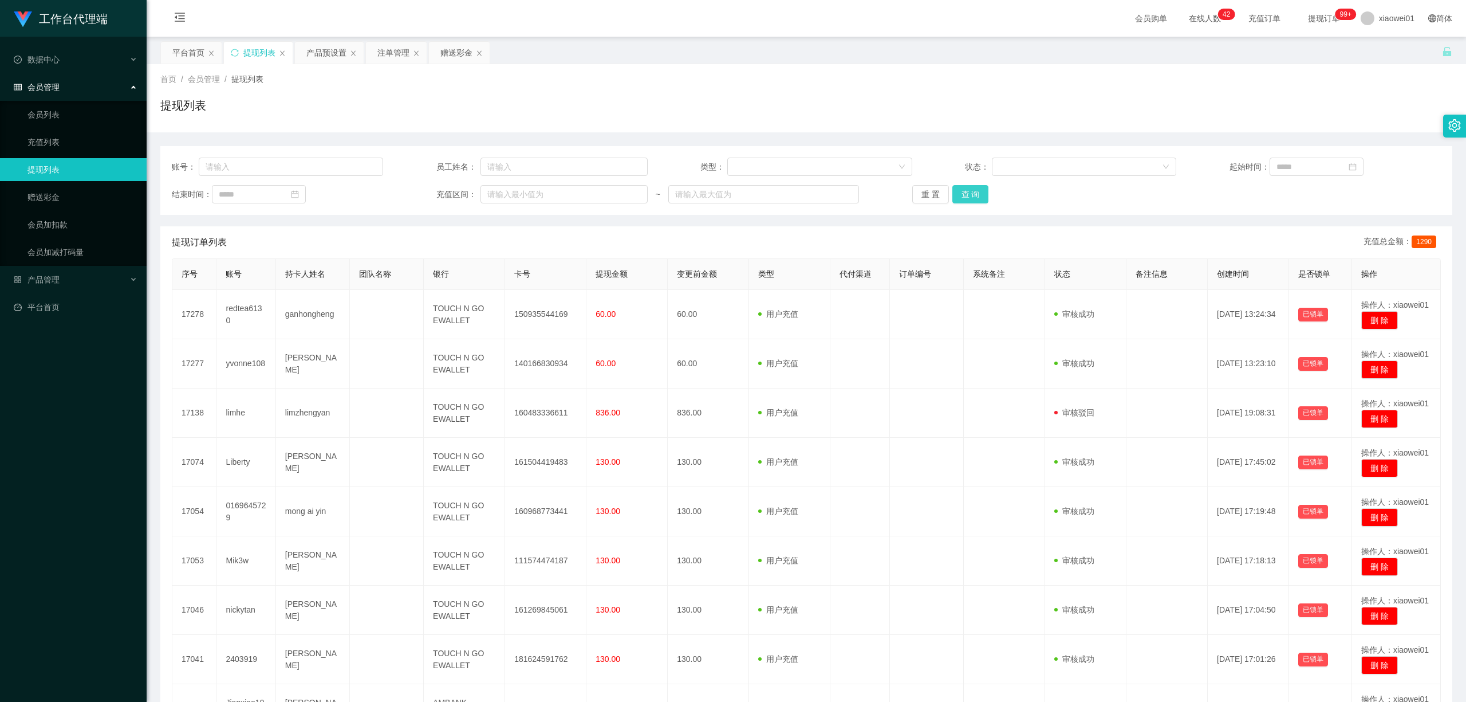
click at [970, 195] on button "查 询" at bounding box center [971, 194] width 37 height 18
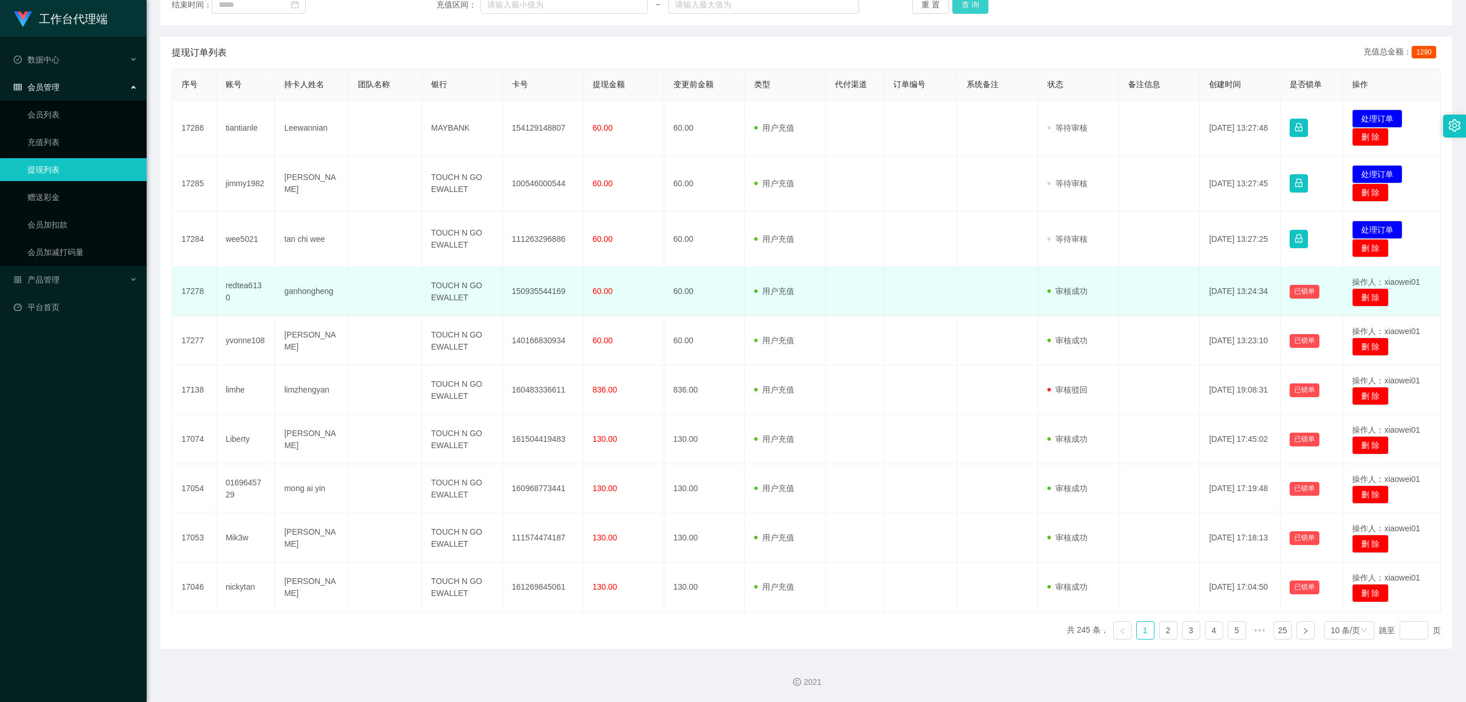
scroll to position [191, 0]
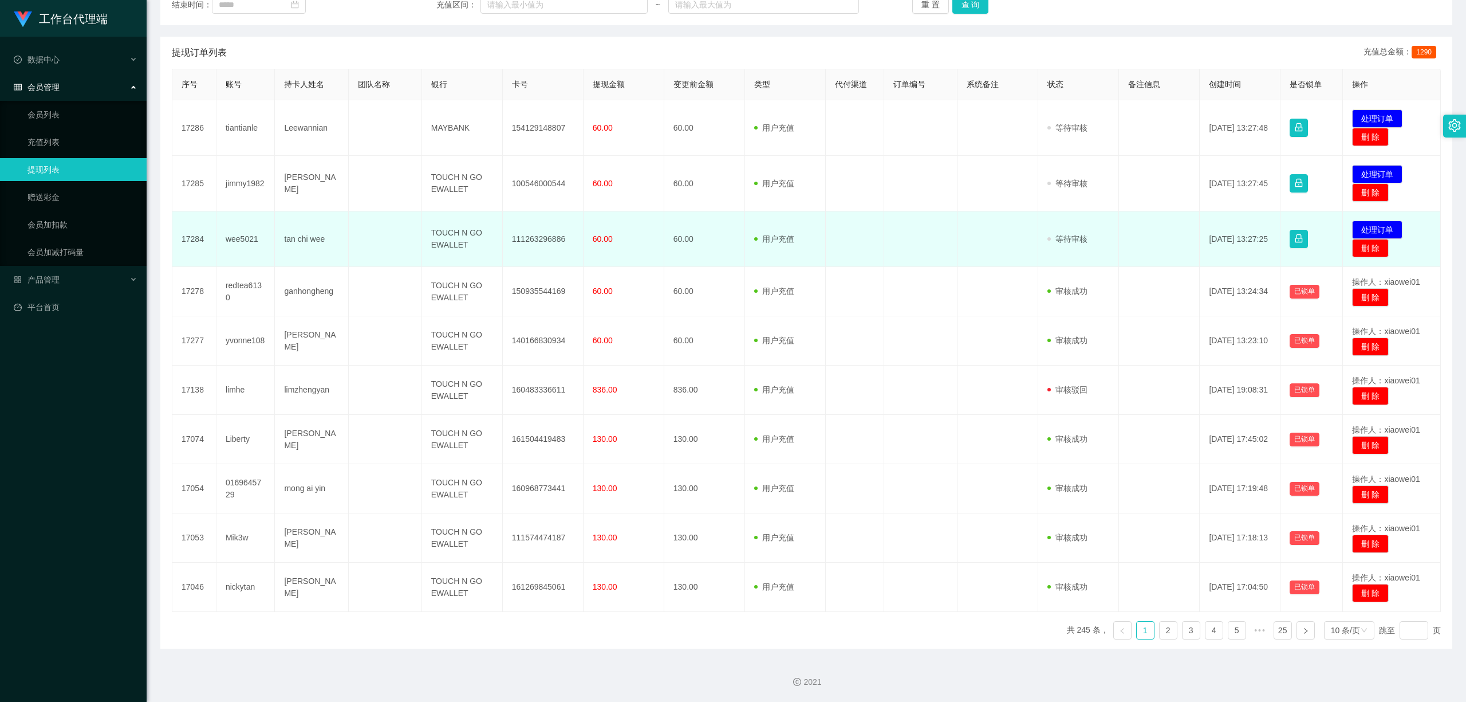
click at [544, 239] on td "111263296886" at bounding box center [543, 239] width 81 height 56
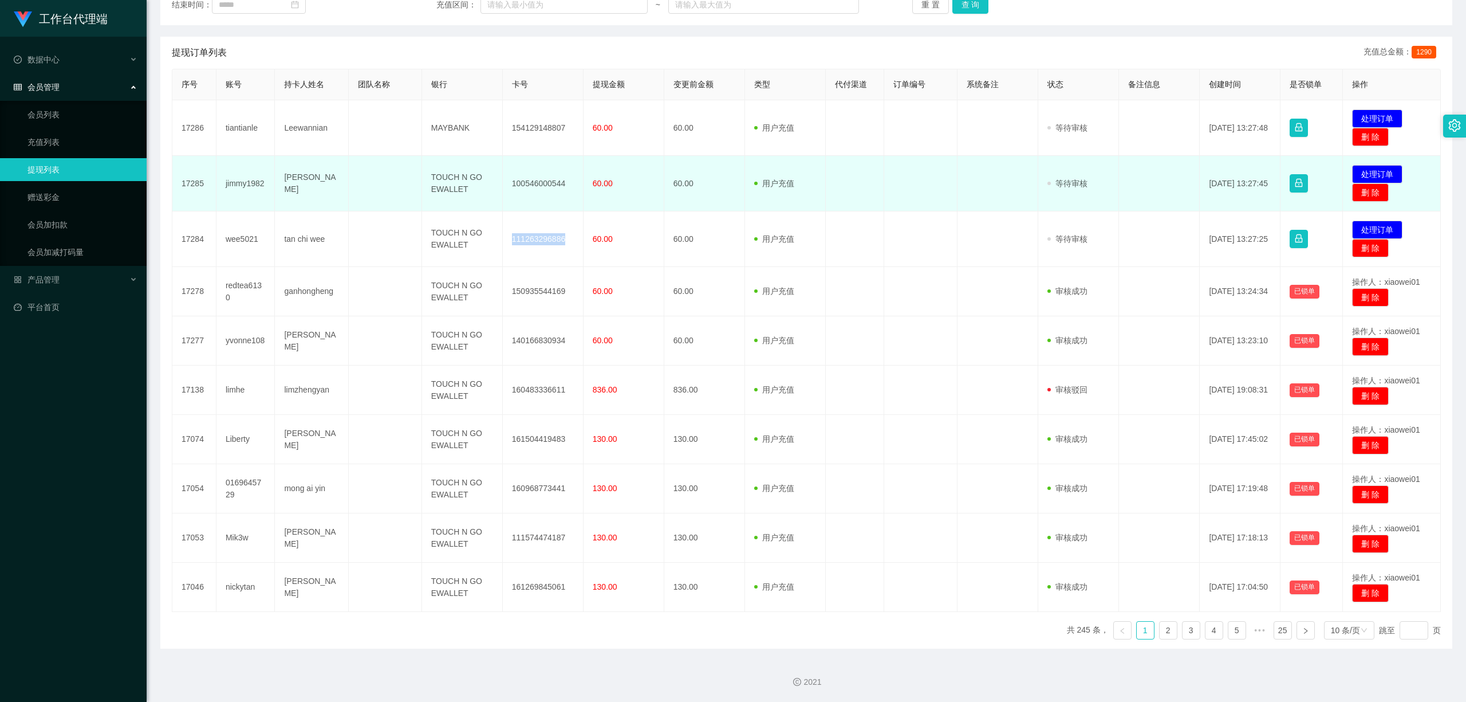
copy td "111263296886"
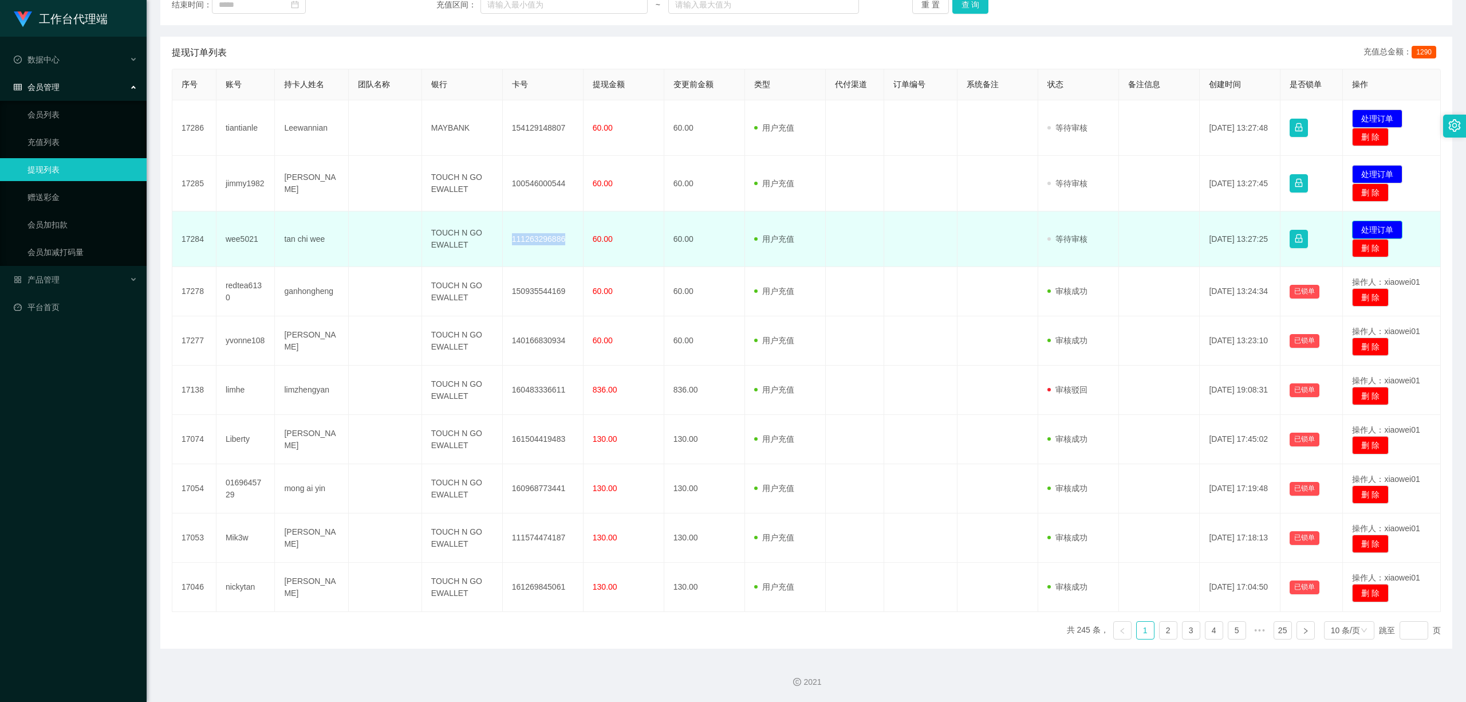
click at [1367, 229] on button "处理订单" at bounding box center [1377, 230] width 50 height 18
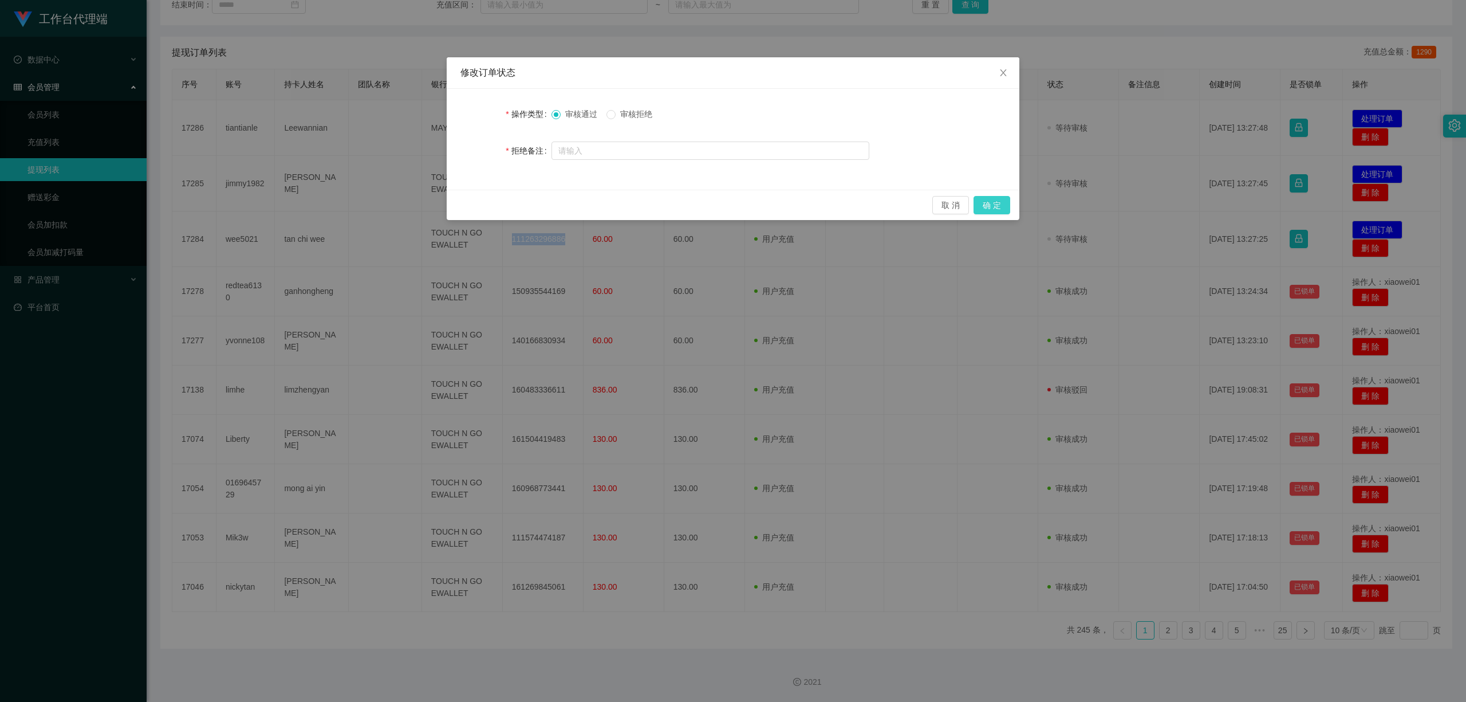
click at [1005, 208] on button "确 定" at bounding box center [992, 205] width 37 height 18
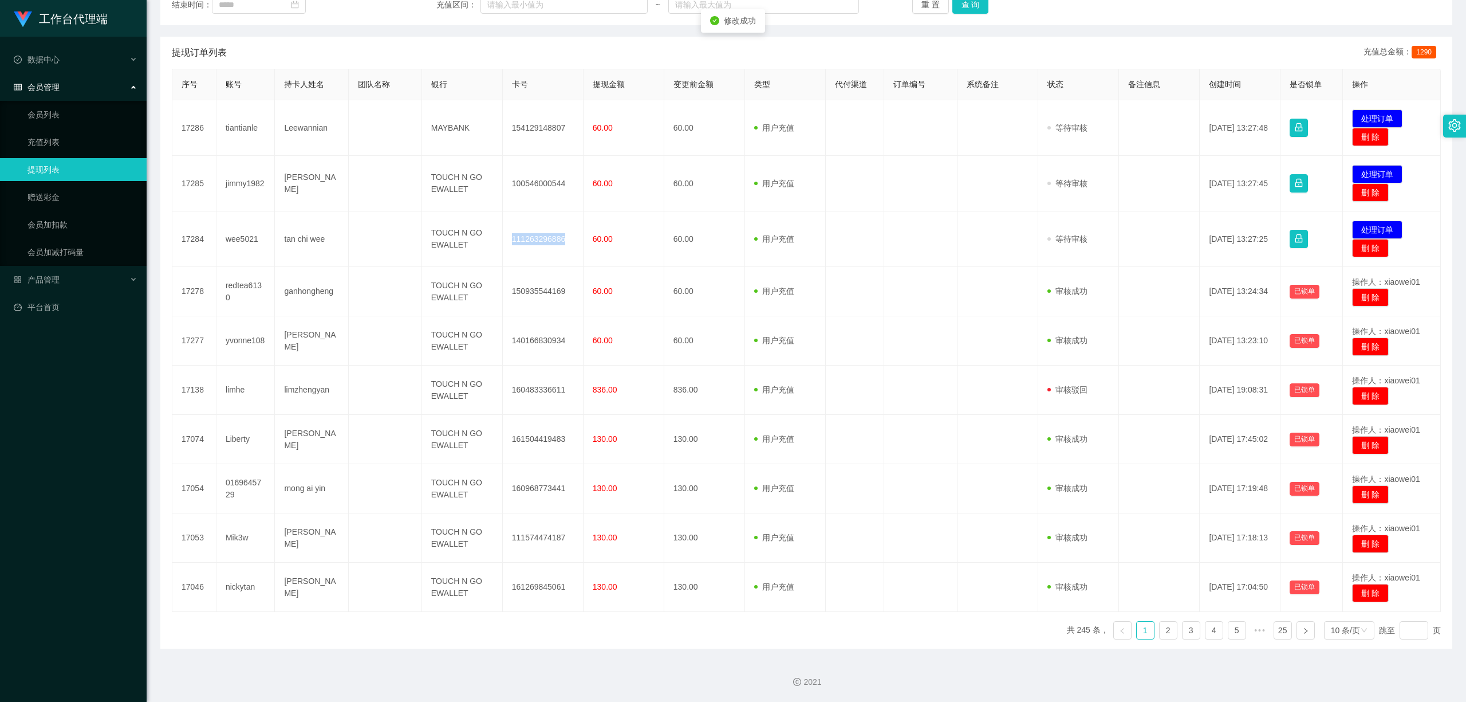
scroll to position [186, 0]
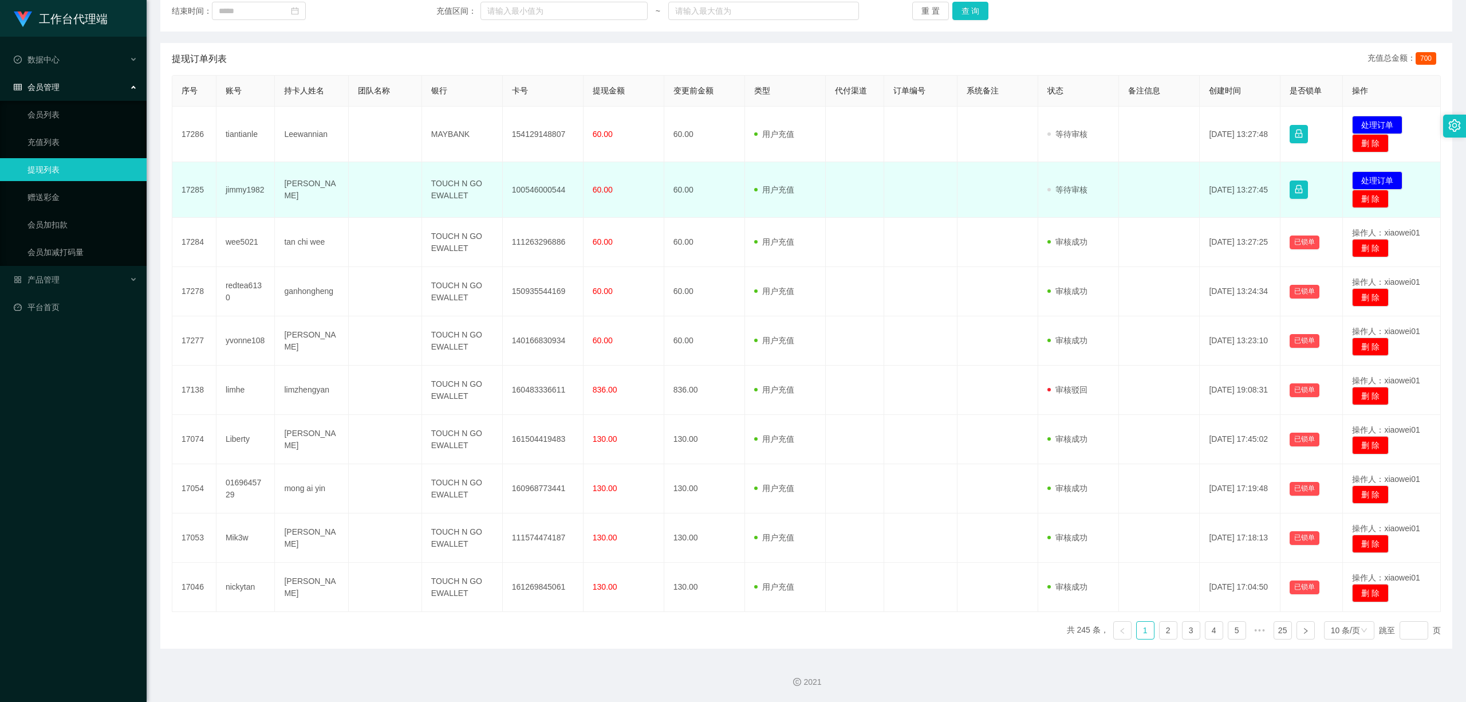
click at [537, 184] on td "100546000544" at bounding box center [543, 190] width 81 height 56
copy td "100546000544"
click at [1357, 173] on button "处理订单" at bounding box center [1377, 180] width 50 height 18
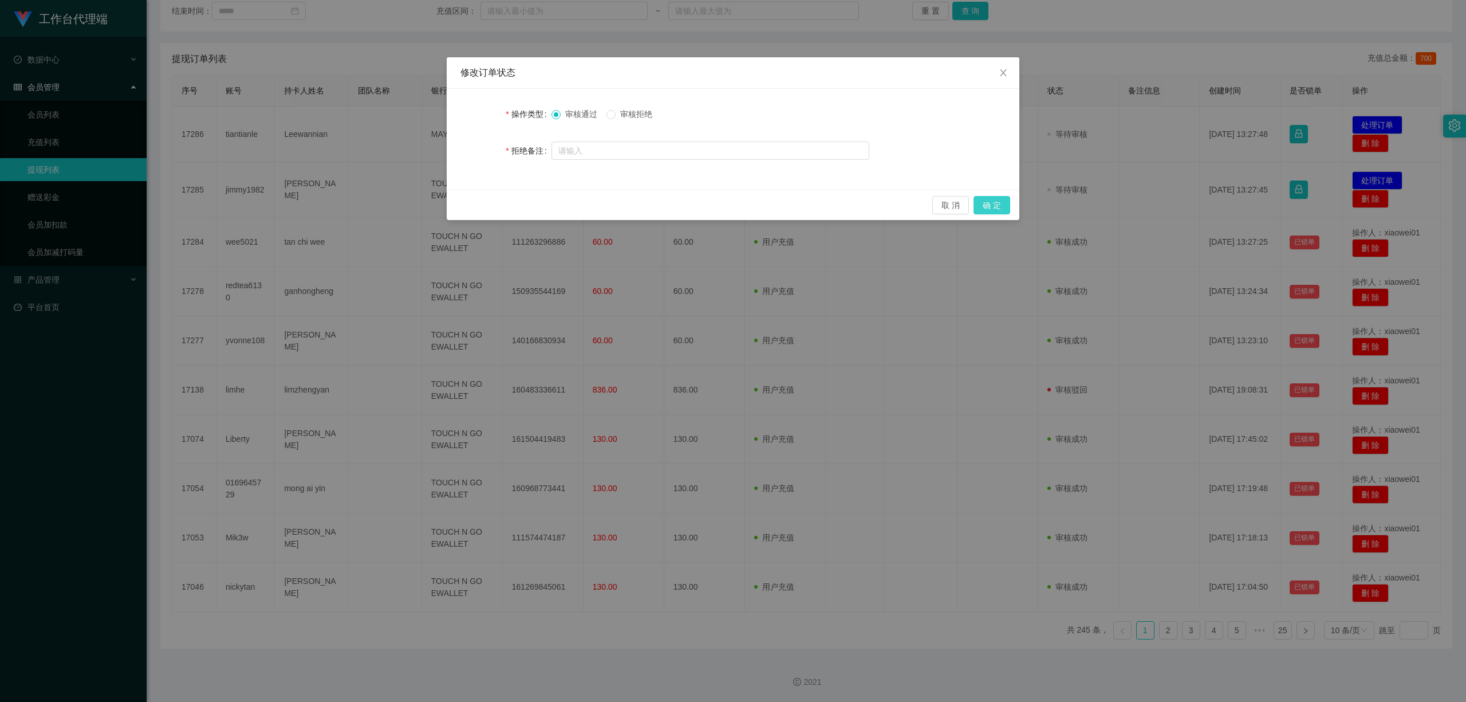
click at [986, 202] on button "确 定" at bounding box center [992, 205] width 37 height 18
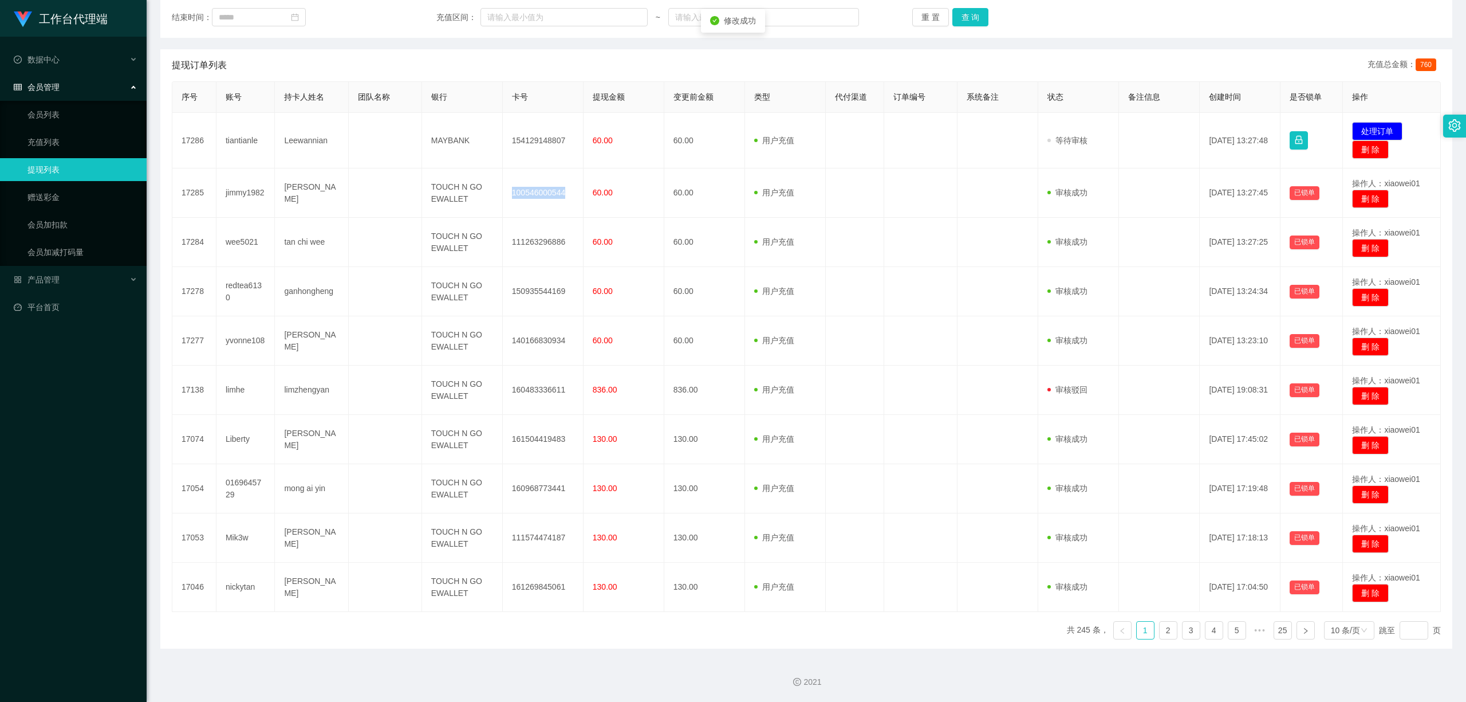
scroll to position [179, 0]
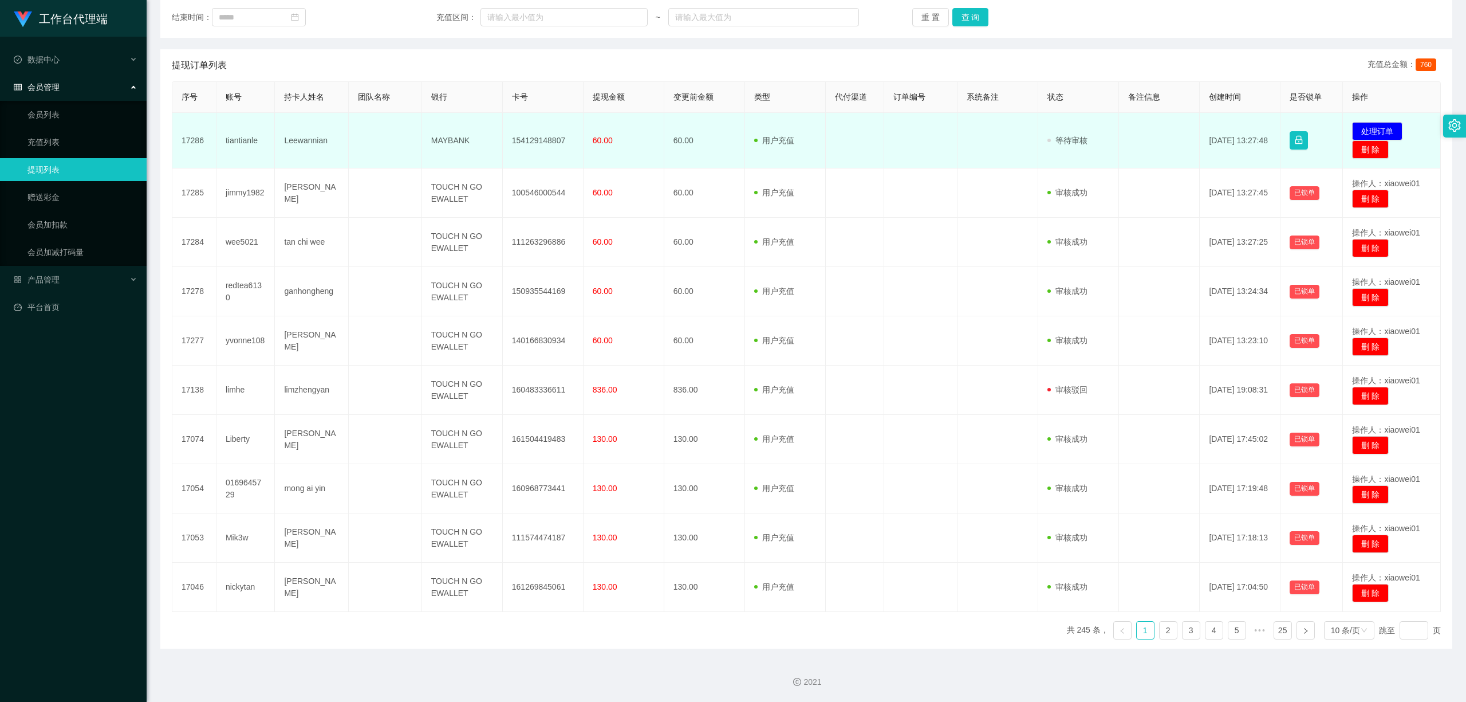
click at [524, 136] on td "154129148807" at bounding box center [543, 141] width 81 height 56
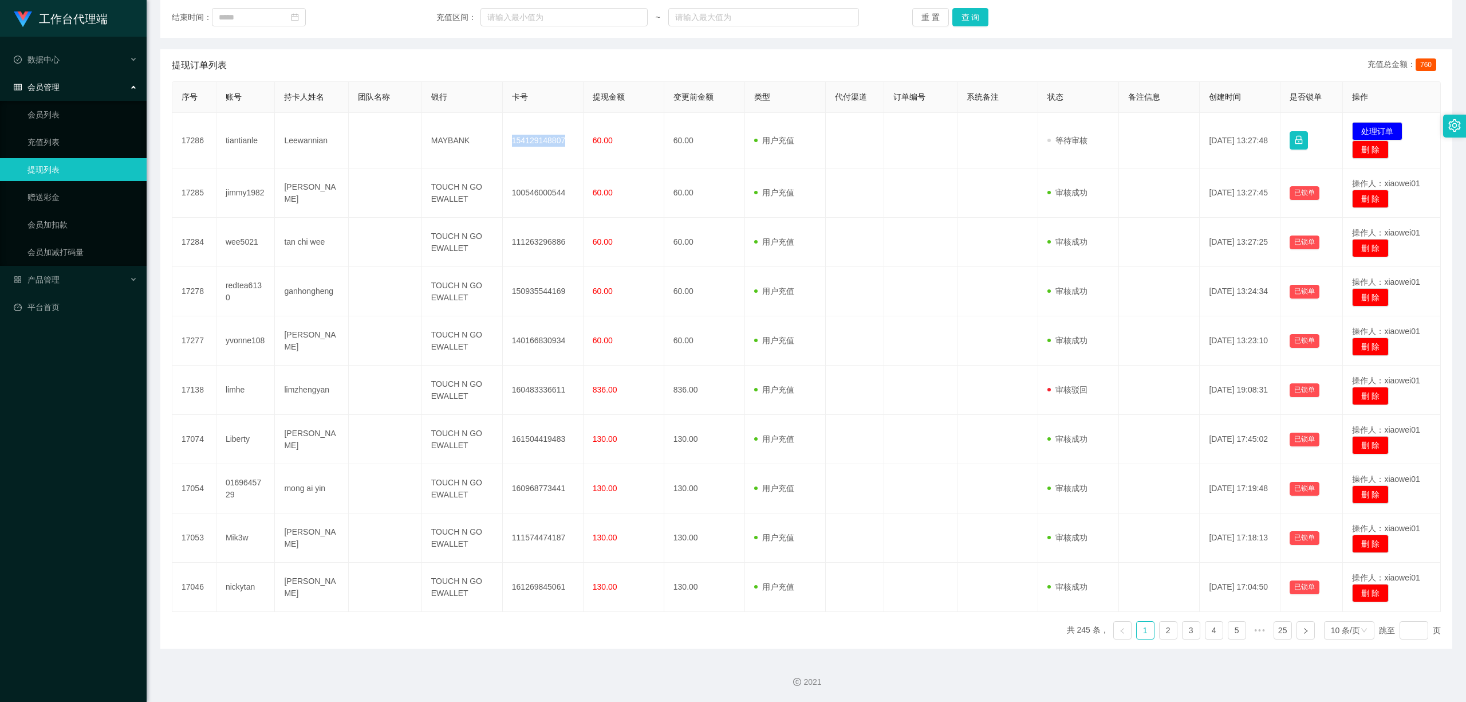
copy td "154129148807"
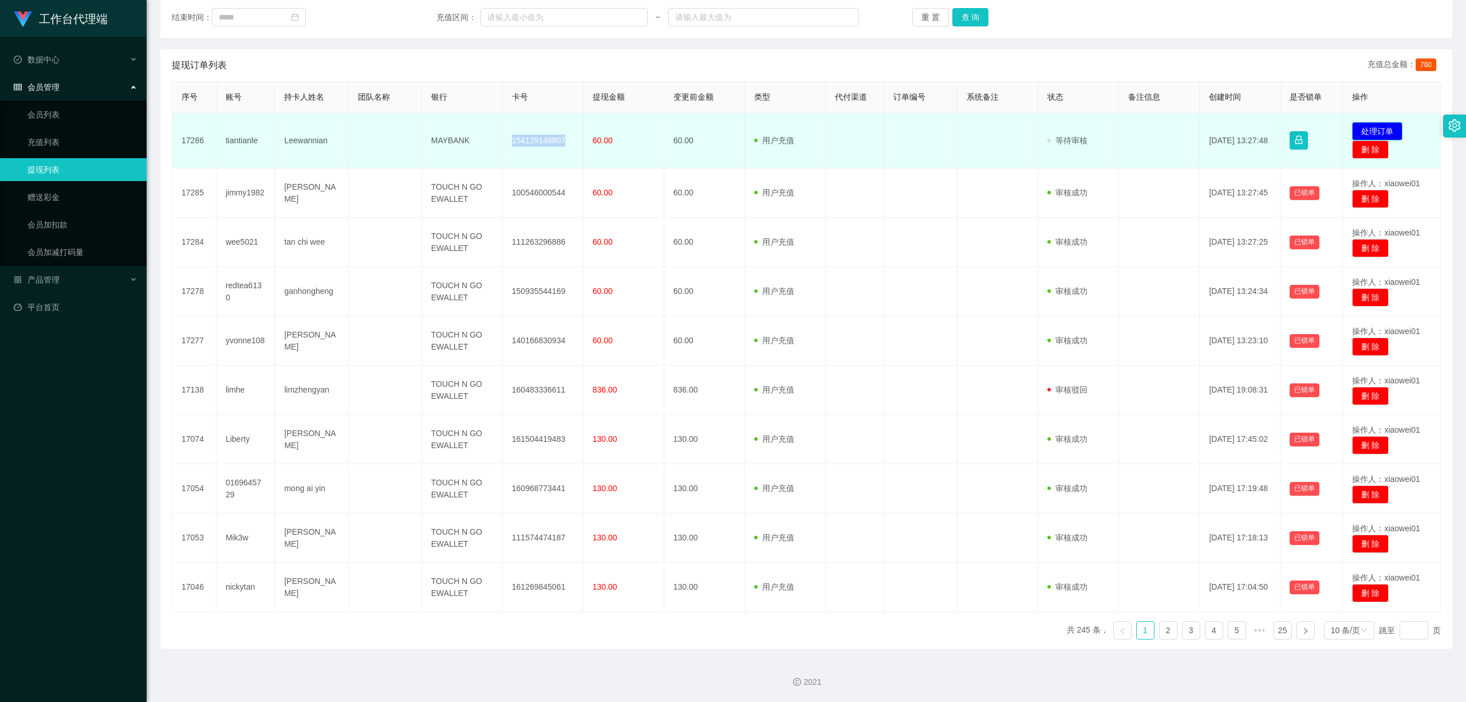
click at [1379, 122] on button "处理订单" at bounding box center [1377, 131] width 50 height 18
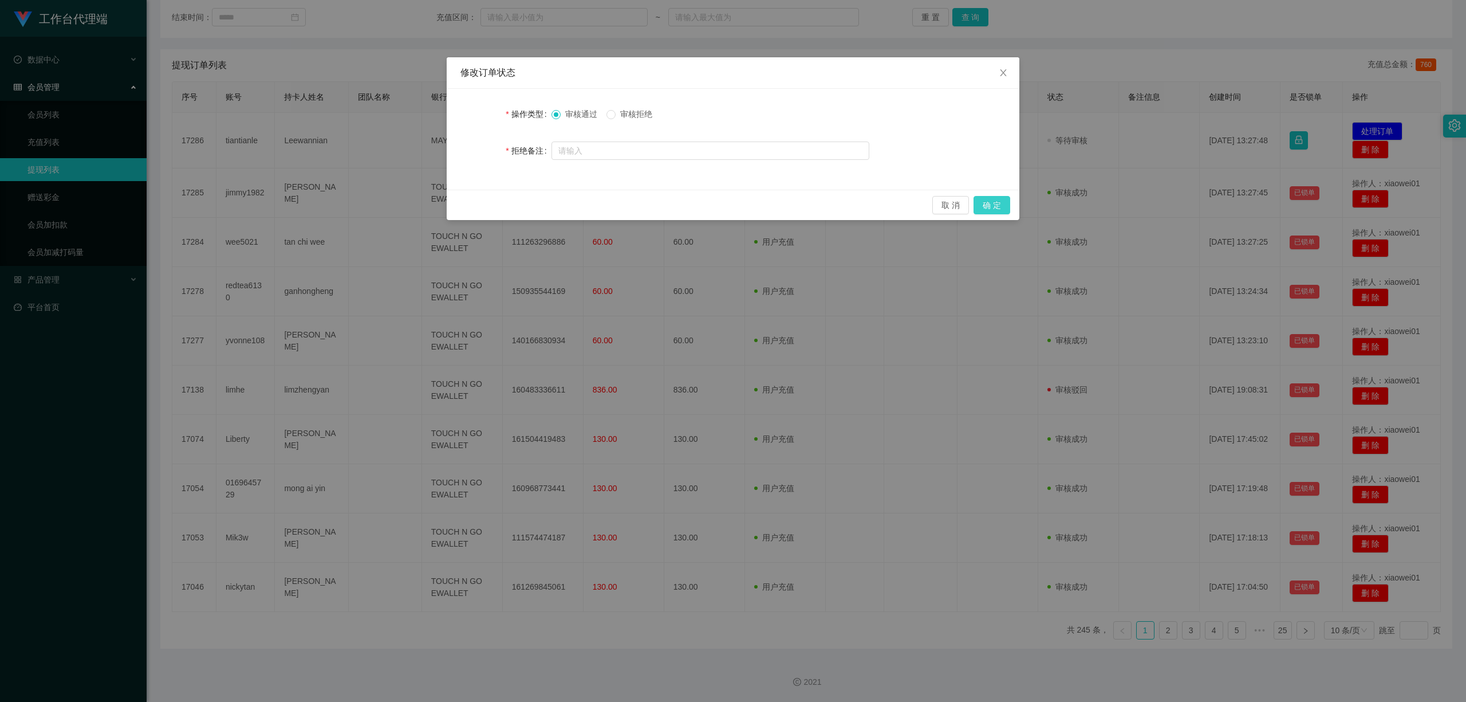
click at [997, 202] on button "确 定" at bounding box center [992, 205] width 37 height 18
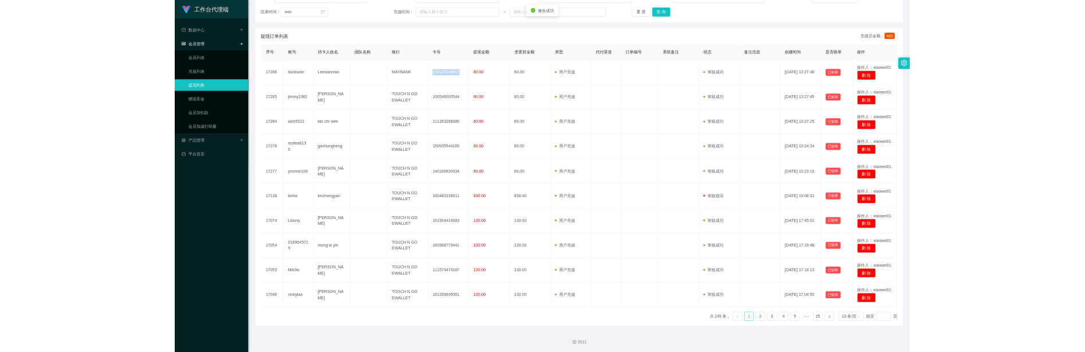
scroll to position [173, 0]
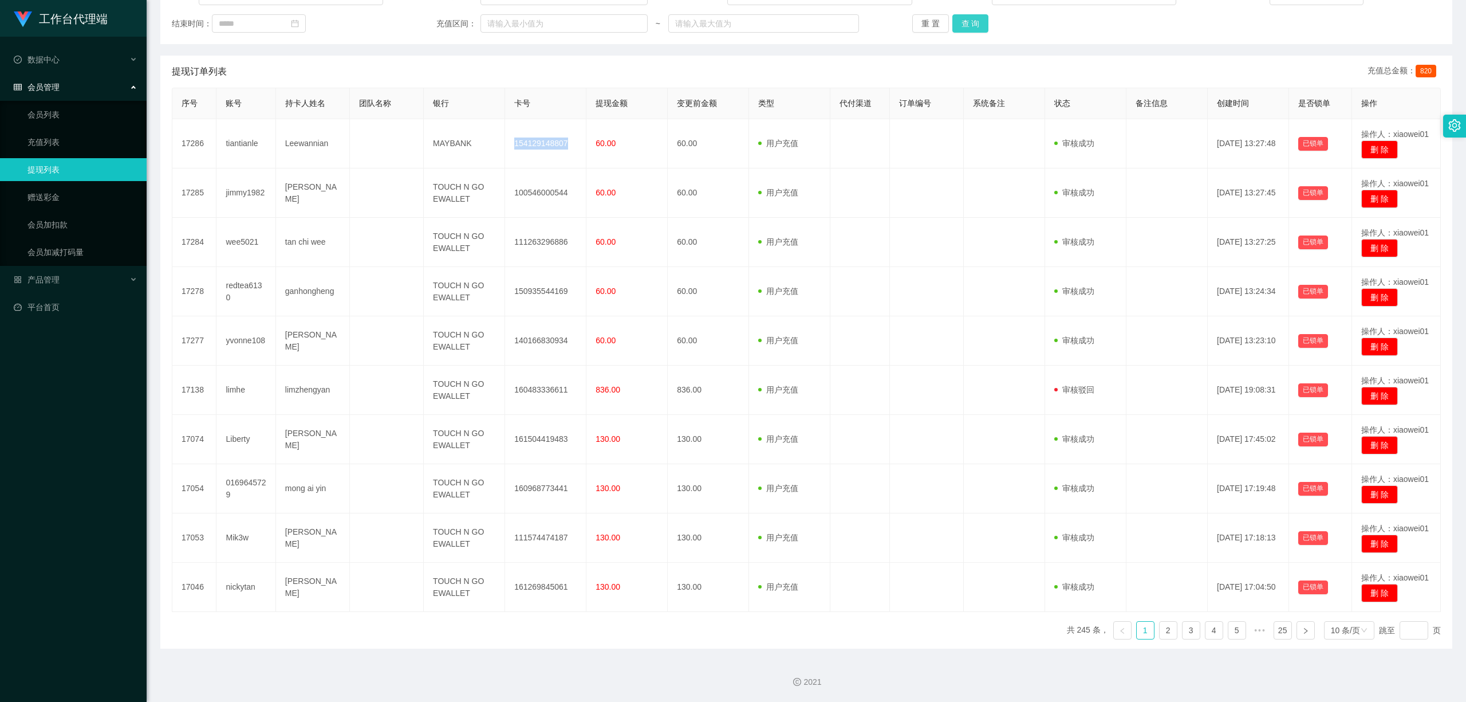
click at [972, 18] on button "查 询" at bounding box center [971, 23] width 37 height 18
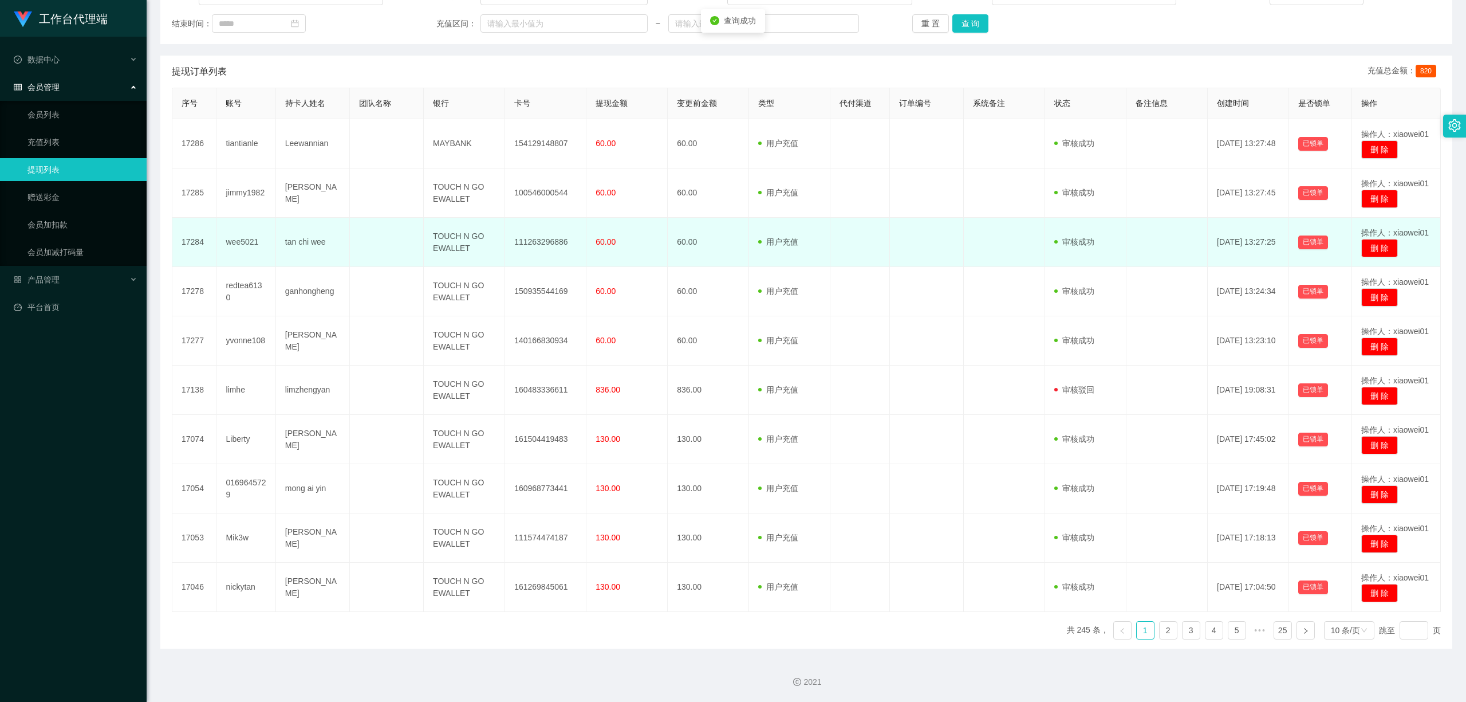
click at [788, 254] on td "用户充值 人工扣款" at bounding box center [789, 242] width 81 height 49
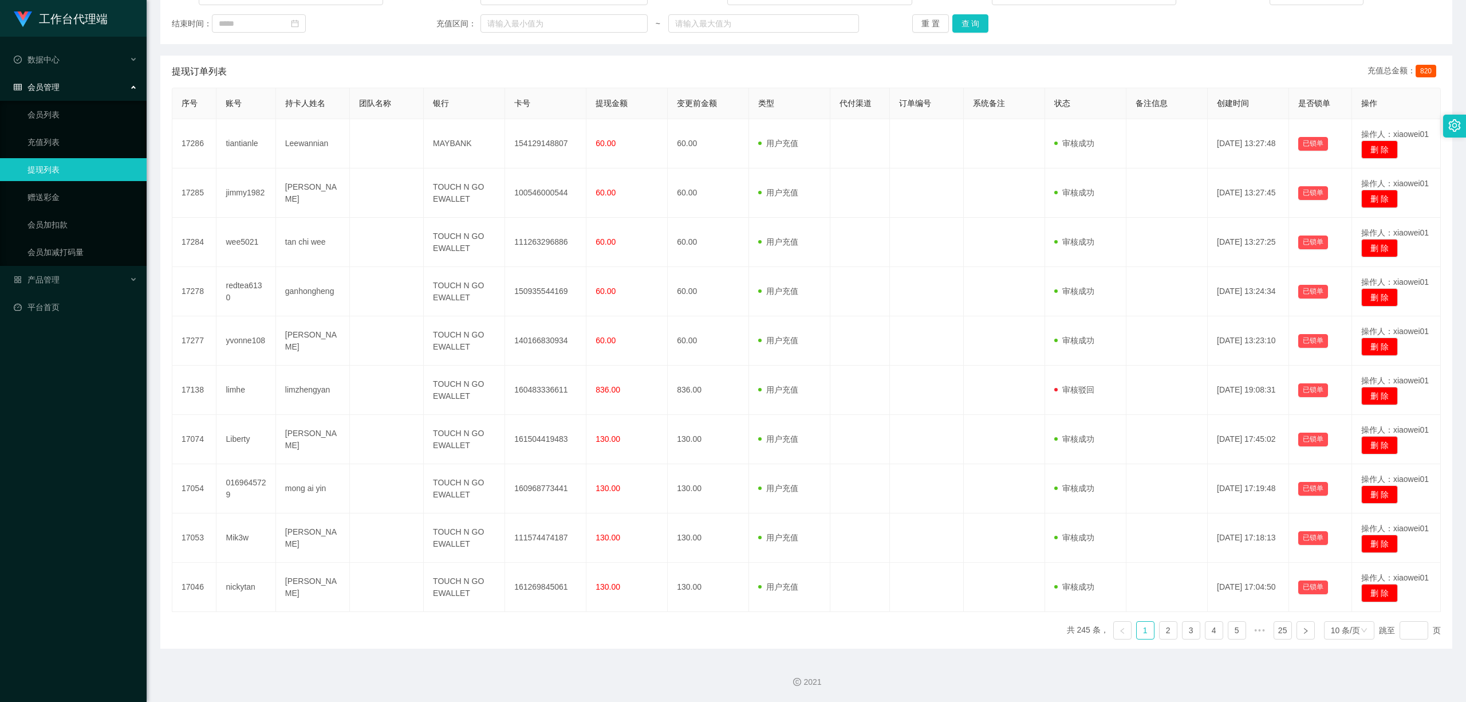
click at [963, 30] on div "账号： 员工姓名： 类型： 状态： 起始时间： 结束时间： 充值区间： ~ 重 置 查 询" at bounding box center [806, 9] width 1292 height 69
click at [985, 21] on div "重 置 查 询" at bounding box center [1017, 23] width 211 height 18
click at [977, 21] on button "查 询" at bounding box center [971, 23] width 37 height 18
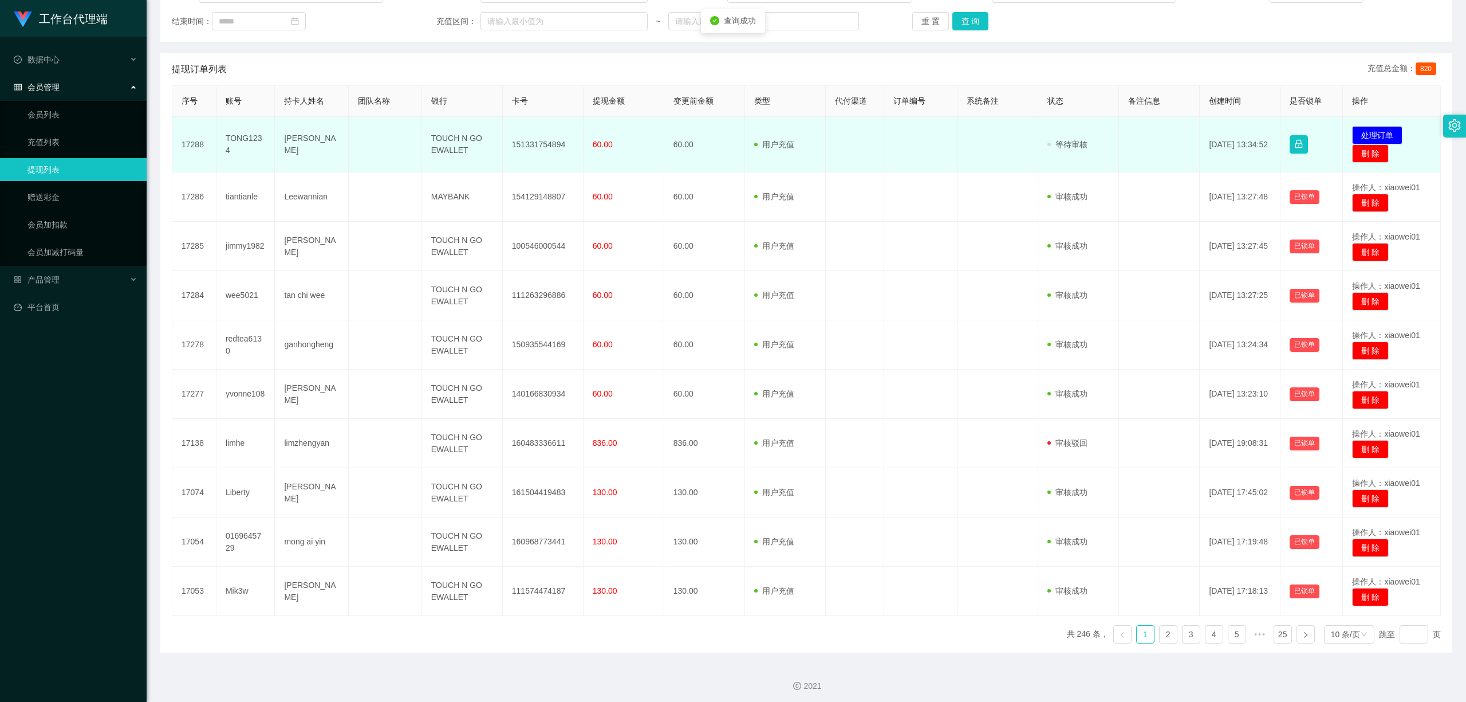
click at [530, 139] on td "151331754894" at bounding box center [543, 145] width 81 height 56
copy td "151331754894"
click at [1364, 128] on button "处理订单" at bounding box center [1377, 135] width 50 height 18
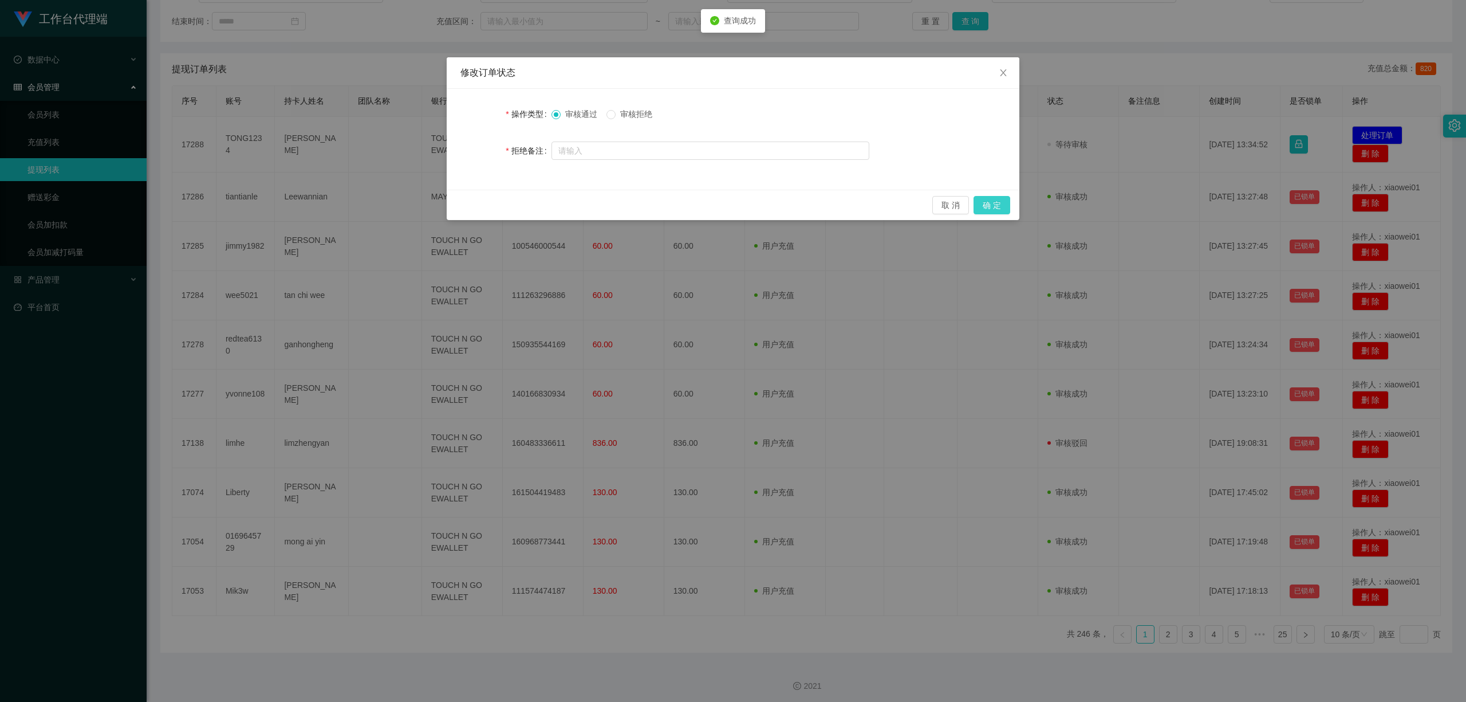
click at [998, 206] on button "确 定" at bounding box center [992, 205] width 37 height 18
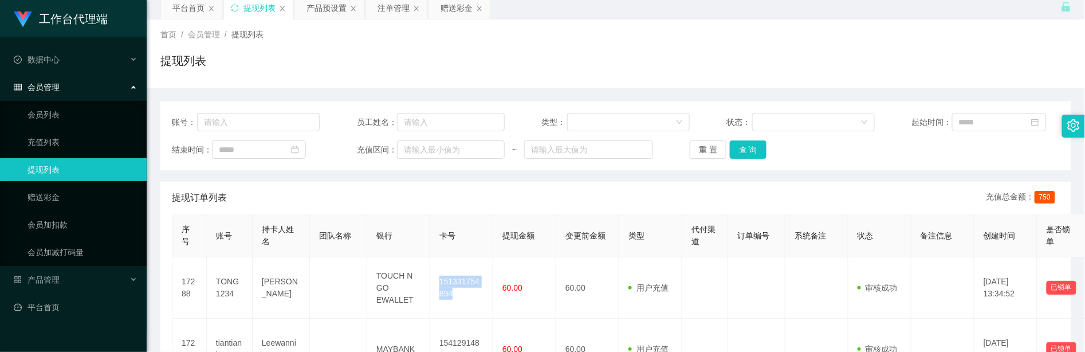
scroll to position [21, 0]
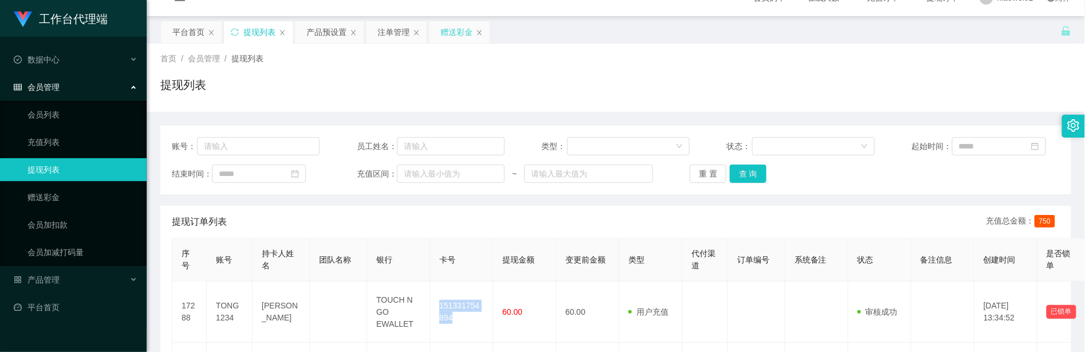
click at [449, 29] on div "赠送彩金" at bounding box center [456, 32] width 32 height 22
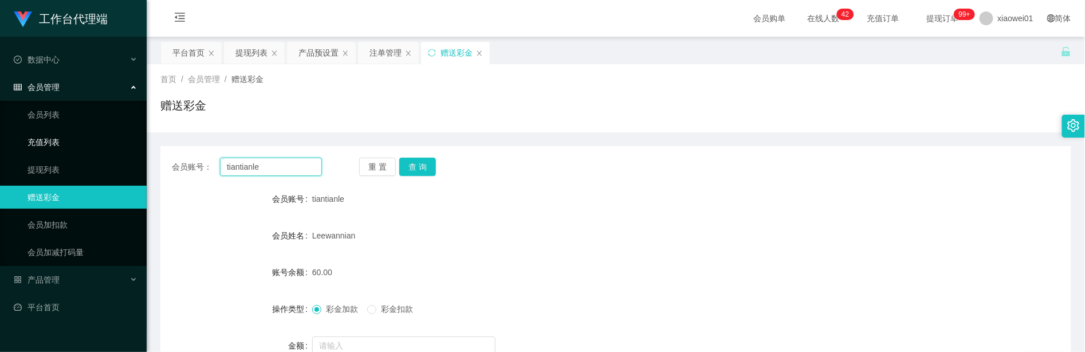
drag, startPoint x: 296, startPoint y: 167, endPoint x: 136, endPoint y: 145, distance: 161.4
click at [140, 145] on section "工作台代理端 数据中心 会员管理 会员列表 充值列表 提现列表 赠送彩金 会员加扣款 会员加减打码量 产品管理 开奖记录 注单管理 产品列表 即时注单 产品预…" at bounding box center [542, 342] width 1085 height 685
paste input "Mandy99"
type input "Mandy99"
click at [408, 166] on button "查 询" at bounding box center [417, 167] width 37 height 18
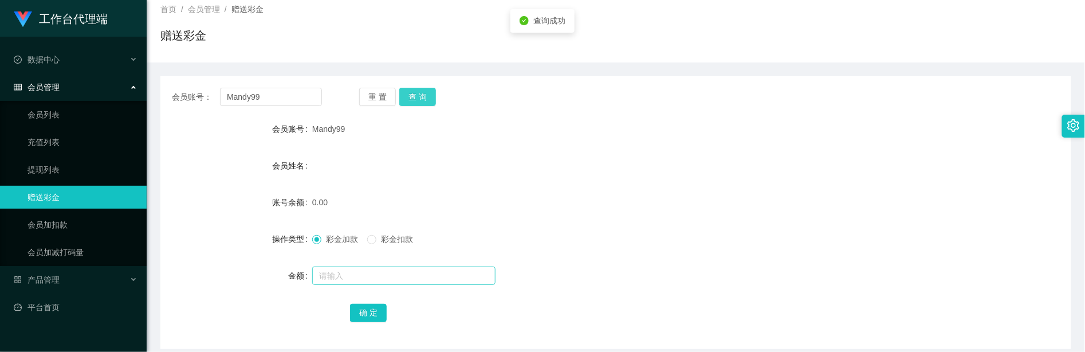
scroll to position [152, 0]
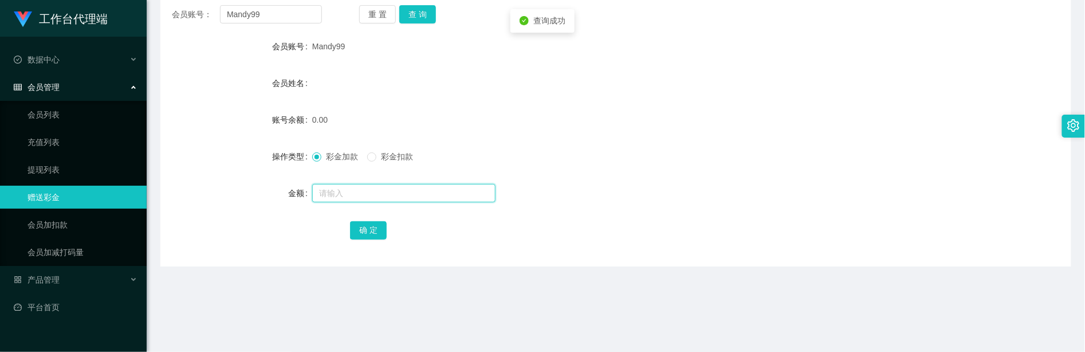
click at [395, 193] on input "text" at bounding box center [403, 193] width 183 height 18
type input "30"
click at [370, 230] on button "确 定" at bounding box center [368, 230] width 37 height 18
click at [658, 136] on form "会员账号 Mandy99 会员姓名 账号余额 30.00 操作类型 彩金加款 彩金扣款 金额 确 定" at bounding box center [615, 138] width 911 height 206
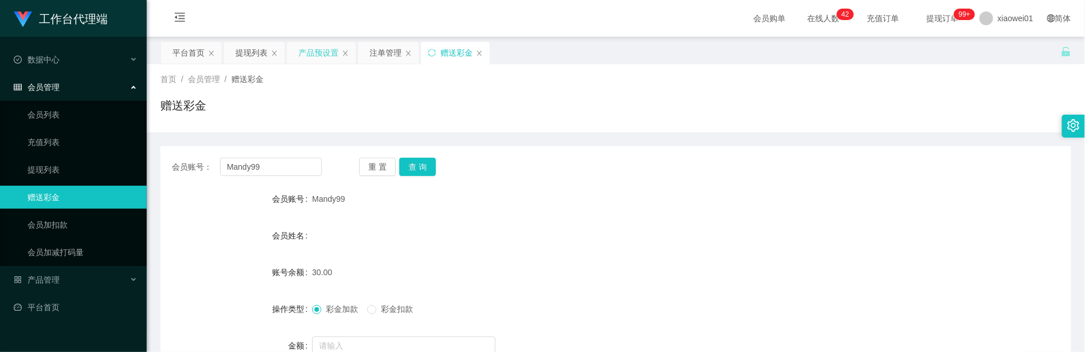
click at [323, 48] on div "产品预设置" at bounding box center [318, 53] width 40 height 22
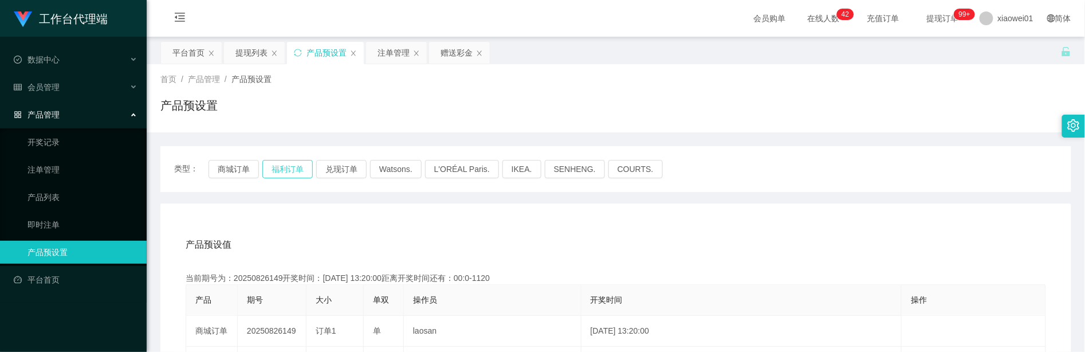
click at [283, 166] on button "福利订单" at bounding box center [287, 169] width 50 height 18
click at [232, 170] on button "商城订单" at bounding box center [233, 169] width 50 height 18
click at [261, 53] on div "提现列表" at bounding box center [251, 53] width 32 height 22
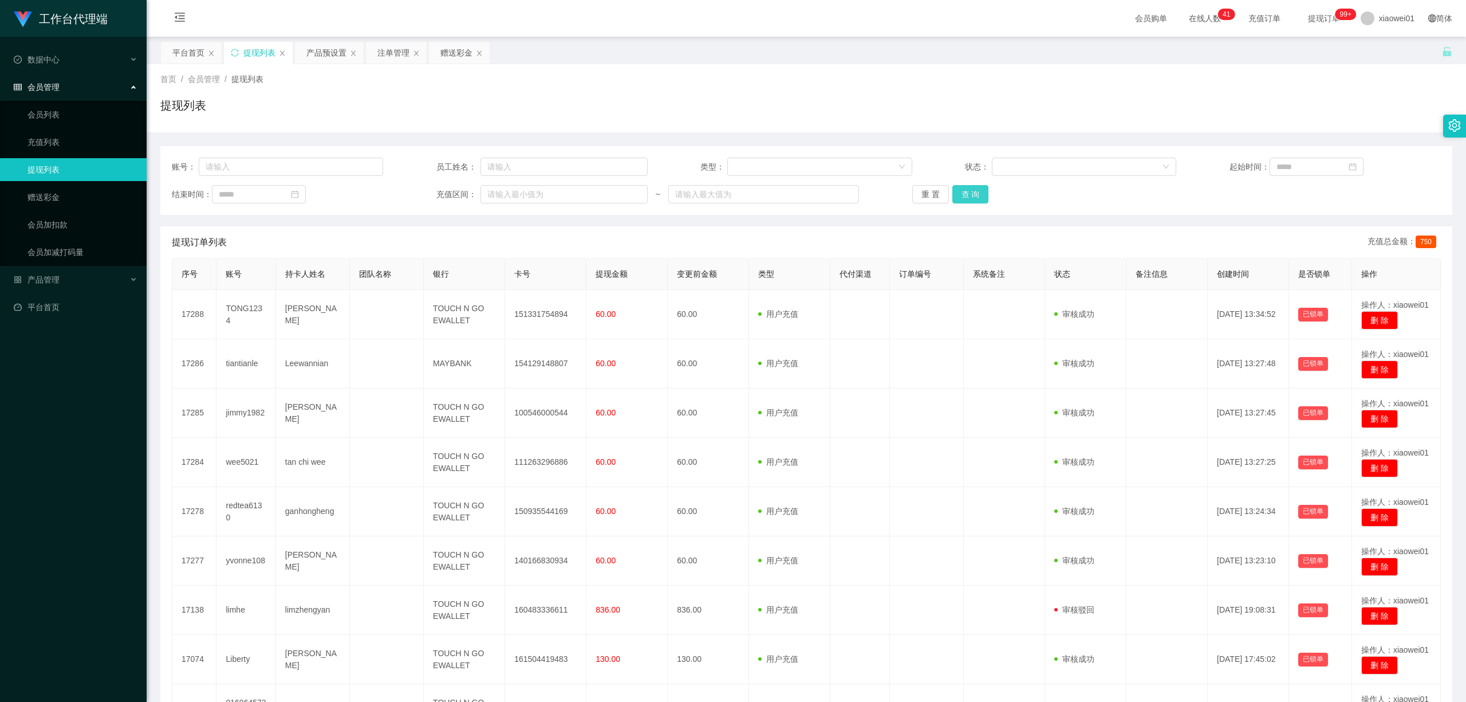
click at [953, 194] on button "查 询" at bounding box center [971, 194] width 37 height 18
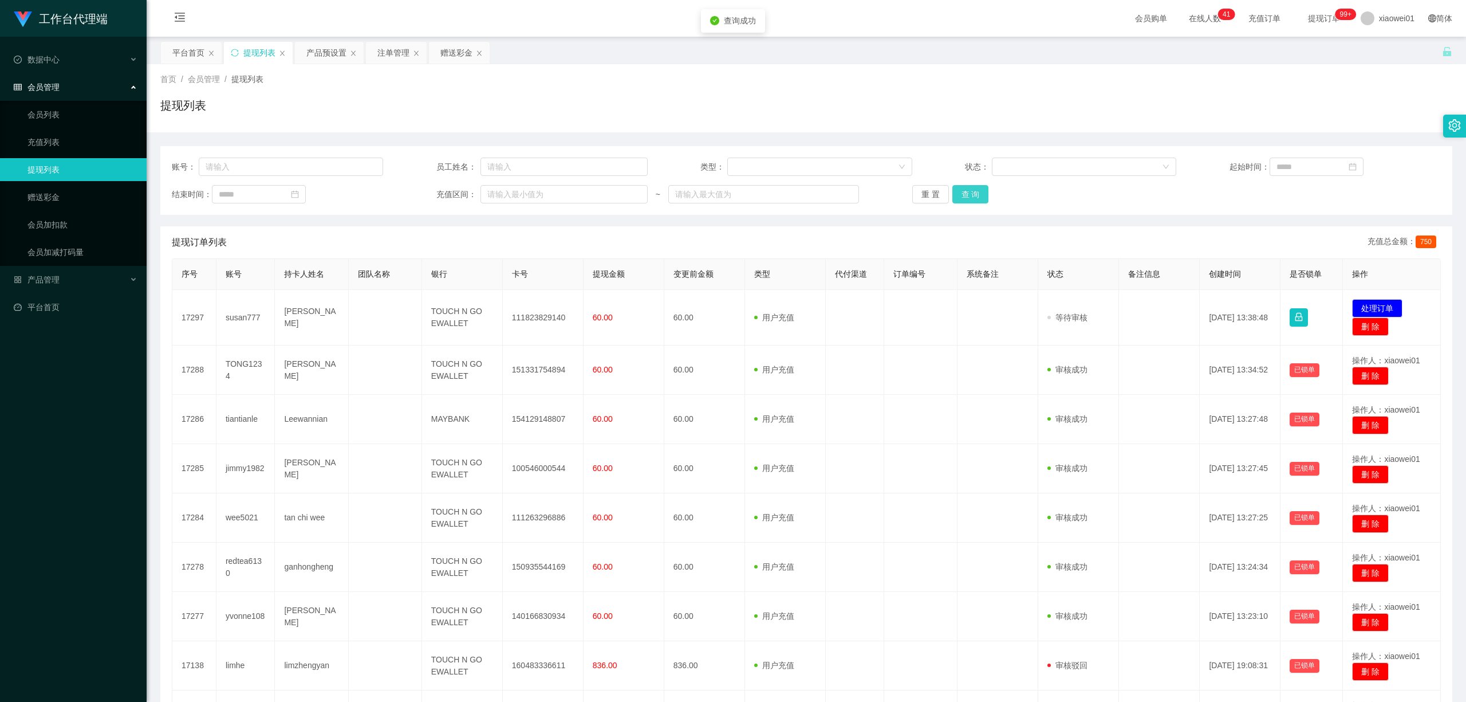
click at [966, 191] on button "查 询" at bounding box center [971, 194] width 37 height 18
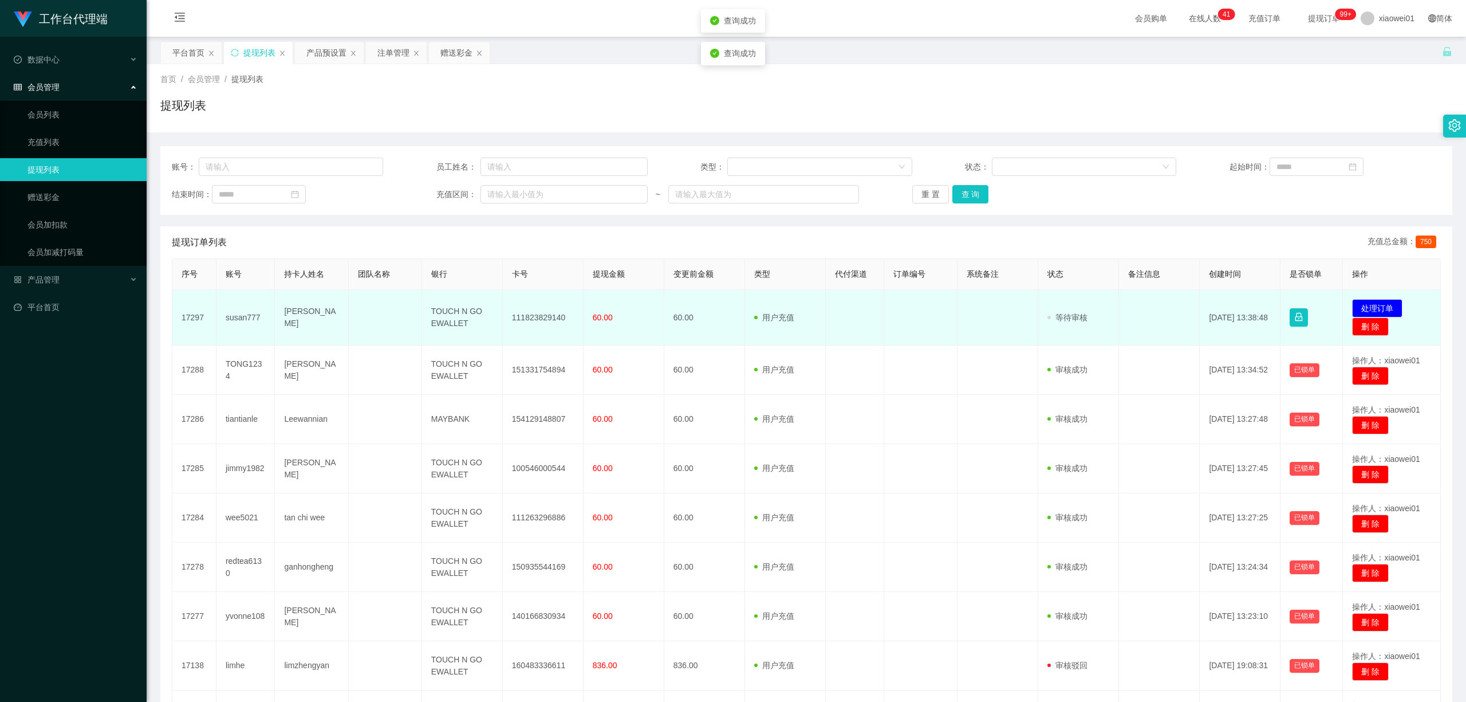
click at [511, 328] on td "111823829140" at bounding box center [543, 318] width 81 height 56
click at [527, 320] on td "111823829140" at bounding box center [543, 318] width 81 height 56
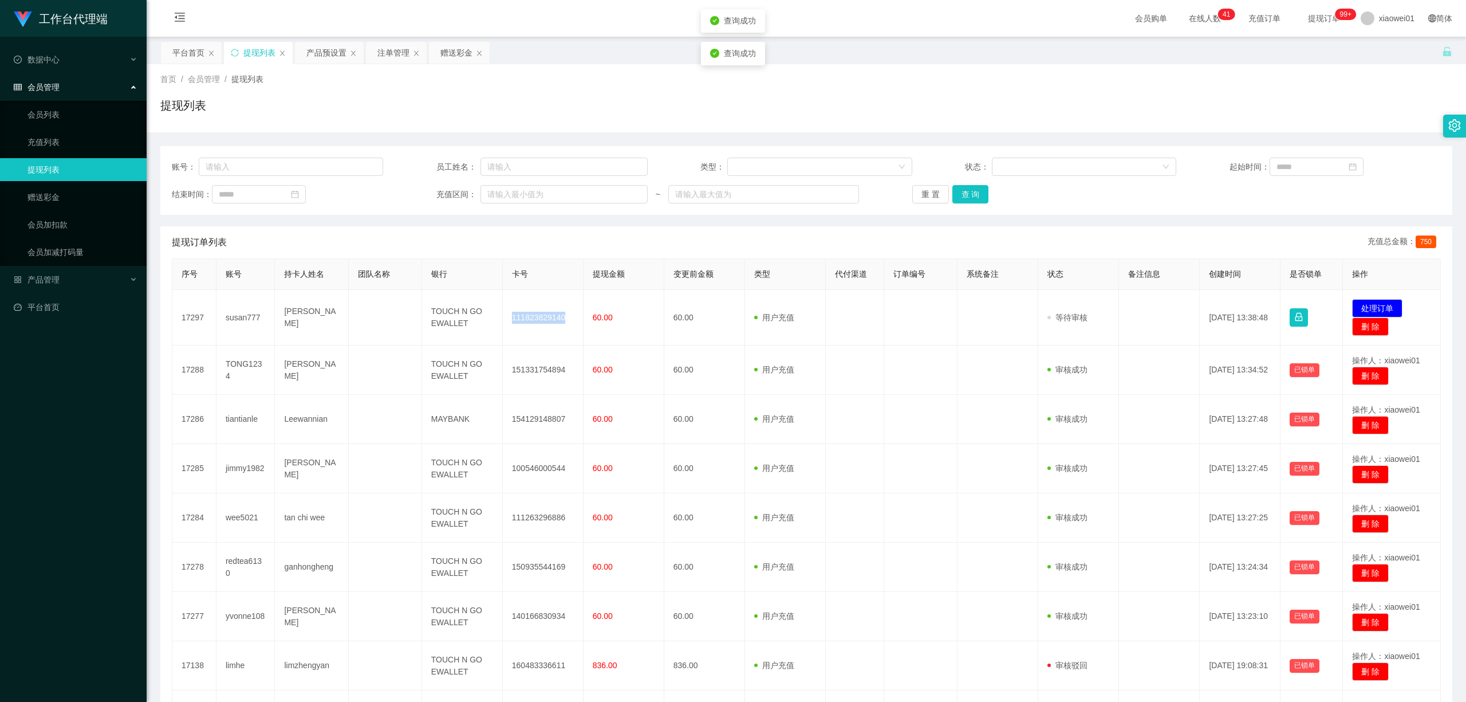
copy td "111823829140"
click at [1375, 307] on button "处理订单" at bounding box center [1377, 308] width 50 height 18
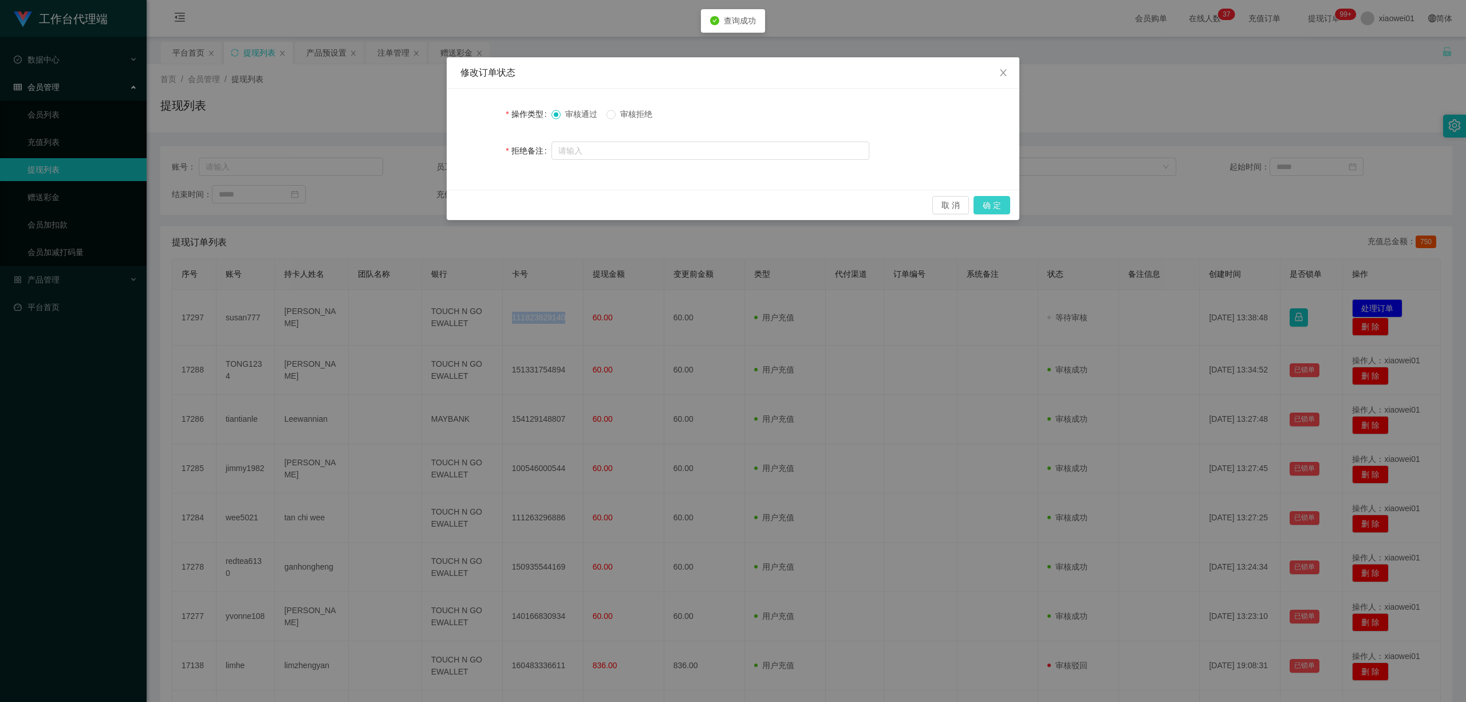
click at [988, 205] on button "确 定" at bounding box center [992, 205] width 37 height 18
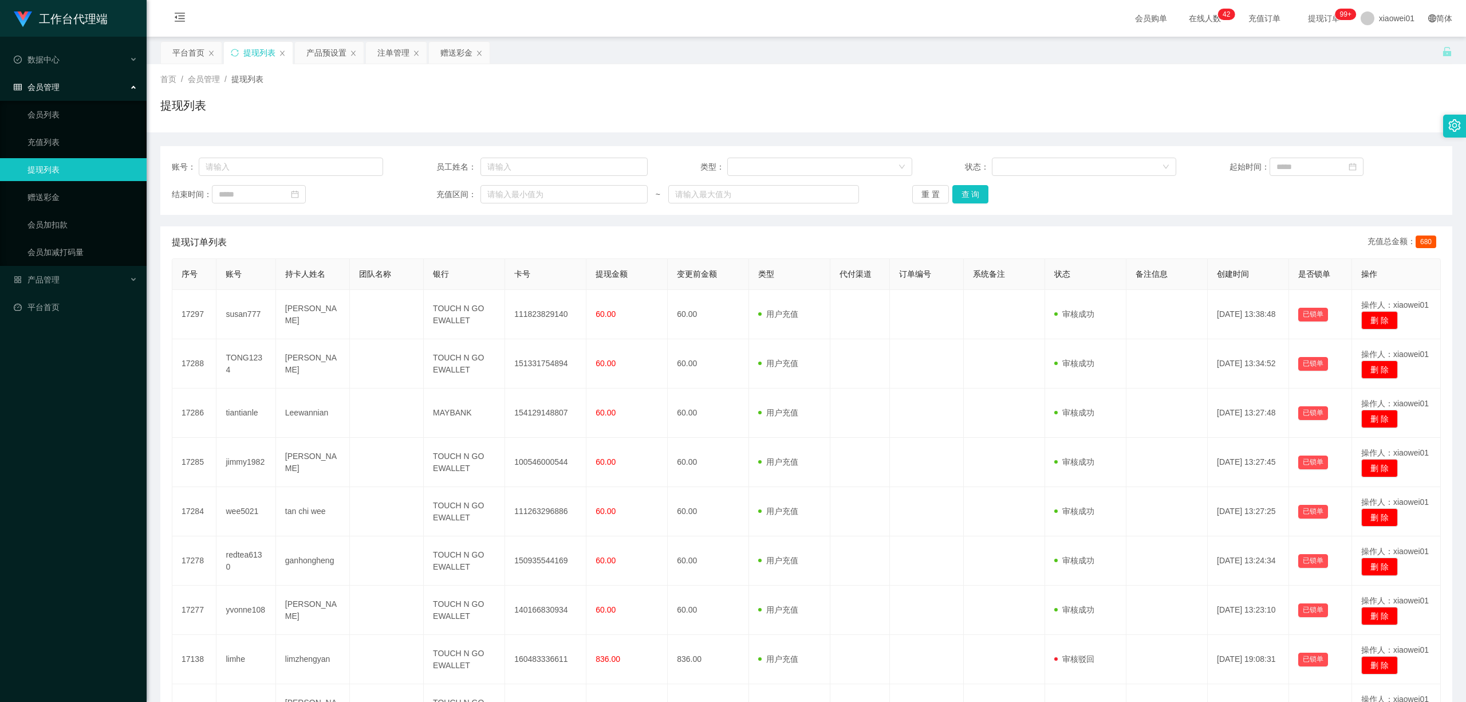
click at [458, 68] on div "首页 / 会员管理 / 提现列表 / 提现列表" at bounding box center [807, 98] width 1320 height 68
click at [455, 44] on div "赠送彩金" at bounding box center [456, 53] width 32 height 22
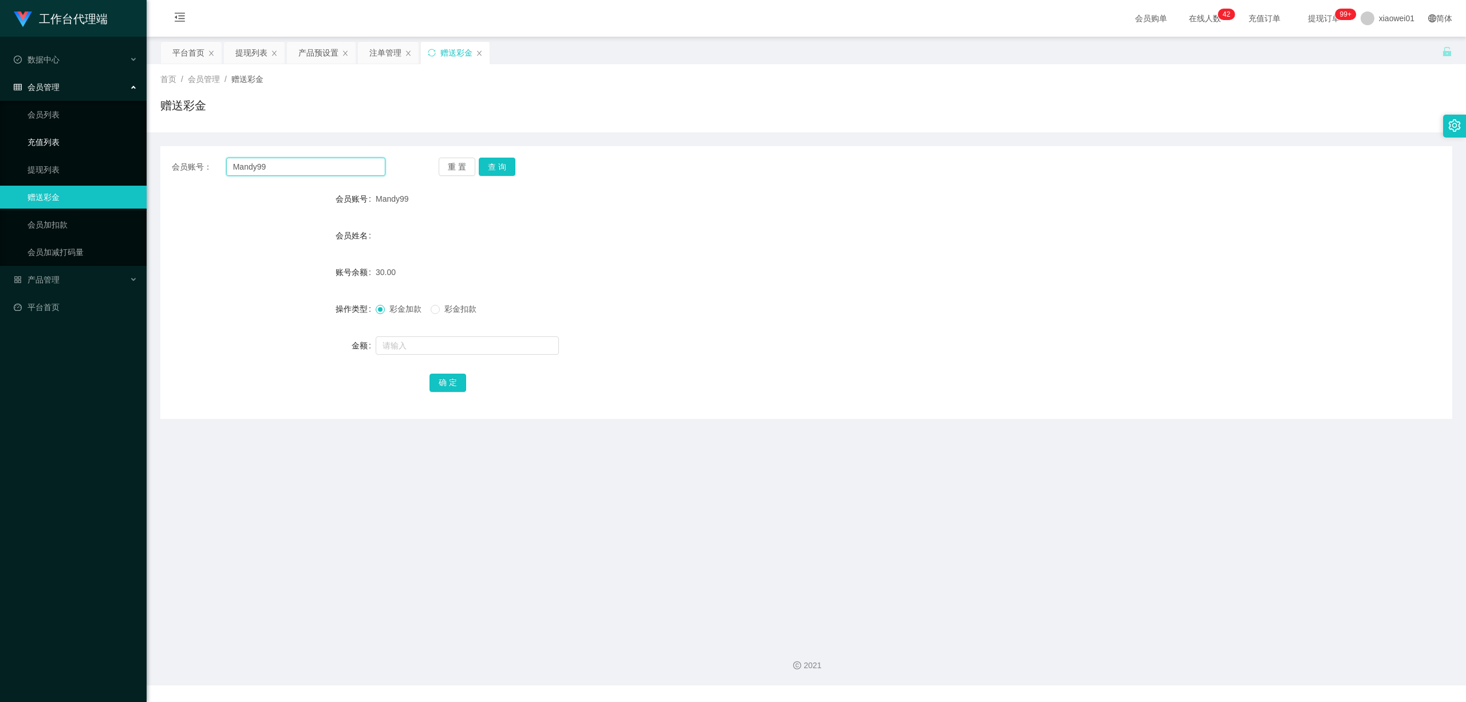
drag, startPoint x: 278, startPoint y: 165, endPoint x: 58, endPoint y: 148, distance: 221.2
click at [64, 149] on section "工作台代理端 数据中心 会员管理 会员列表 充值列表 提现列表 赠送彩金 会员加扣款 会员加减打码量 产品管理 开奖记录 注单管理 产品列表 即时注单 产品预…" at bounding box center [733, 342] width 1466 height 685
drag, startPoint x: 449, startPoint y: 378, endPoint x: 461, endPoint y: 376, distance: 12.2
click at [459, 377] on button "确 定" at bounding box center [448, 382] width 37 height 18
click at [493, 160] on button "查 询" at bounding box center [497, 167] width 37 height 18
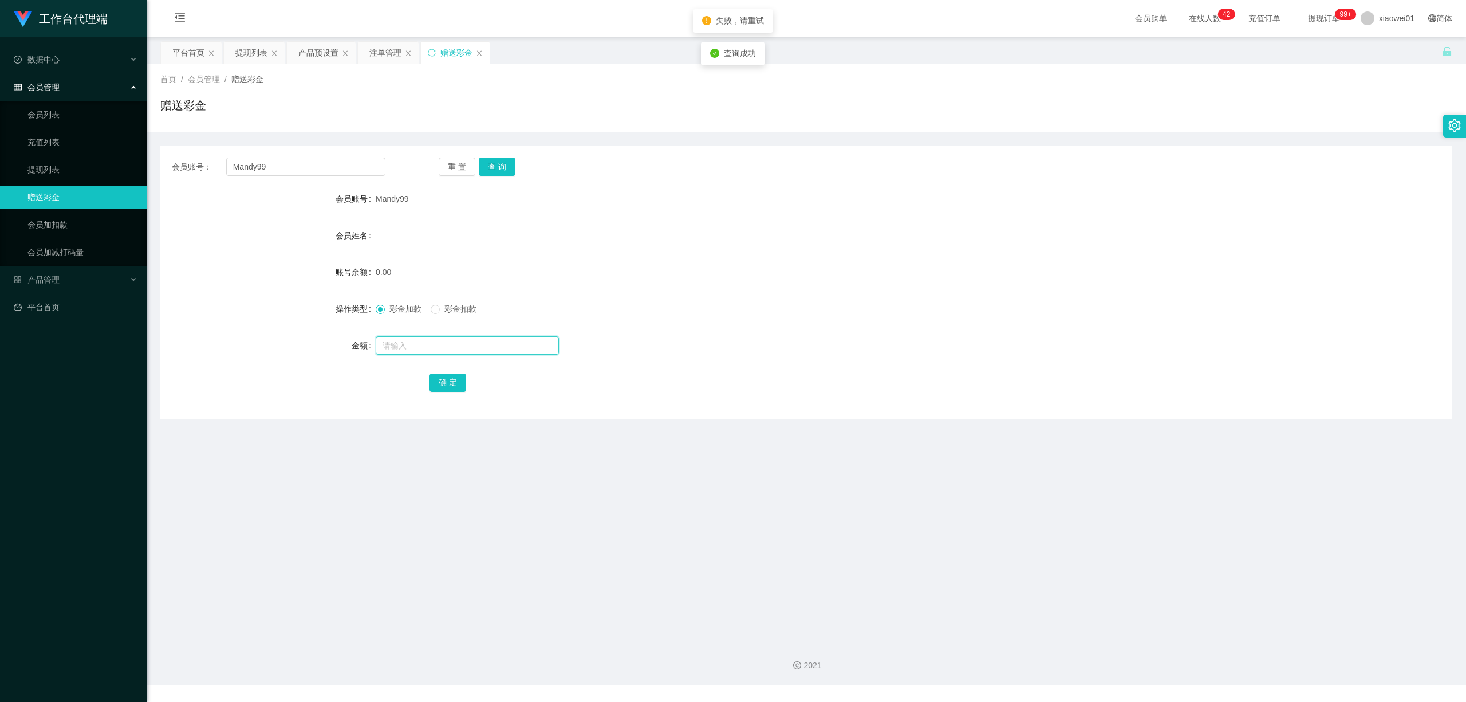
click at [458, 351] on input "text" at bounding box center [467, 345] width 183 height 18
click at [392, 40] on main "关闭左侧 关闭右侧 关闭其它 刷新页面 平台首页 提现列表 产品预设置 注单管理 赠送彩金 首页 / 会员管理 / 赠送彩金 / 赠送彩金 会员账号： Man…" at bounding box center [807, 334] width 1320 height 595
click at [395, 60] on div "注单管理" at bounding box center [385, 53] width 32 height 22
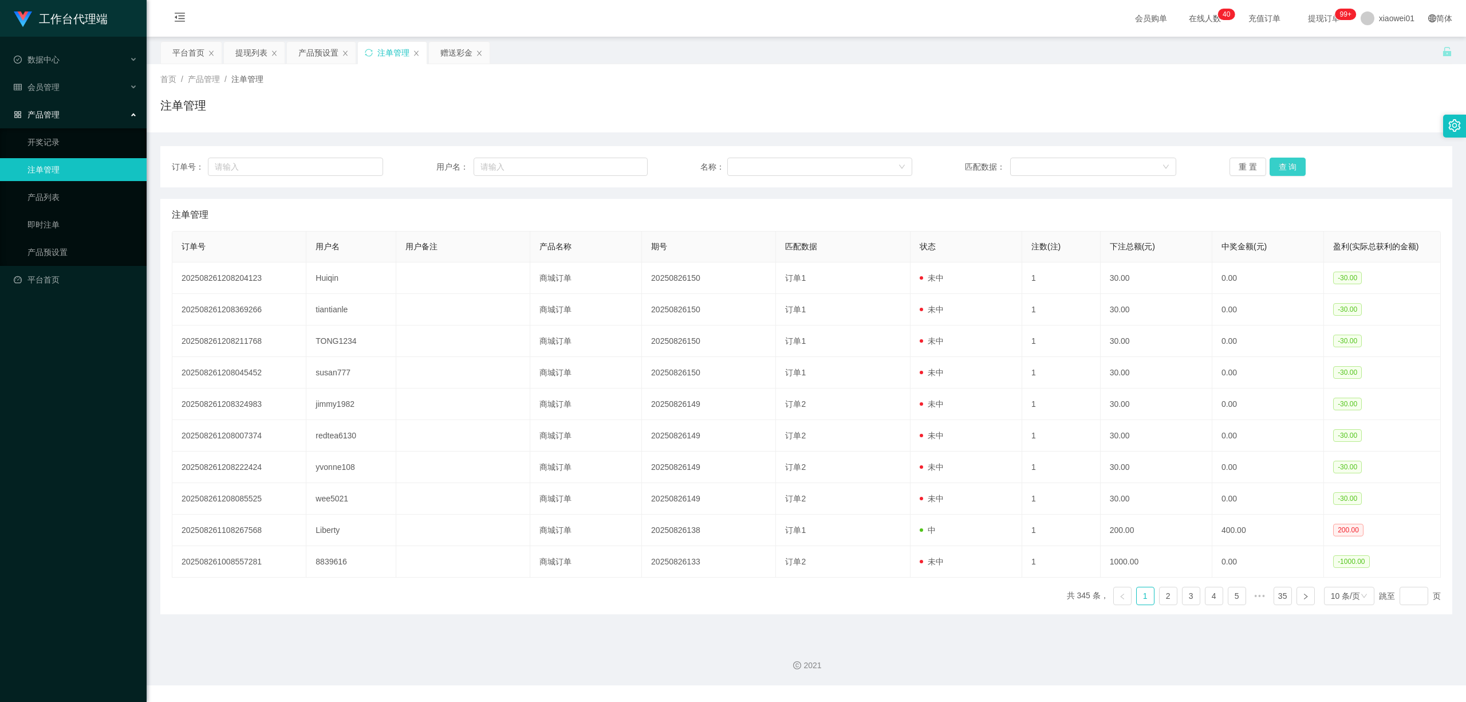
click at [1289, 170] on button "查 询" at bounding box center [1288, 167] width 37 height 18
click at [249, 51] on div "提现列表" at bounding box center [251, 53] width 32 height 22
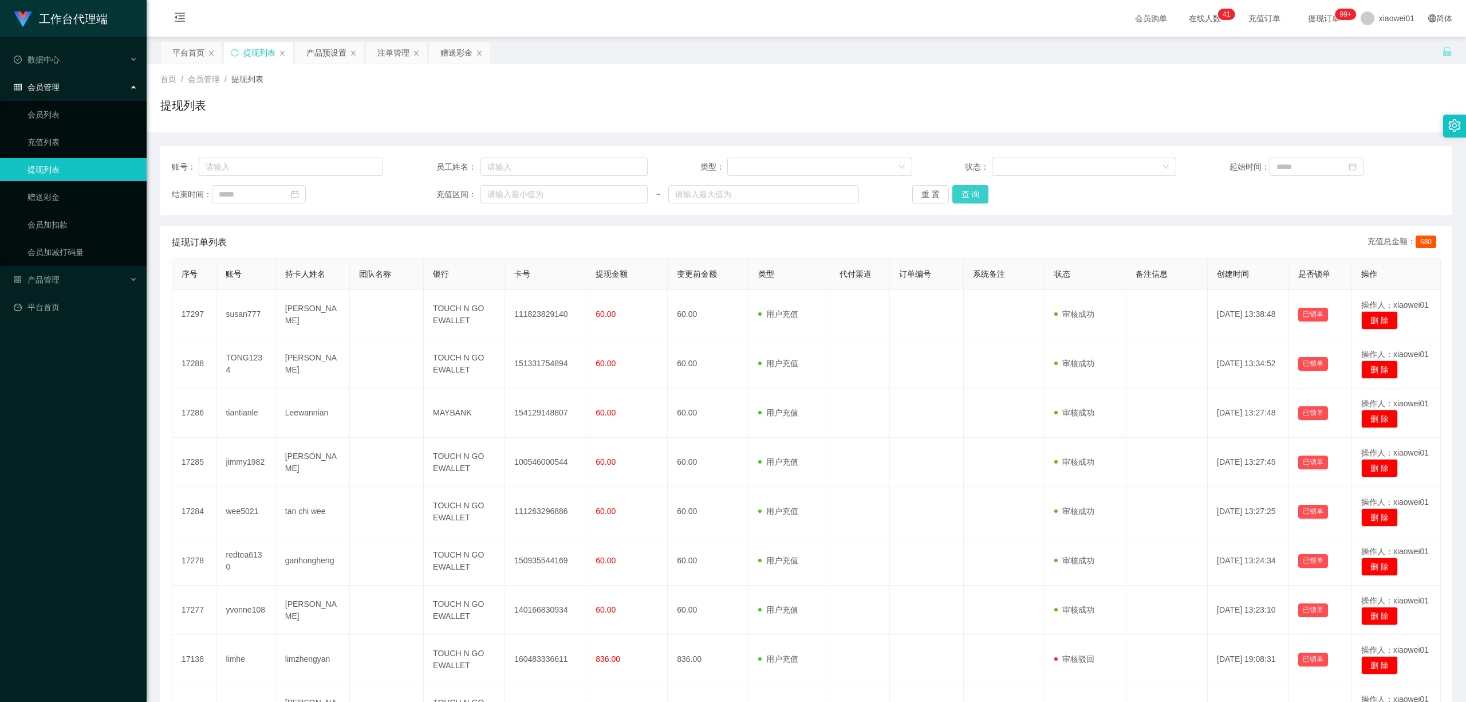
click at [972, 194] on button "查 询" at bounding box center [971, 194] width 37 height 18
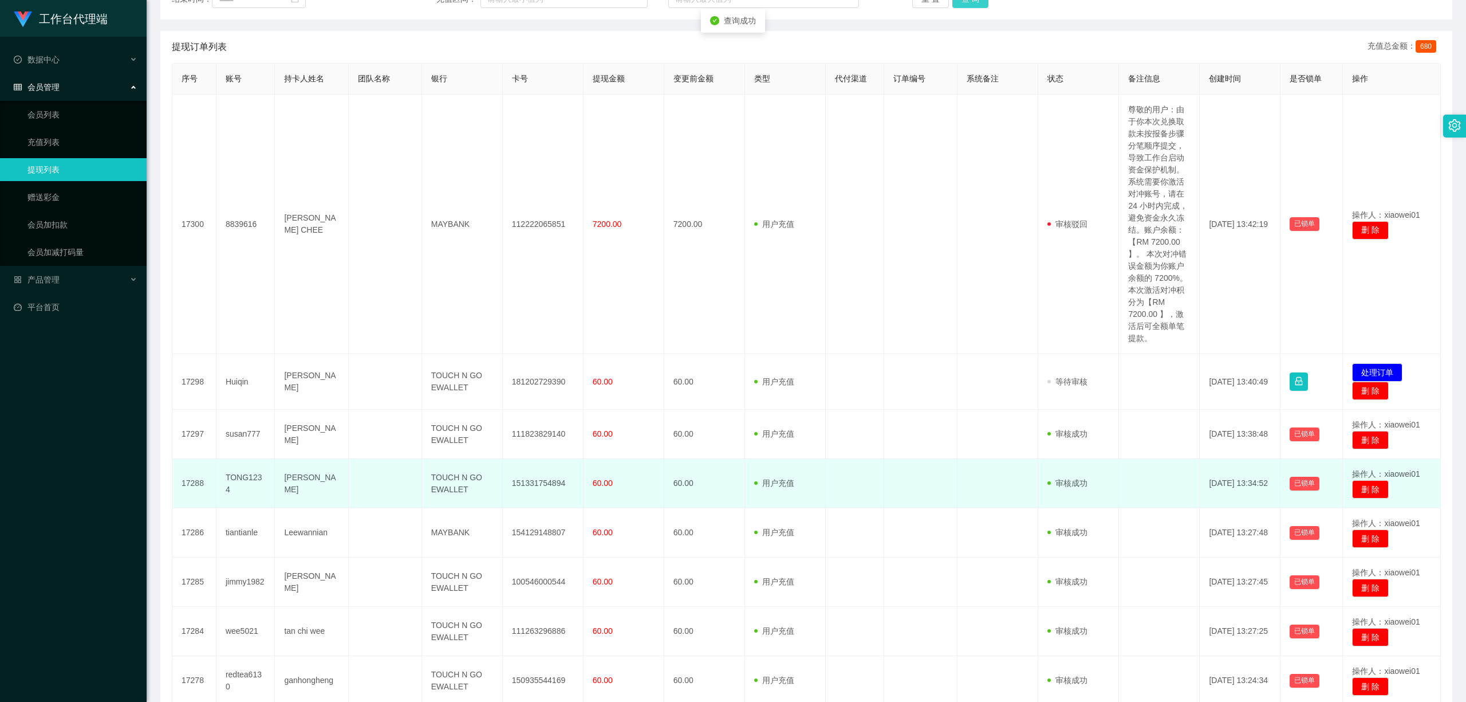
scroll to position [305, 0]
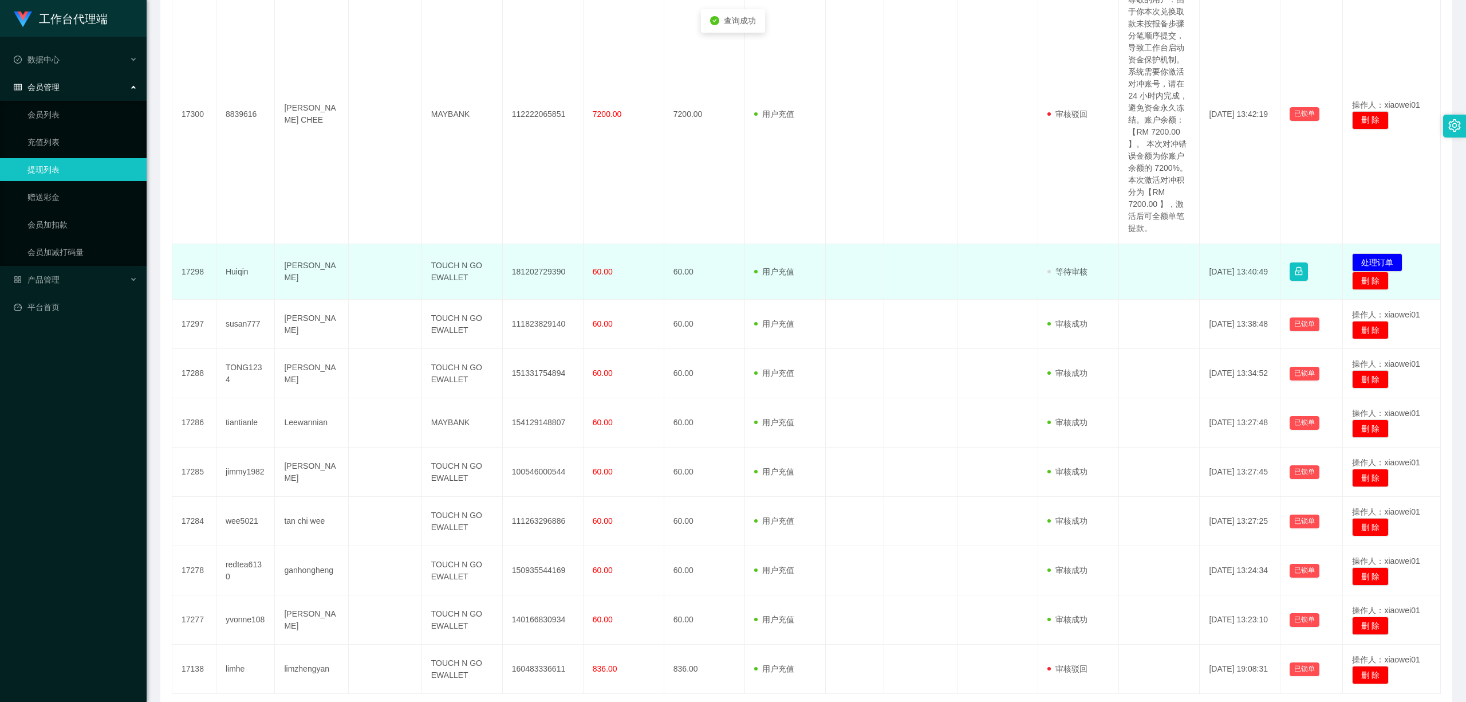
click at [546, 269] on td "181202729390" at bounding box center [543, 272] width 81 height 56
copy td "181202729390"
click at [1371, 259] on button "处理订单" at bounding box center [1377, 262] width 50 height 18
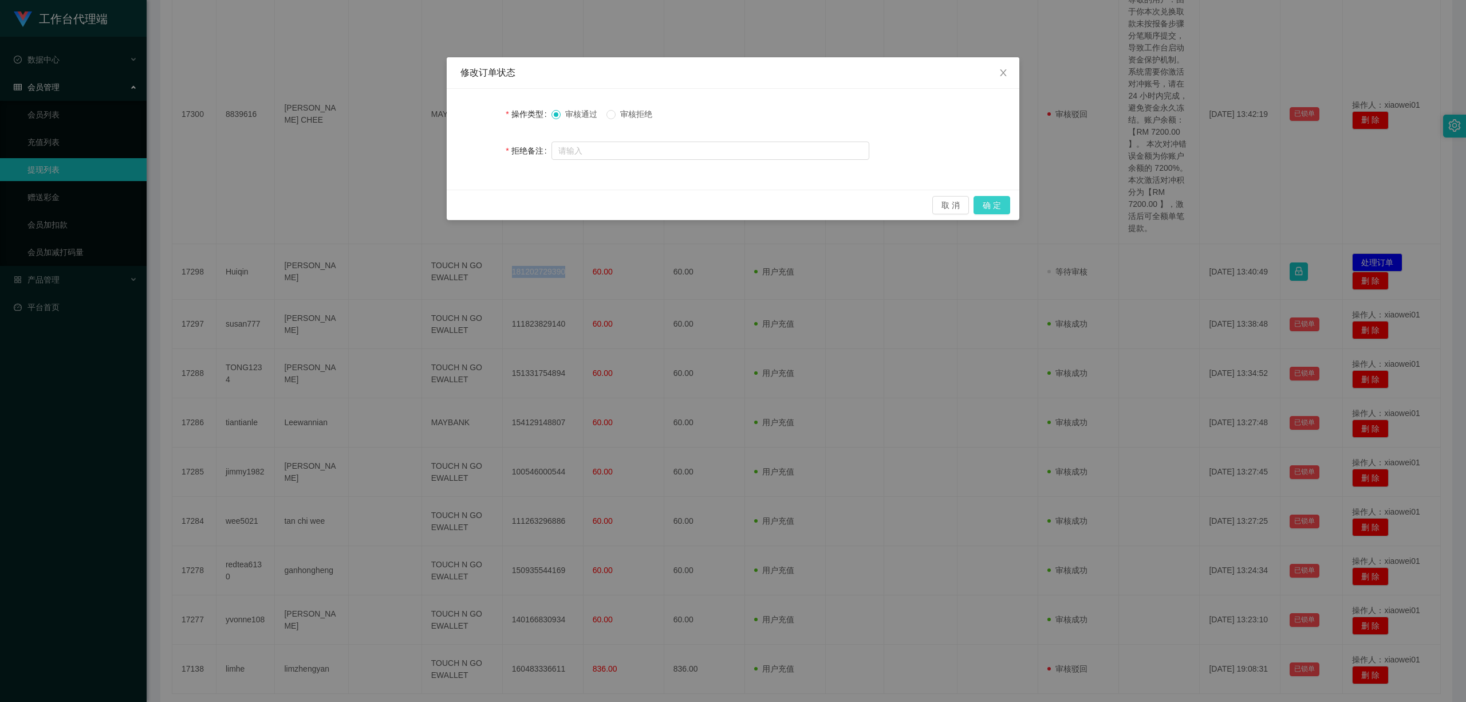
click at [992, 204] on button "确 定" at bounding box center [992, 205] width 37 height 18
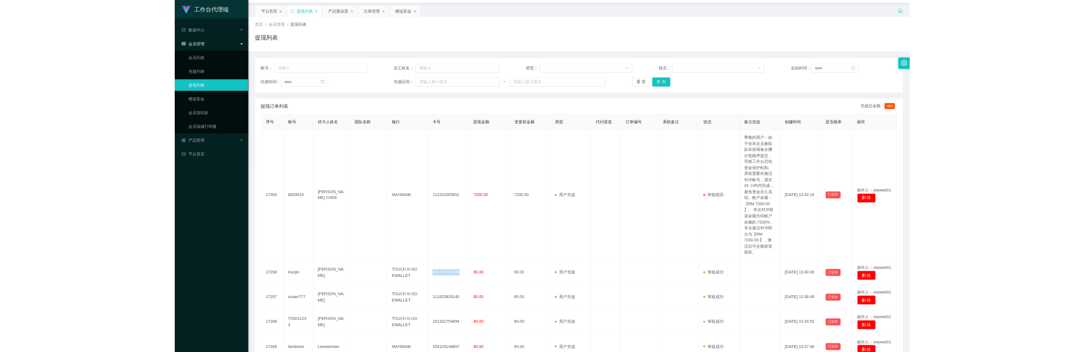
scroll to position [0, 0]
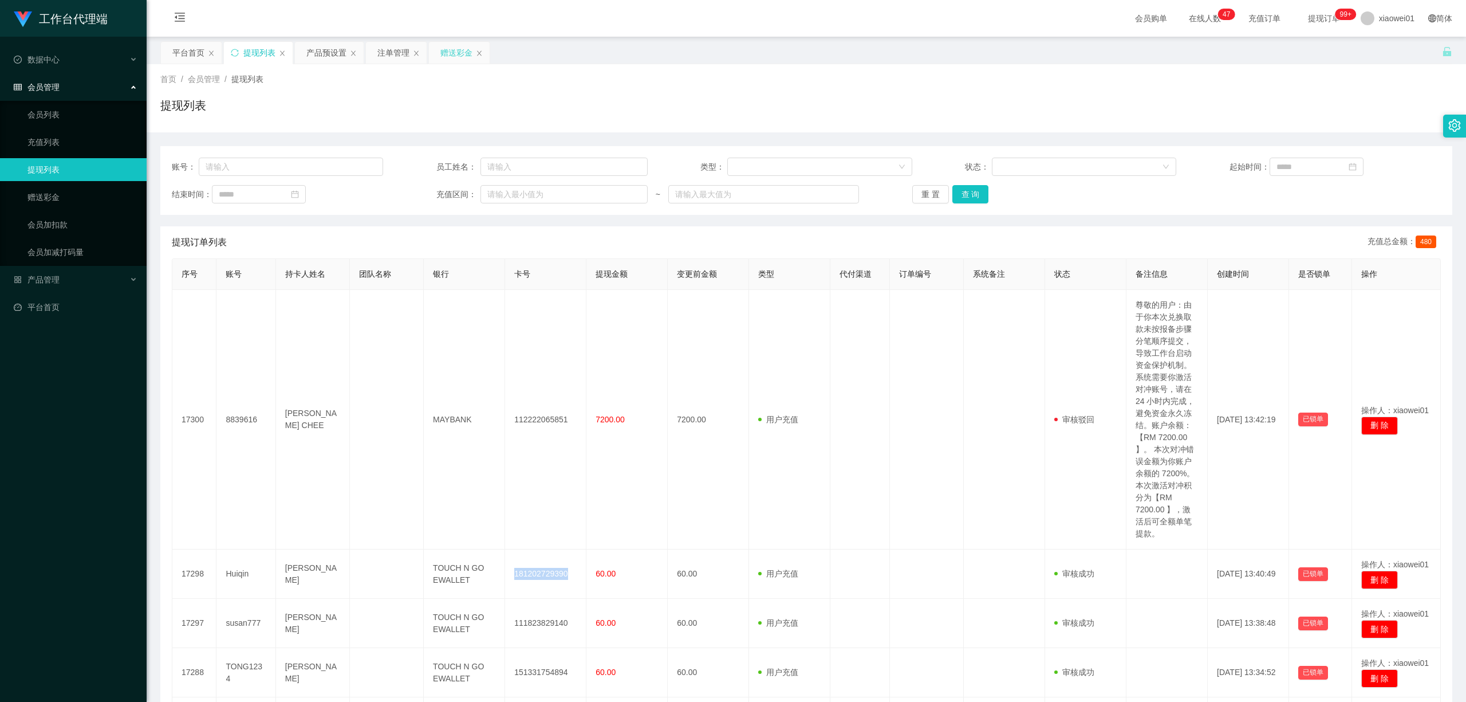
click at [457, 51] on div "赠送彩金" at bounding box center [456, 53] width 32 height 22
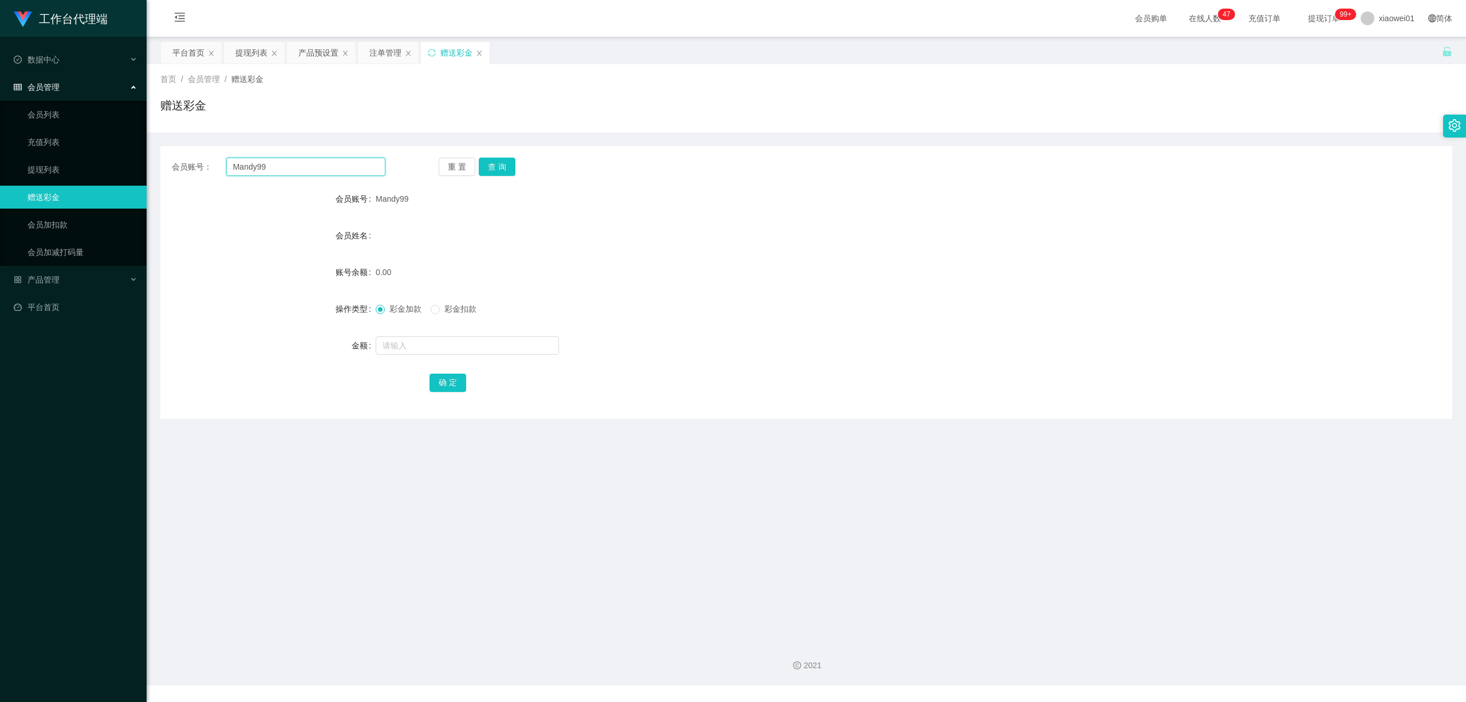
drag, startPoint x: 312, startPoint y: 165, endPoint x: 147, endPoint y: 170, distance: 165.0
click at [50, 174] on section "工作台代理端 数据中心 会员管理 会员列表 充值列表 提现列表 赠送彩金 会员加扣款 会员加减打码量 产品管理 开奖记录 注单管理 产品列表 即时注单 产品预…" at bounding box center [733, 342] width 1466 height 685
paste input "Jordan12345"
type input "Jordan12345"
click at [515, 167] on div "重 置 查 询" at bounding box center [546, 167] width 214 height 18
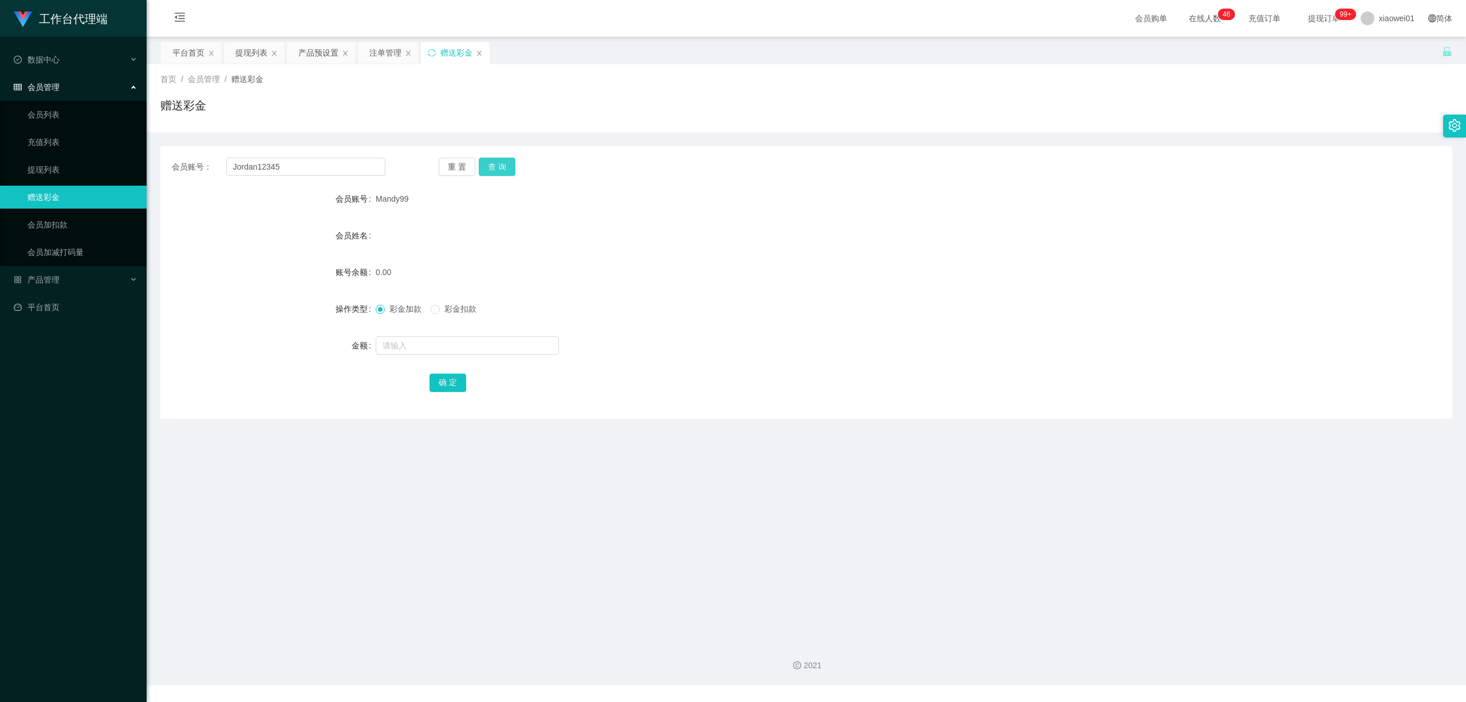
click at [509, 168] on button "查 询" at bounding box center [497, 167] width 37 height 18
click at [511, 166] on div "重 置 查 询" at bounding box center [546, 167] width 214 height 18
click at [447, 367] on form "会员账号 Jordan12345 会员姓名 [PERSON_NAME] 账号余额 0.00 操作类型 彩金加款 彩金扣款 金额 确 定" at bounding box center [806, 290] width 1292 height 206
click at [449, 351] on input "text" at bounding box center [467, 345] width 183 height 18
type input "100"
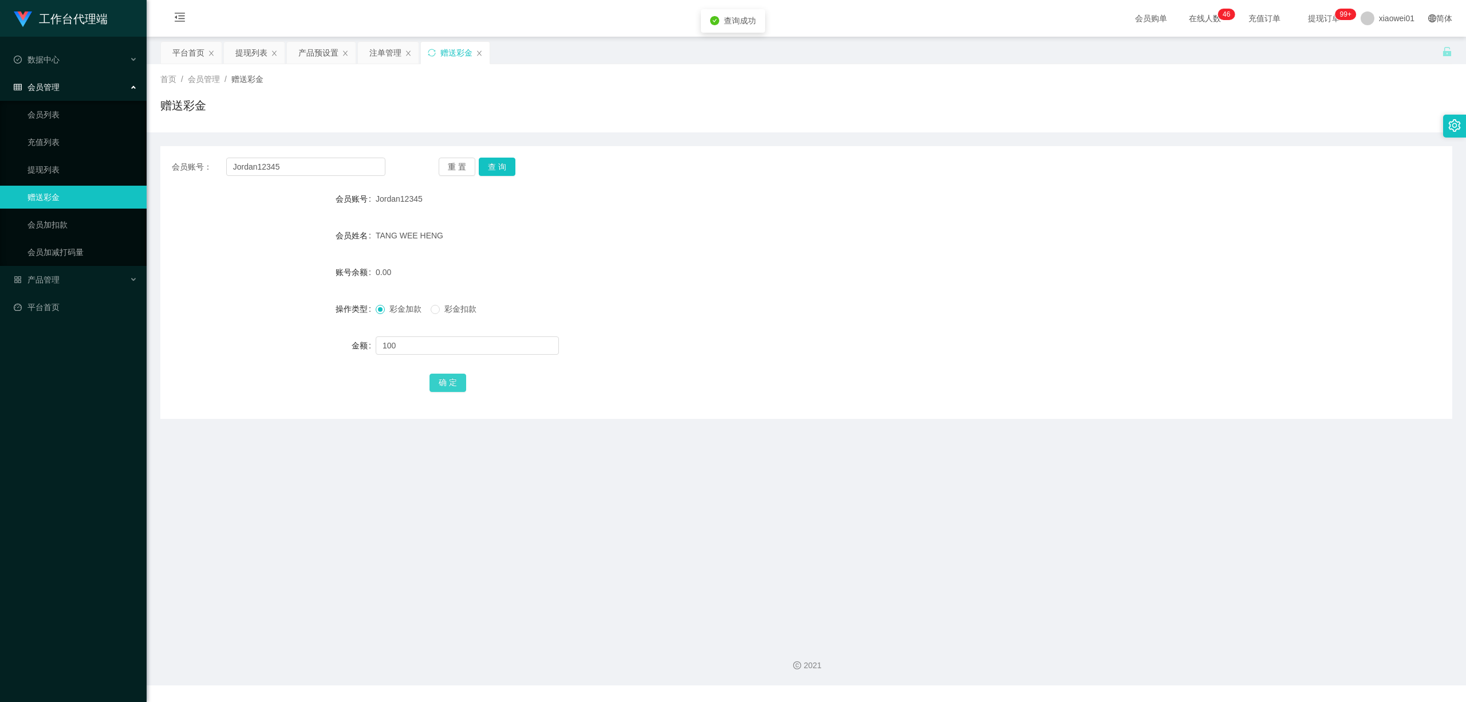
click at [459, 387] on button "确 定" at bounding box center [448, 382] width 37 height 18
click at [735, 345] on div at bounding box center [753, 345] width 754 height 23
drag, startPoint x: 298, startPoint y: 166, endPoint x: 1, endPoint y: 115, distance: 301.6
click at [0, 117] on section "工作台代理端 数据中心 会员管理 会员列表 充值列表 提现列表 赠送彩金 会员加扣款 会员加减打码量 产品管理 开奖记录 注单管理 产品列表 即时注单 产品预…" at bounding box center [733, 342] width 1466 height 685
